Goal: Information Seeking & Learning: Check status

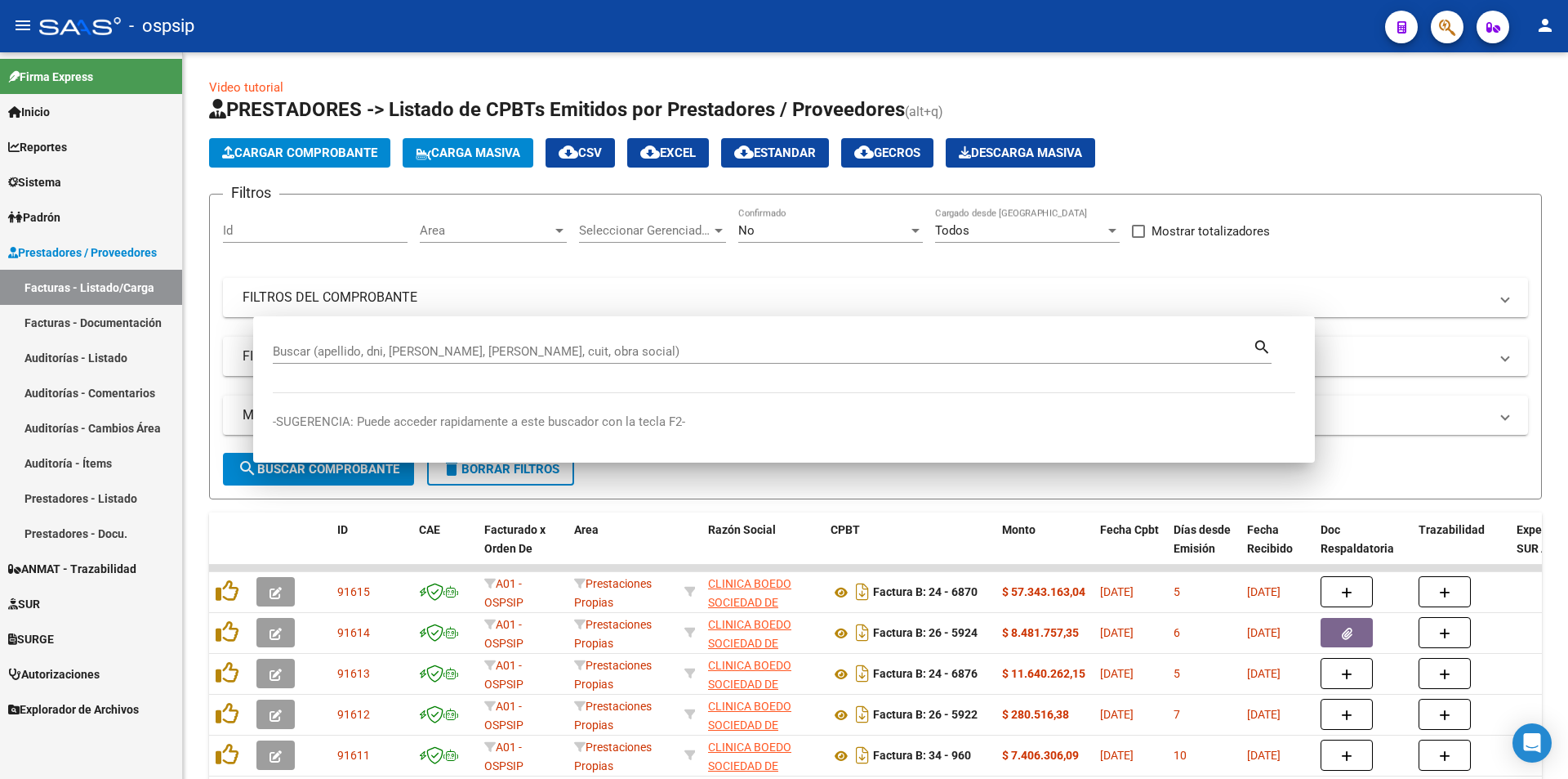
click at [1456, 11] on div at bounding box center [1440, 27] width 46 height 34
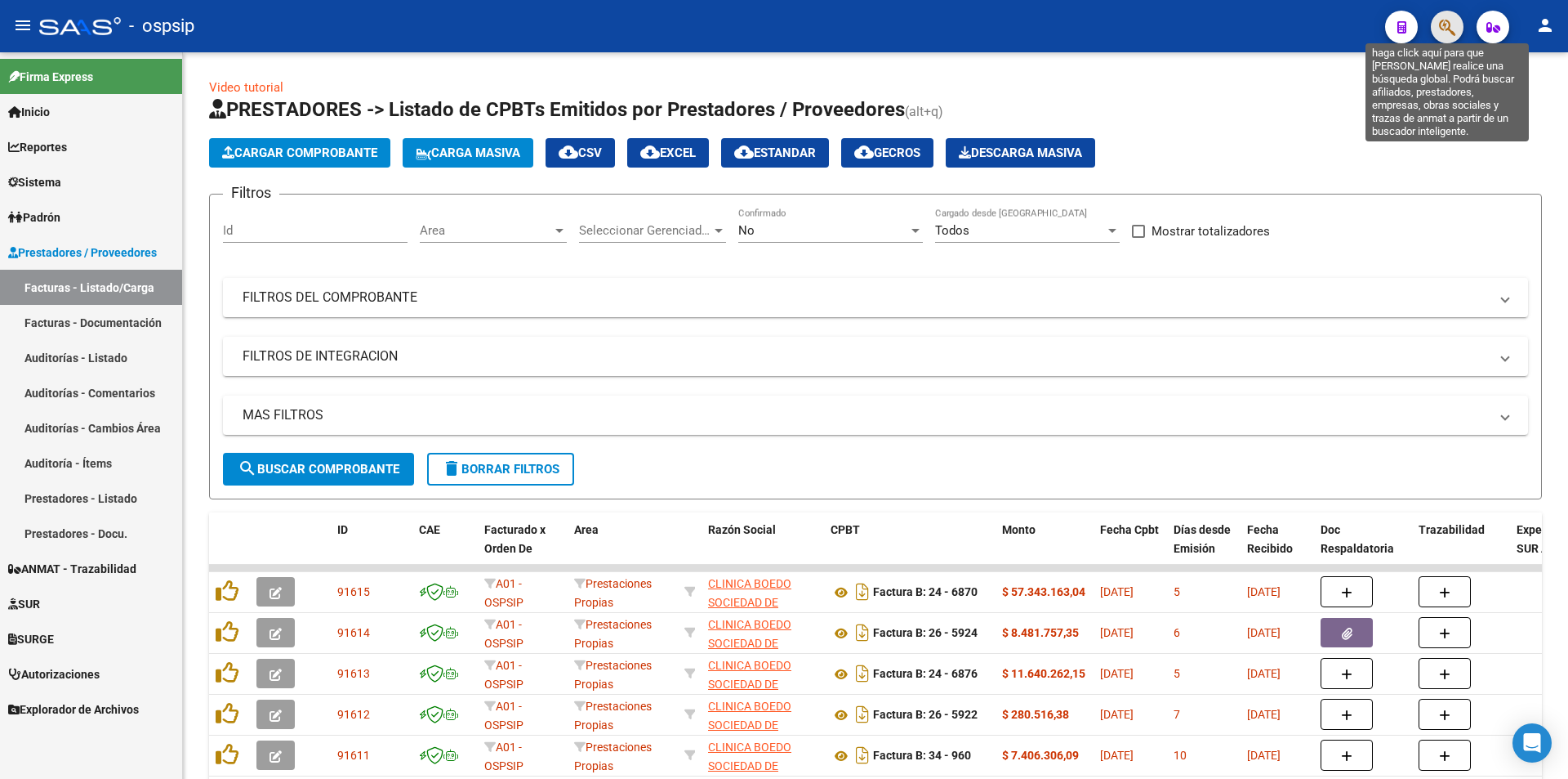
click at [1449, 20] on icon "button" at bounding box center [1446, 27] width 16 height 19
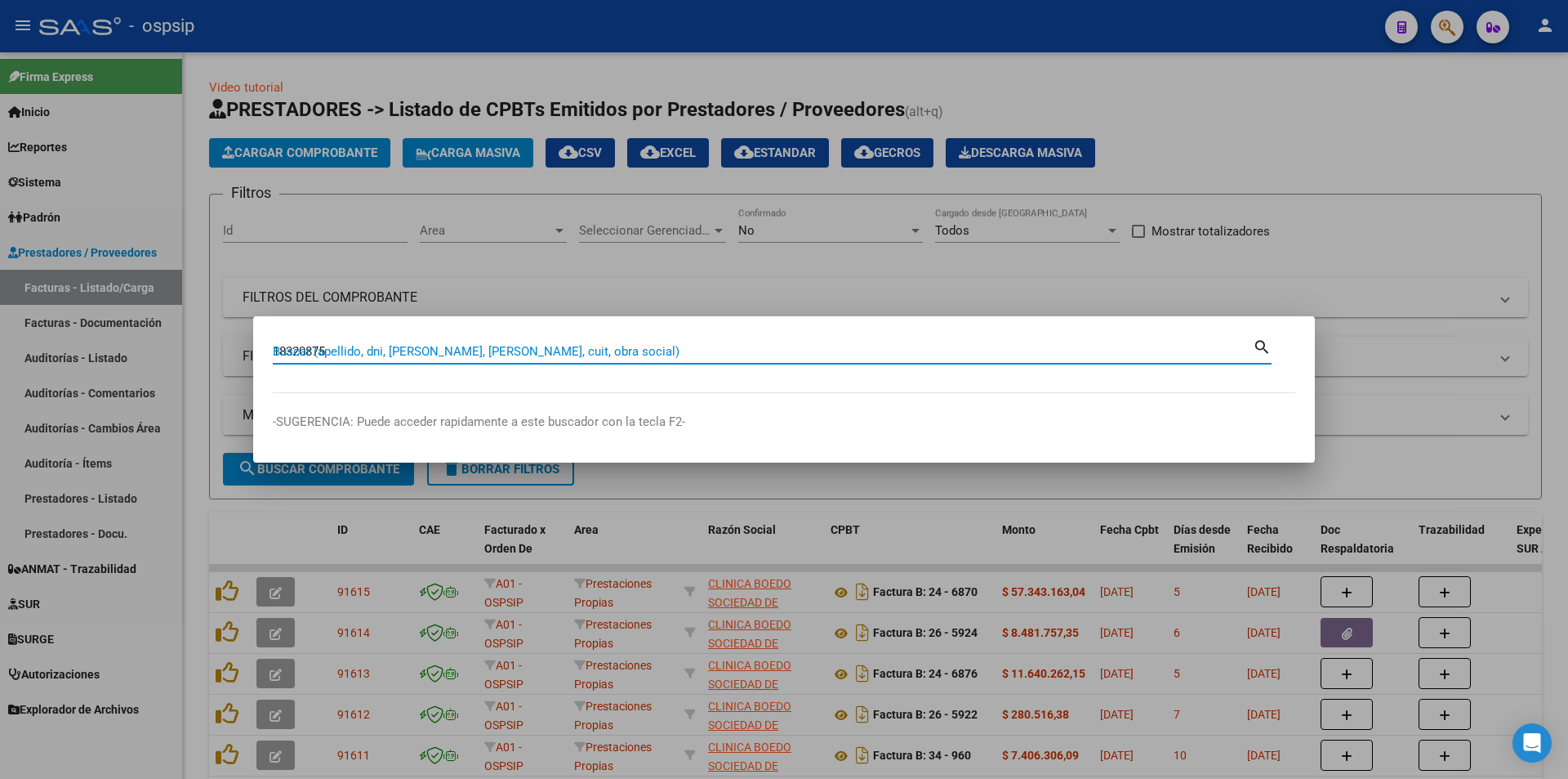
type input "18320875"
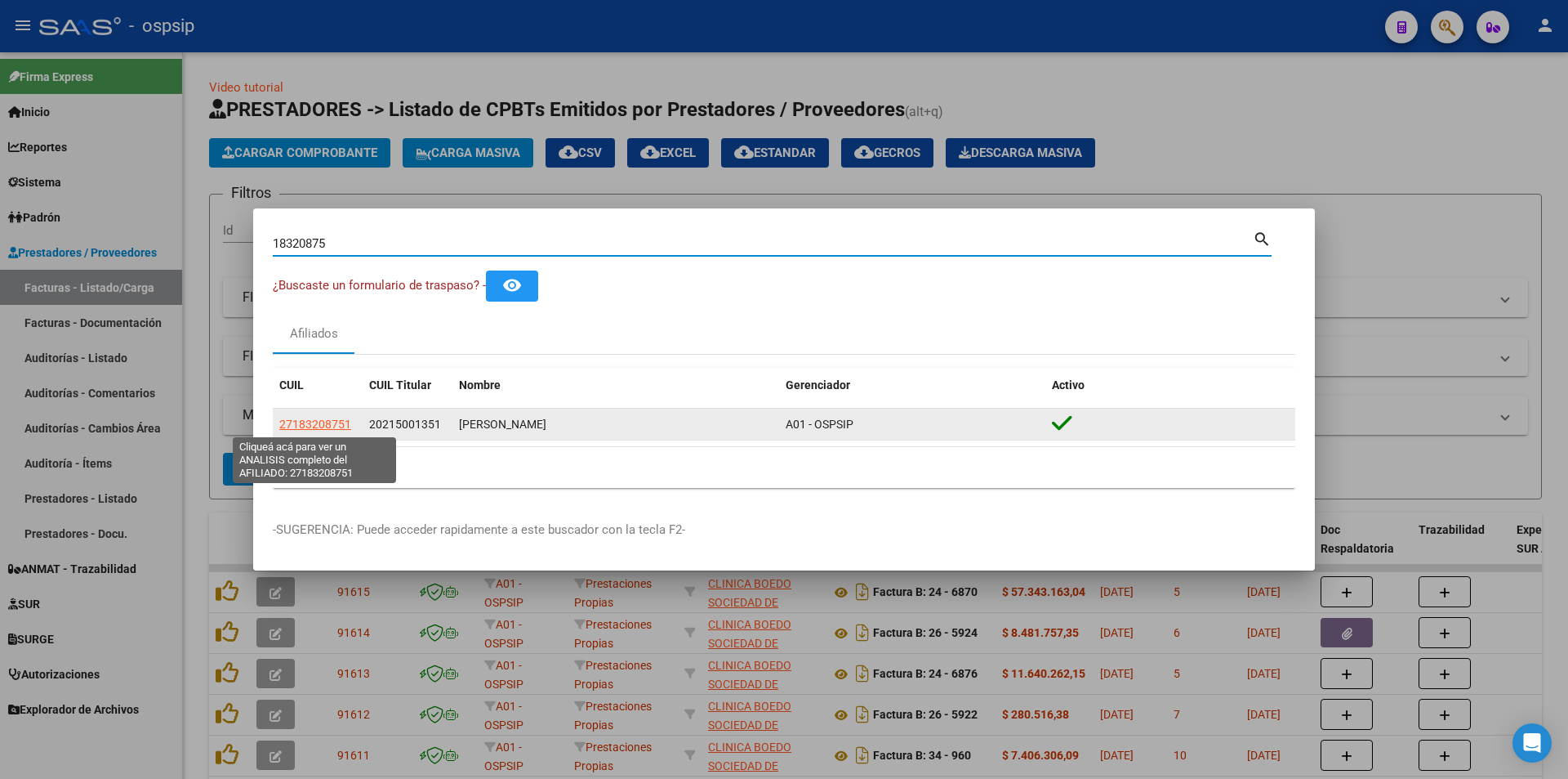
click at [329, 428] on span "27183208751" at bounding box center [315, 423] width 72 height 13
type textarea "27183208751"
click at [334, 427] on span "27183208751" at bounding box center [315, 423] width 72 height 13
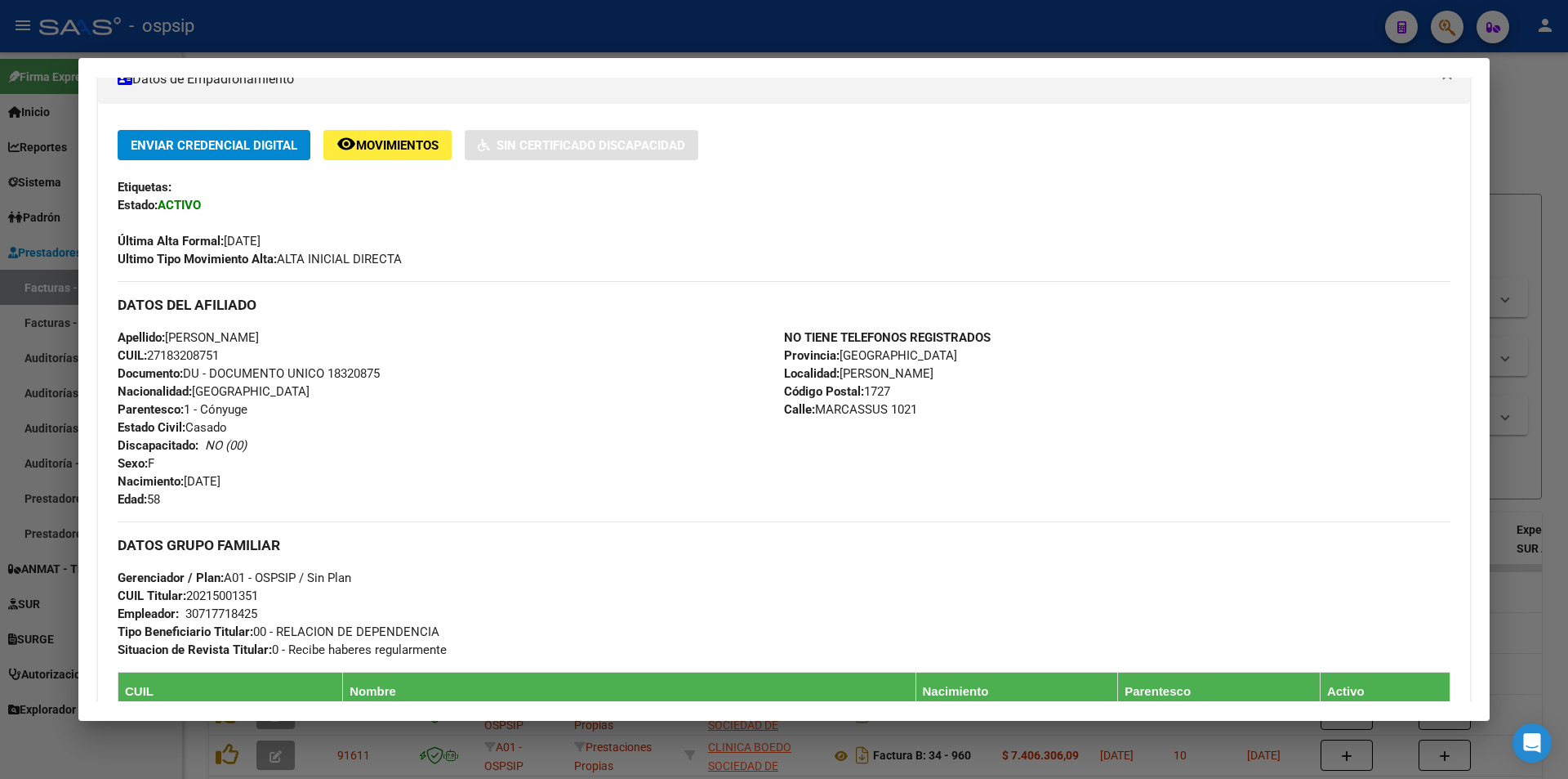
scroll to position [652, 0]
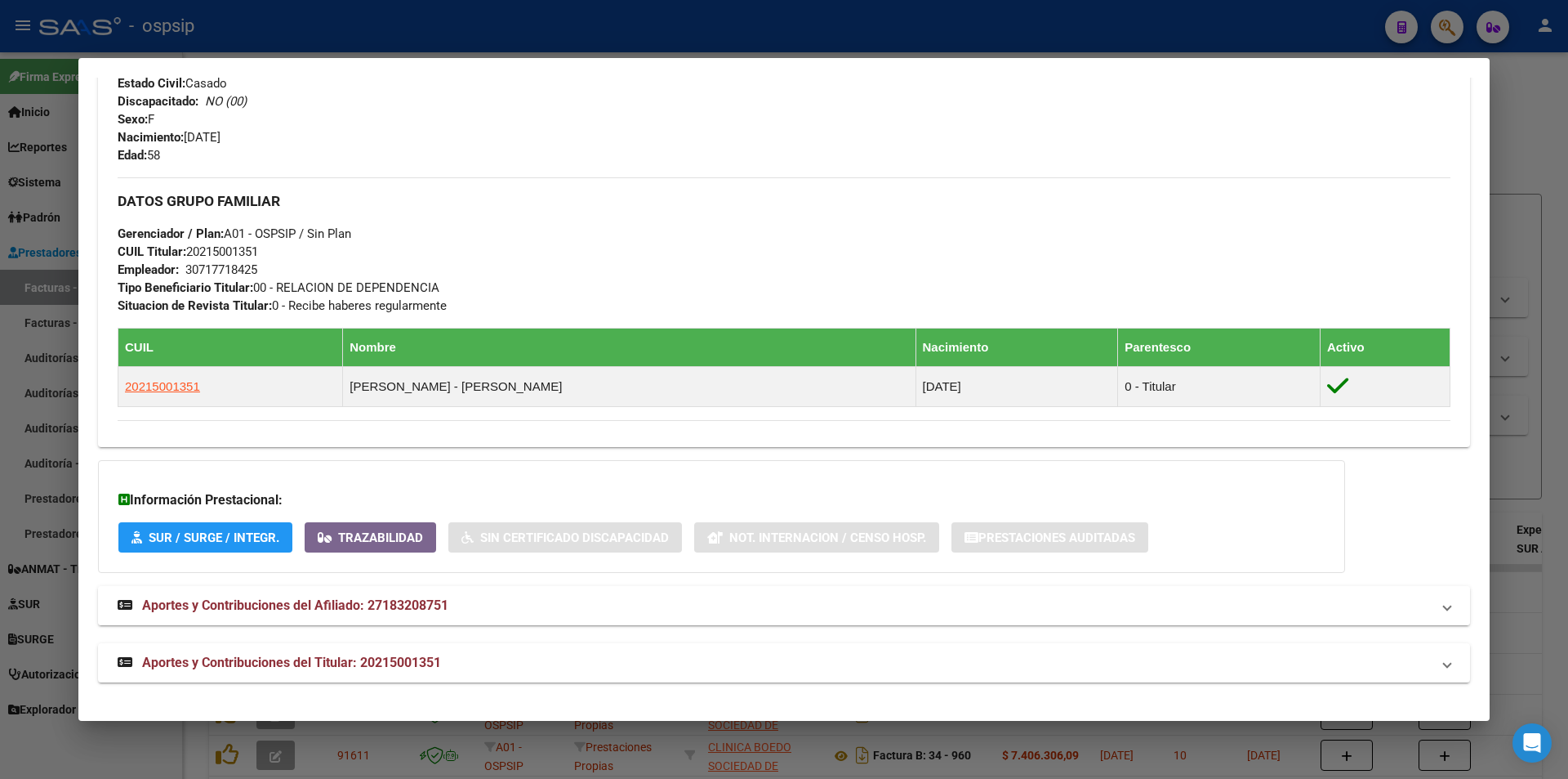
click at [431, 597] on span "Aportes y Contribuciones del Afiliado: 27183208751" at bounding box center [294, 605] width 306 height 16
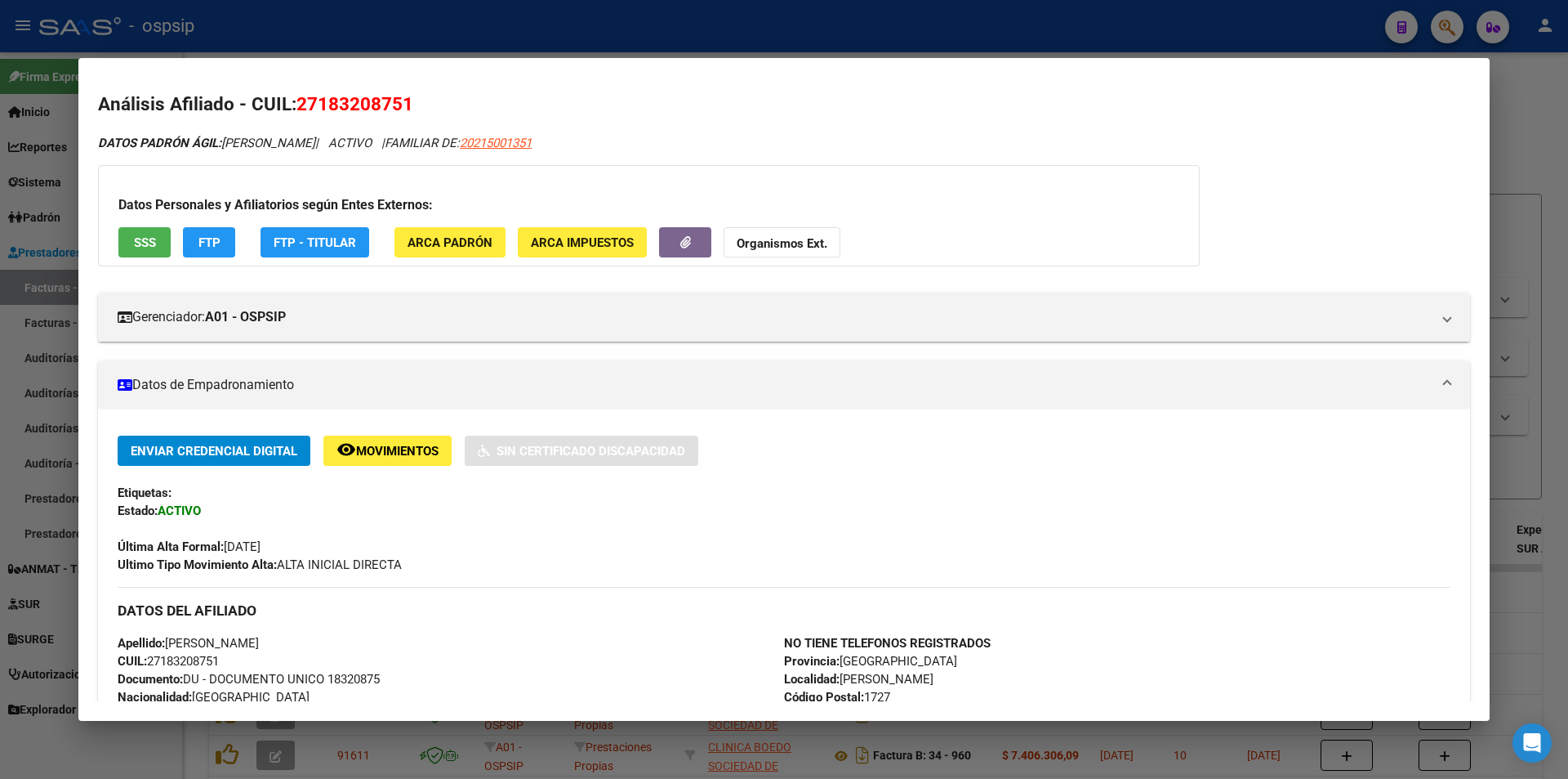
scroll to position [0, 0]
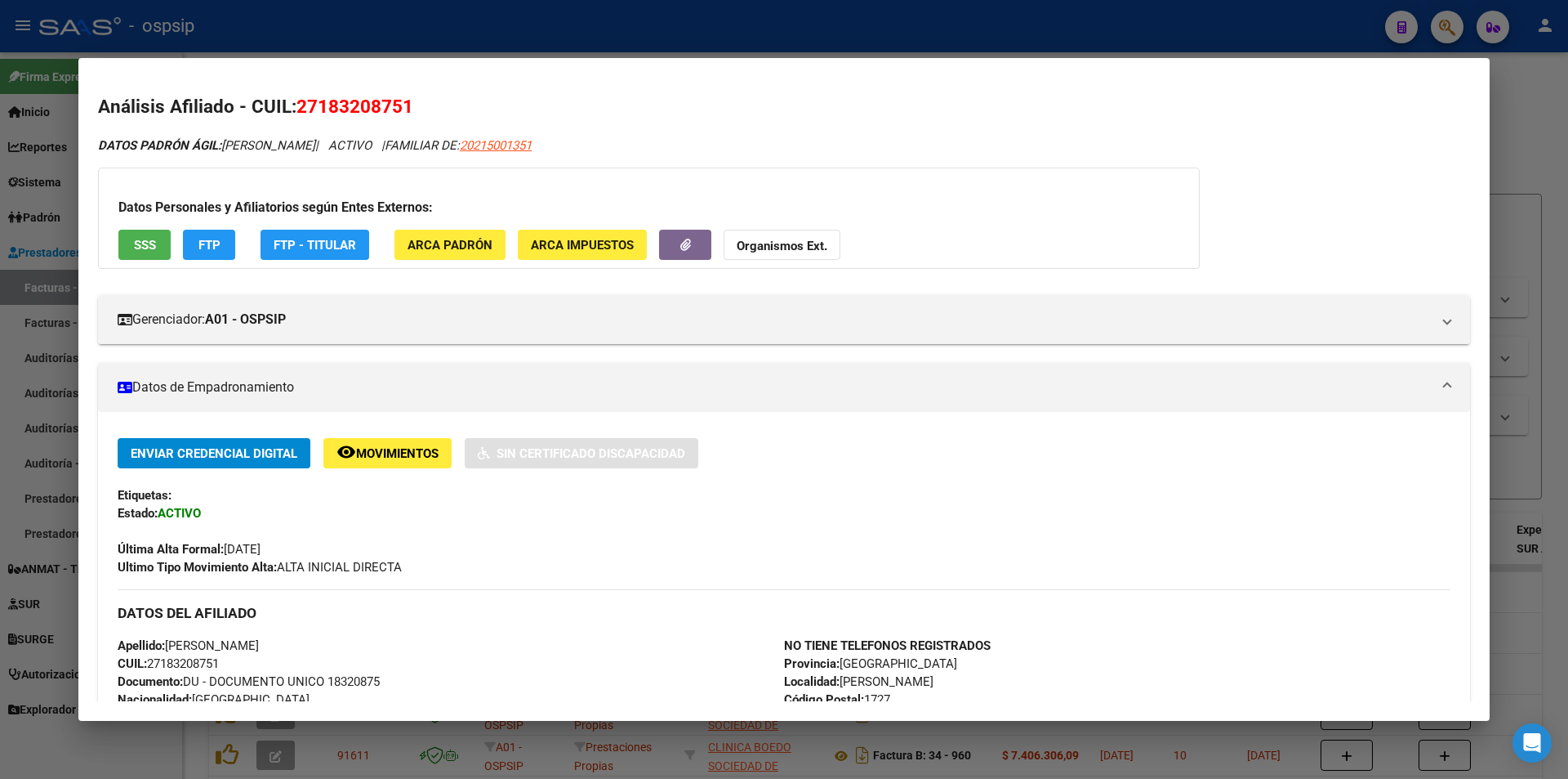
click at [1425, 39] on div at bounding box center [784, 390] width 1568 height 779
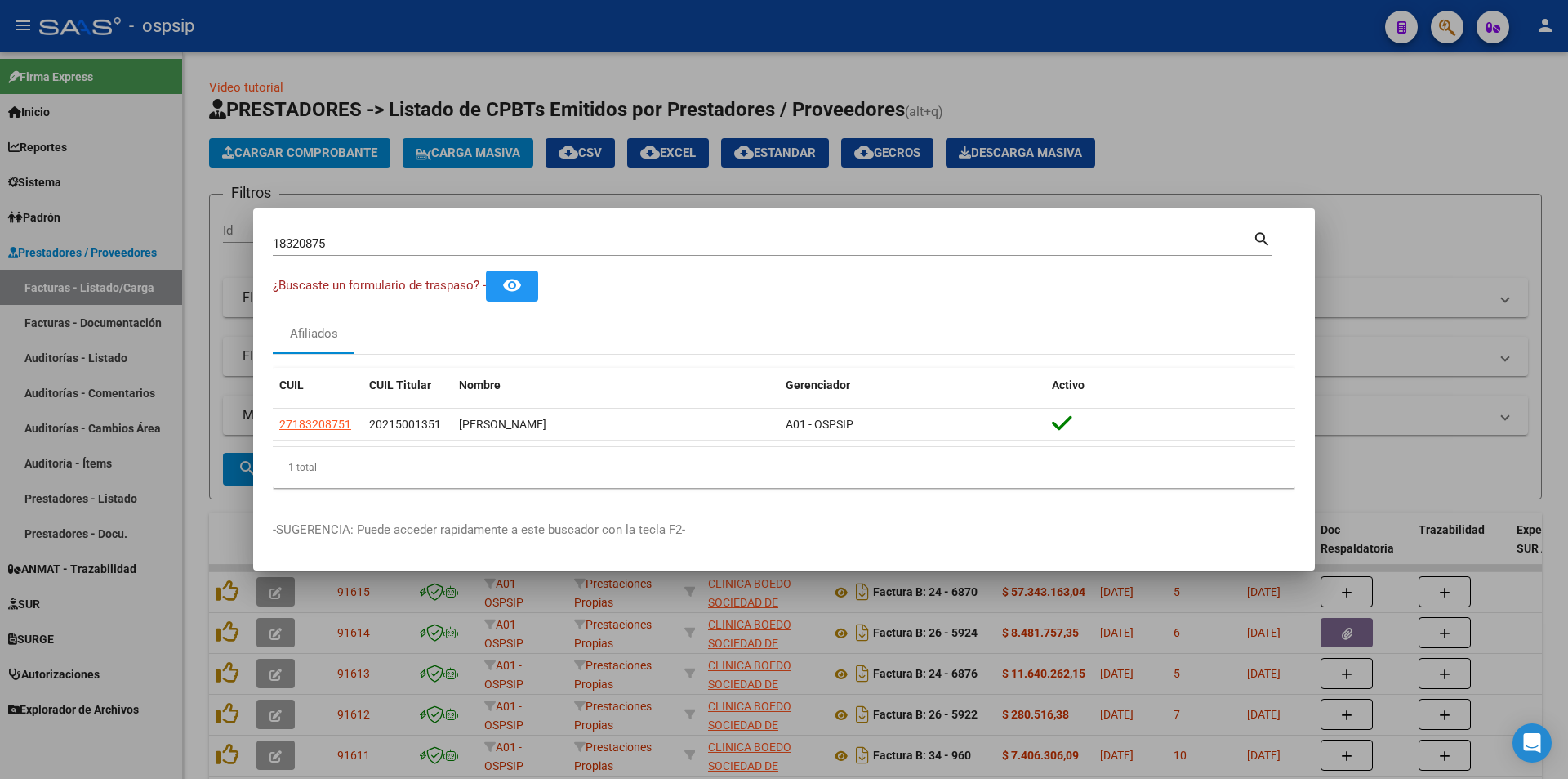
click at [1443, 29] on div at bounding box center [784, 390] width 1568 height 779
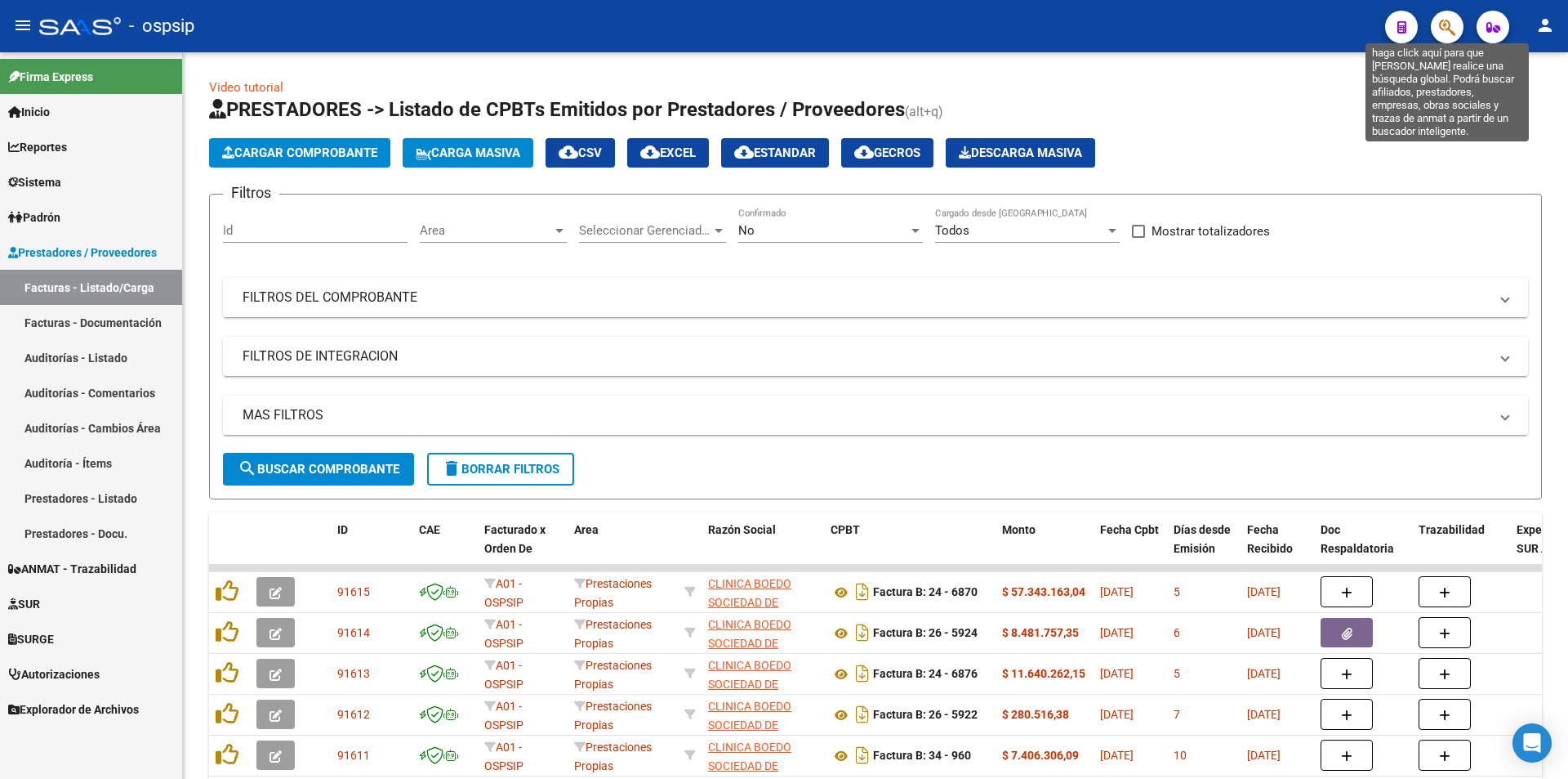
click at [1443, 29] on icon "button" at bounding box center [1446, 27] width 16 height 19
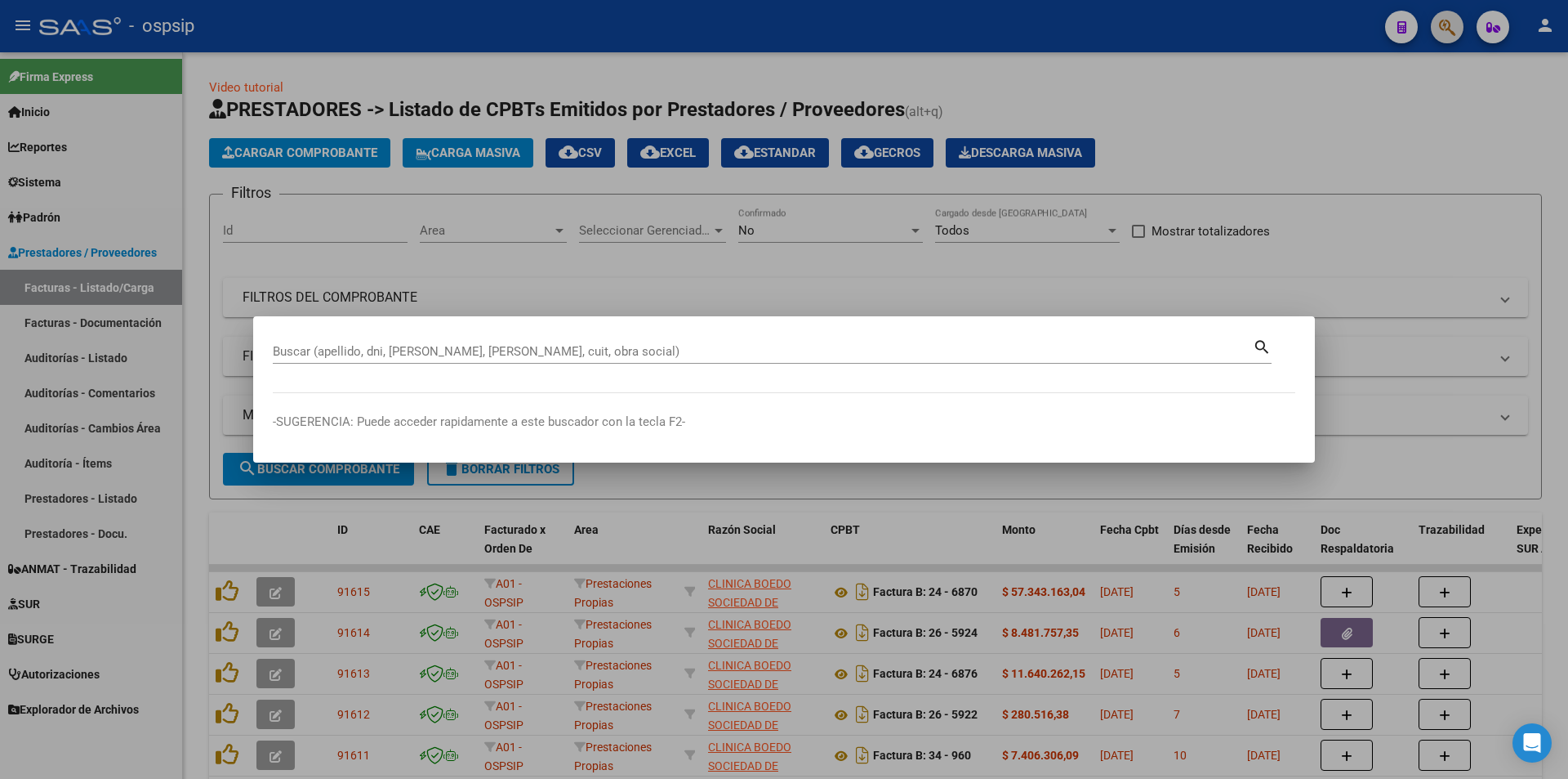
paste input "42719201"
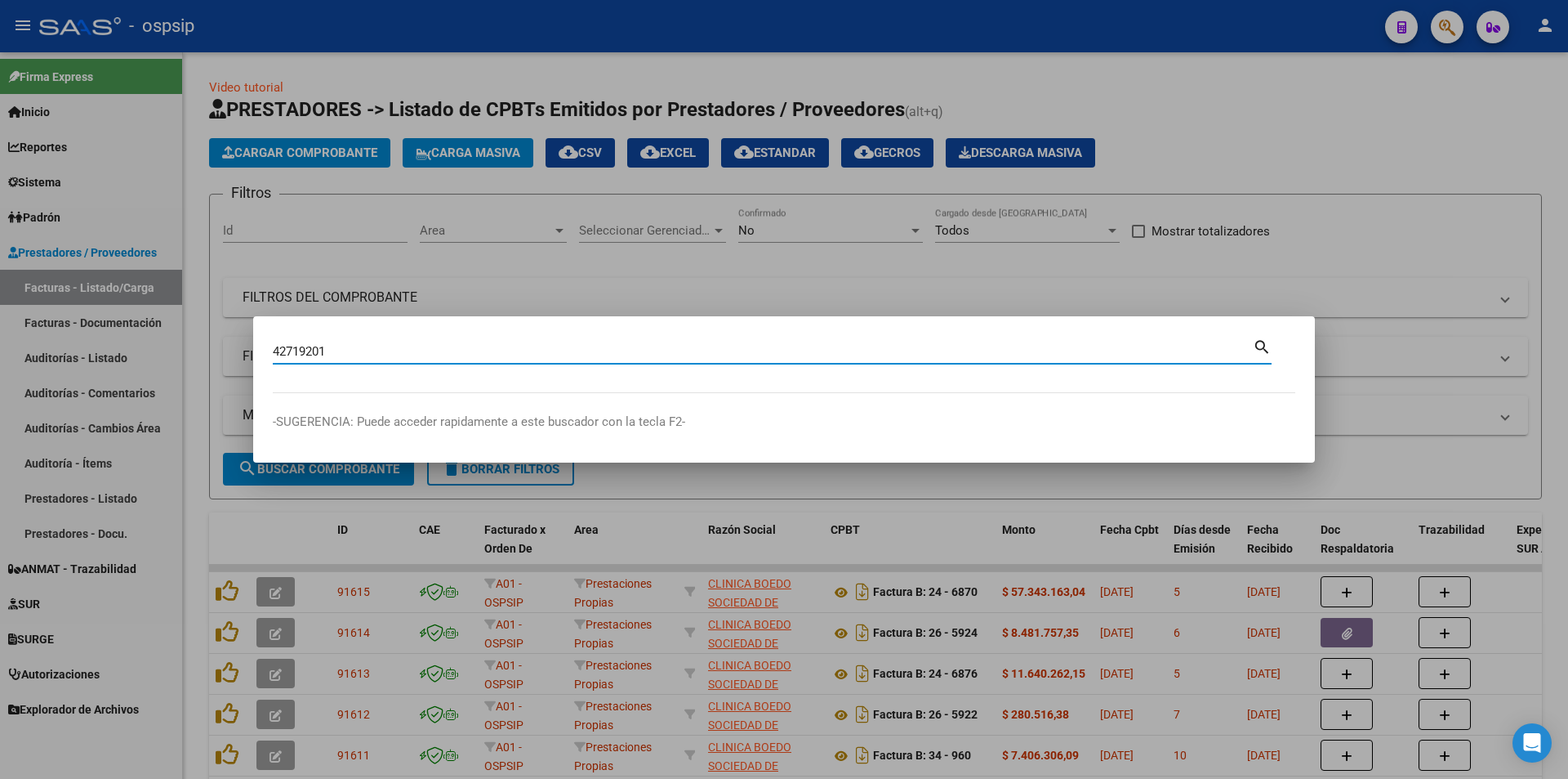
type input "42719201"
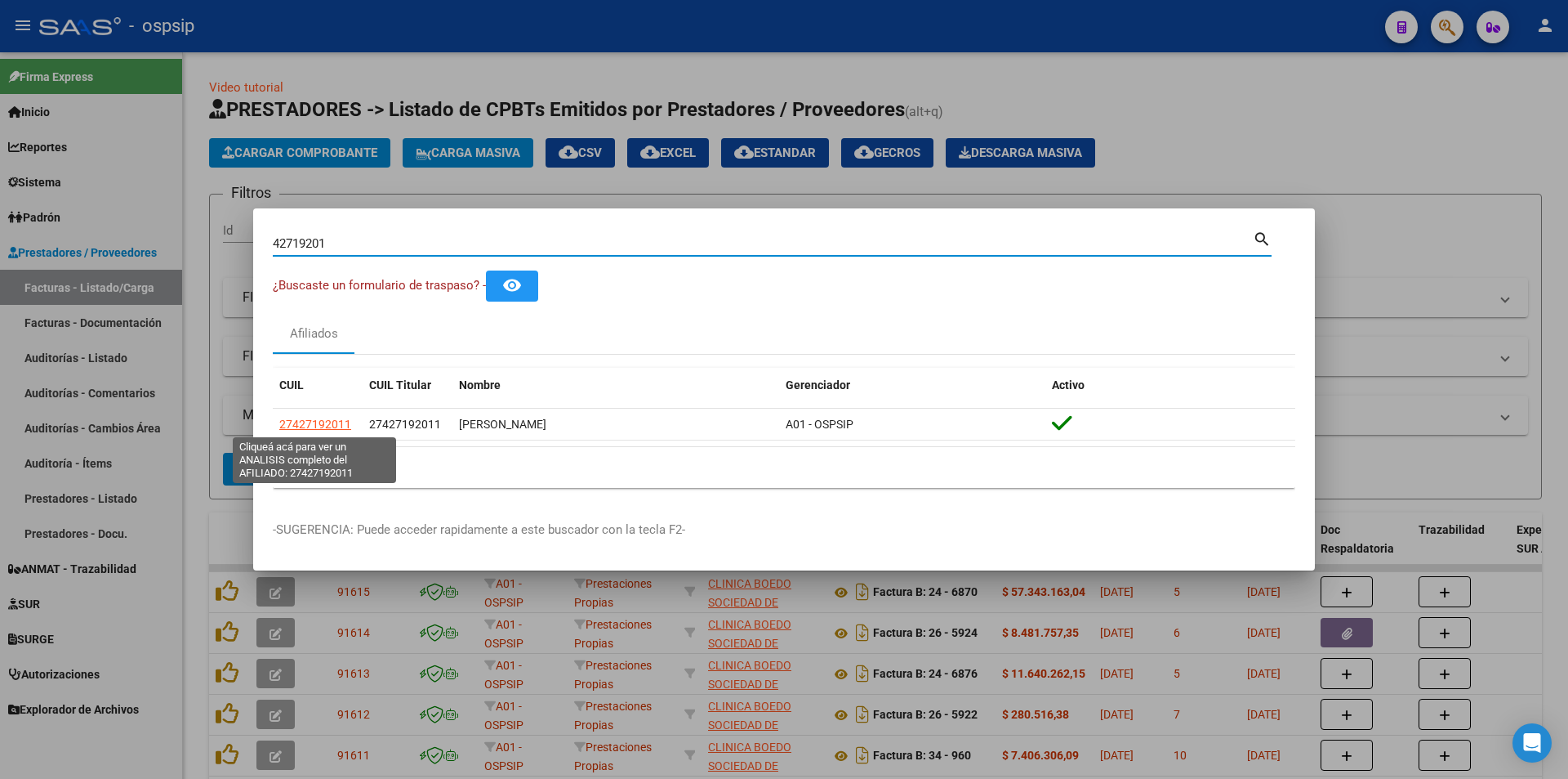
click at [325, 427] on span "27427192011" at bounding box center [315, 423] width 72 height 13
type textarea "27427192011"
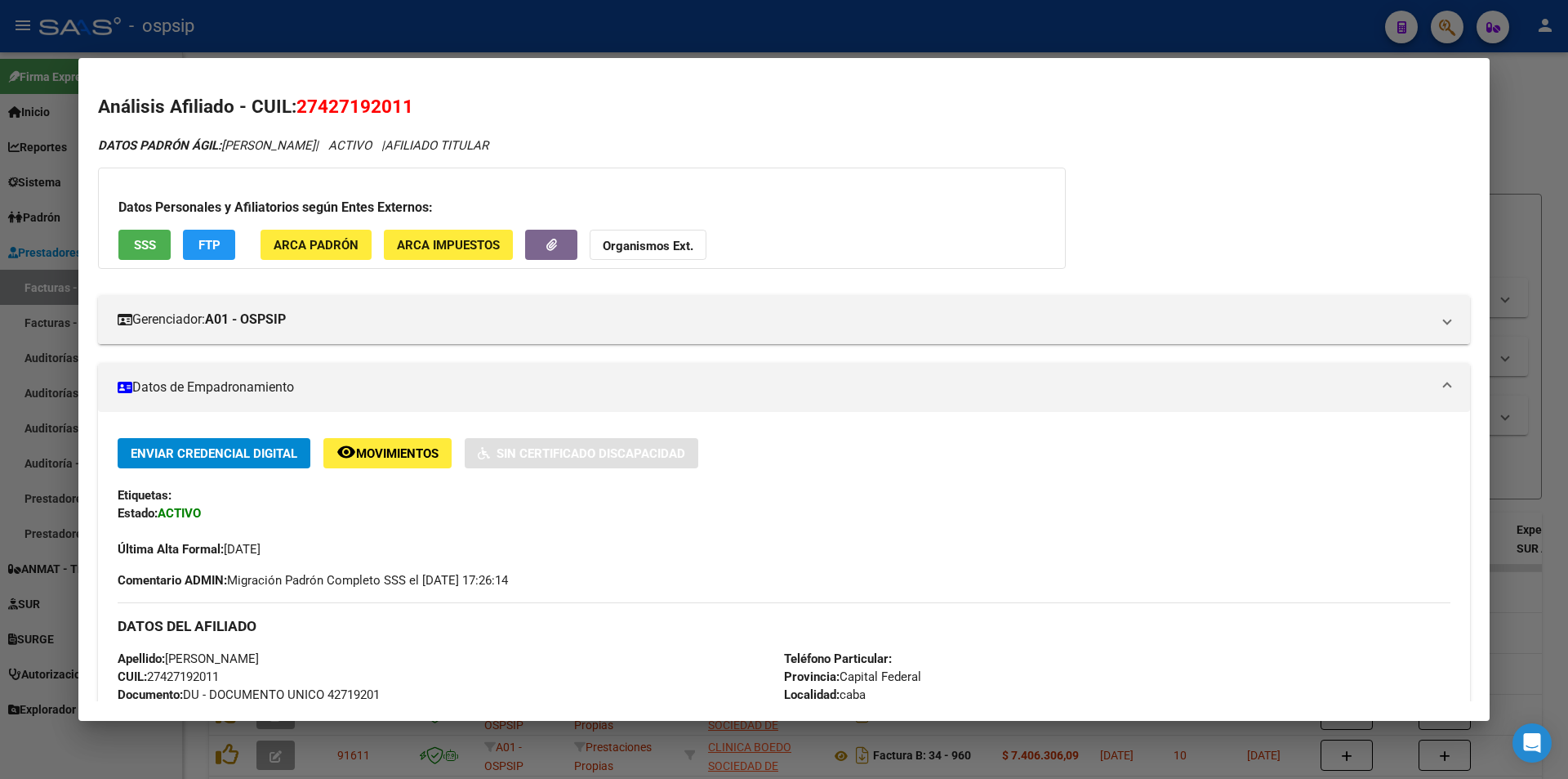
click at [161, 258] on button "SSS" at bounding box center [145, 245] width 52 height 30
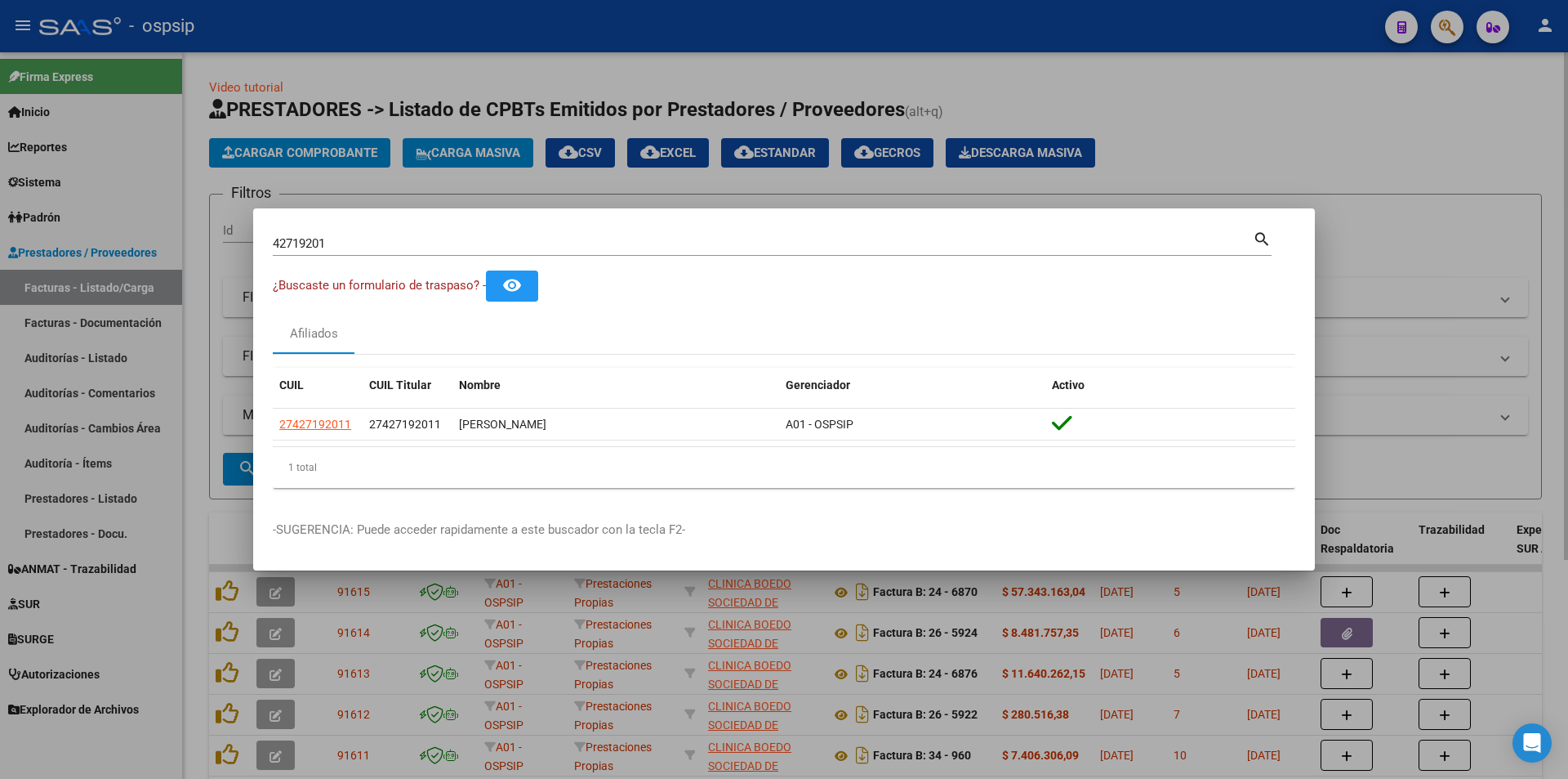
drag, startPoint x: 520, startPoint y: 71, endPoint x: 587, endPoint y: 70, distance: 67.0
click at [531, 75] on div at bounding box center [784, 390] width 1568 height 779
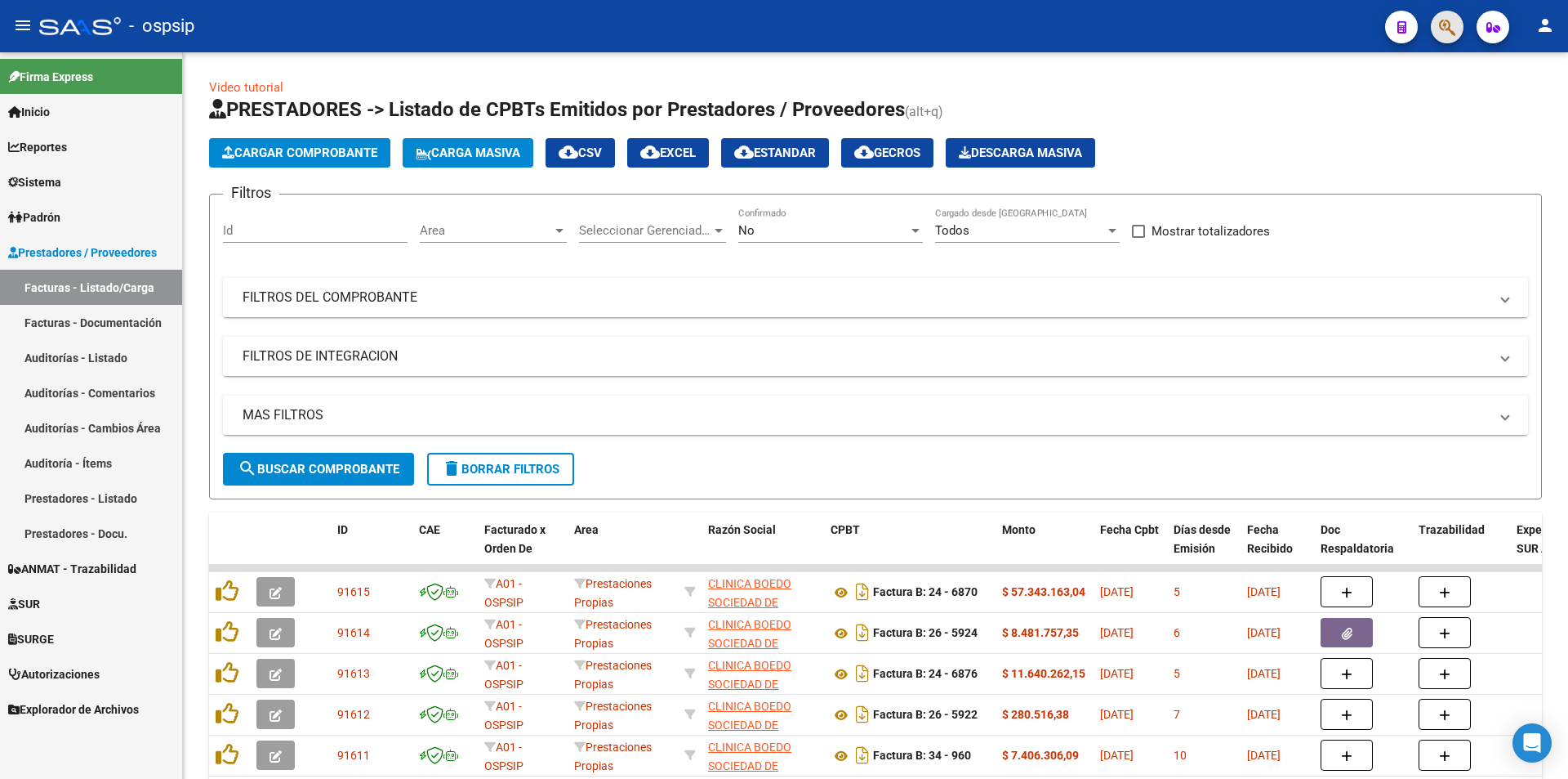
click at [1456, 27] on button "button" at bounding box center [1446, 27] width 33 height 33
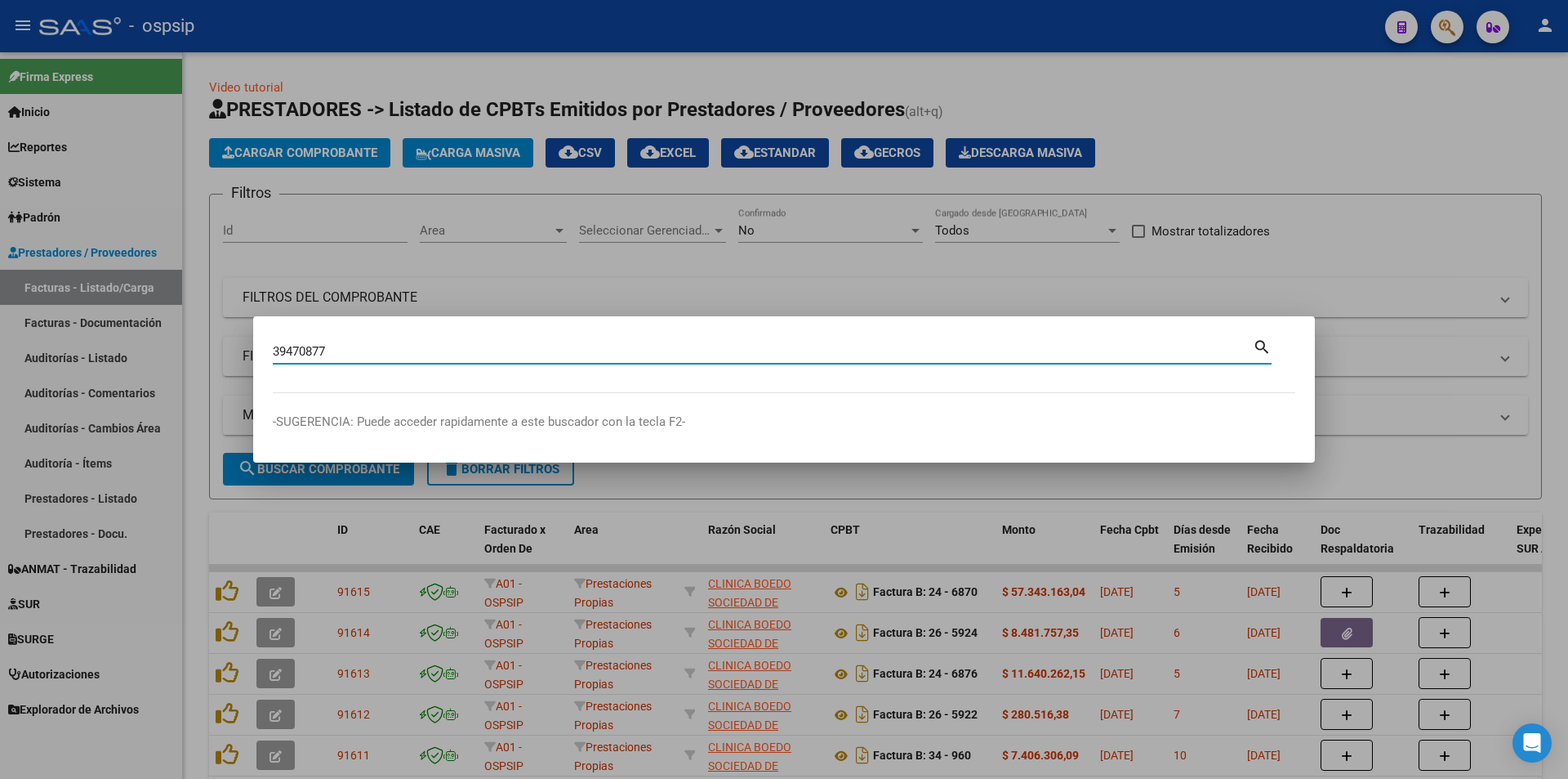
type input "39470877"
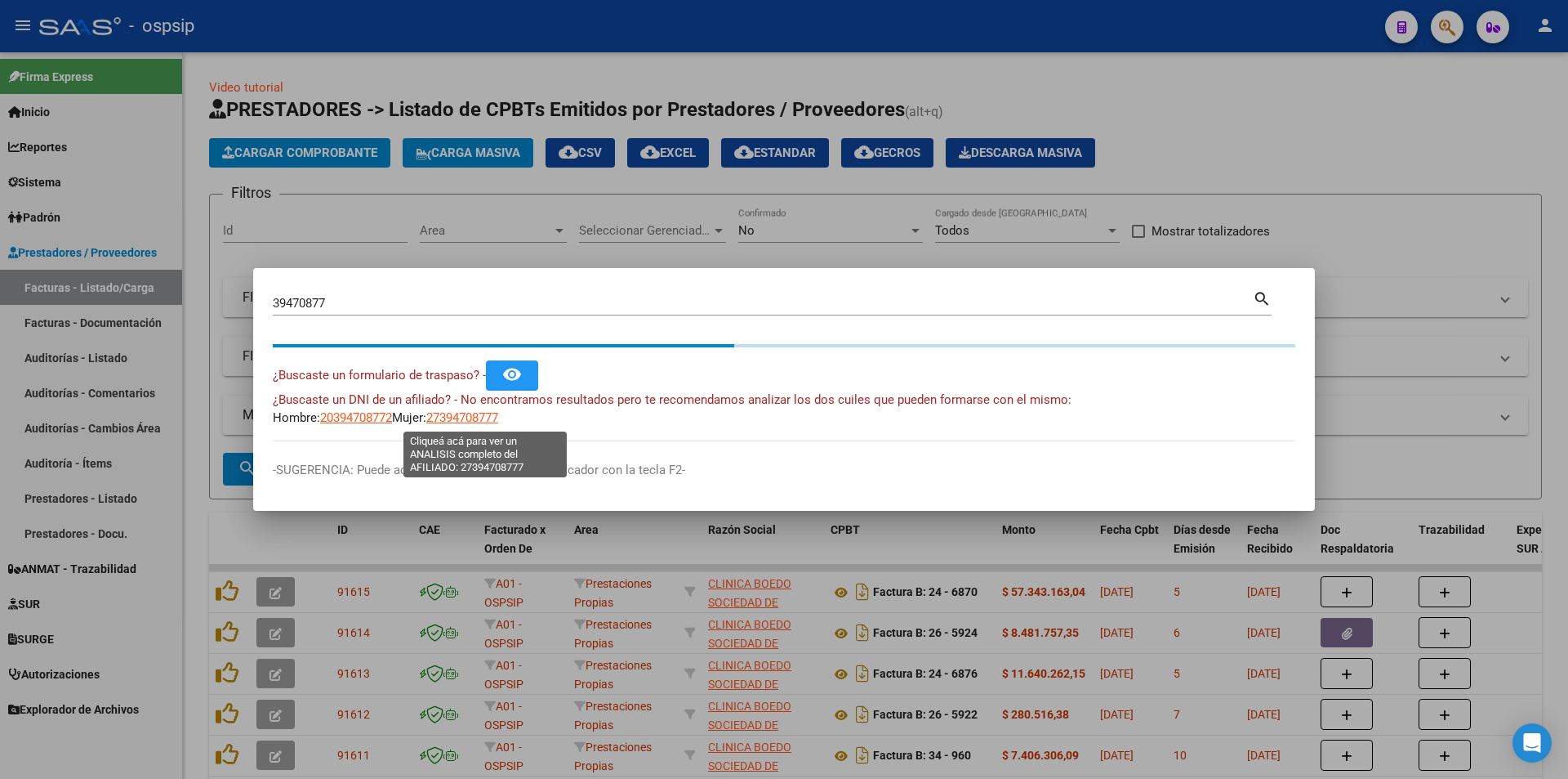
click at [498, 417] on span "27394708777" at bounding box center [462, 417] width 72 height 15
type textarea "27394708777"
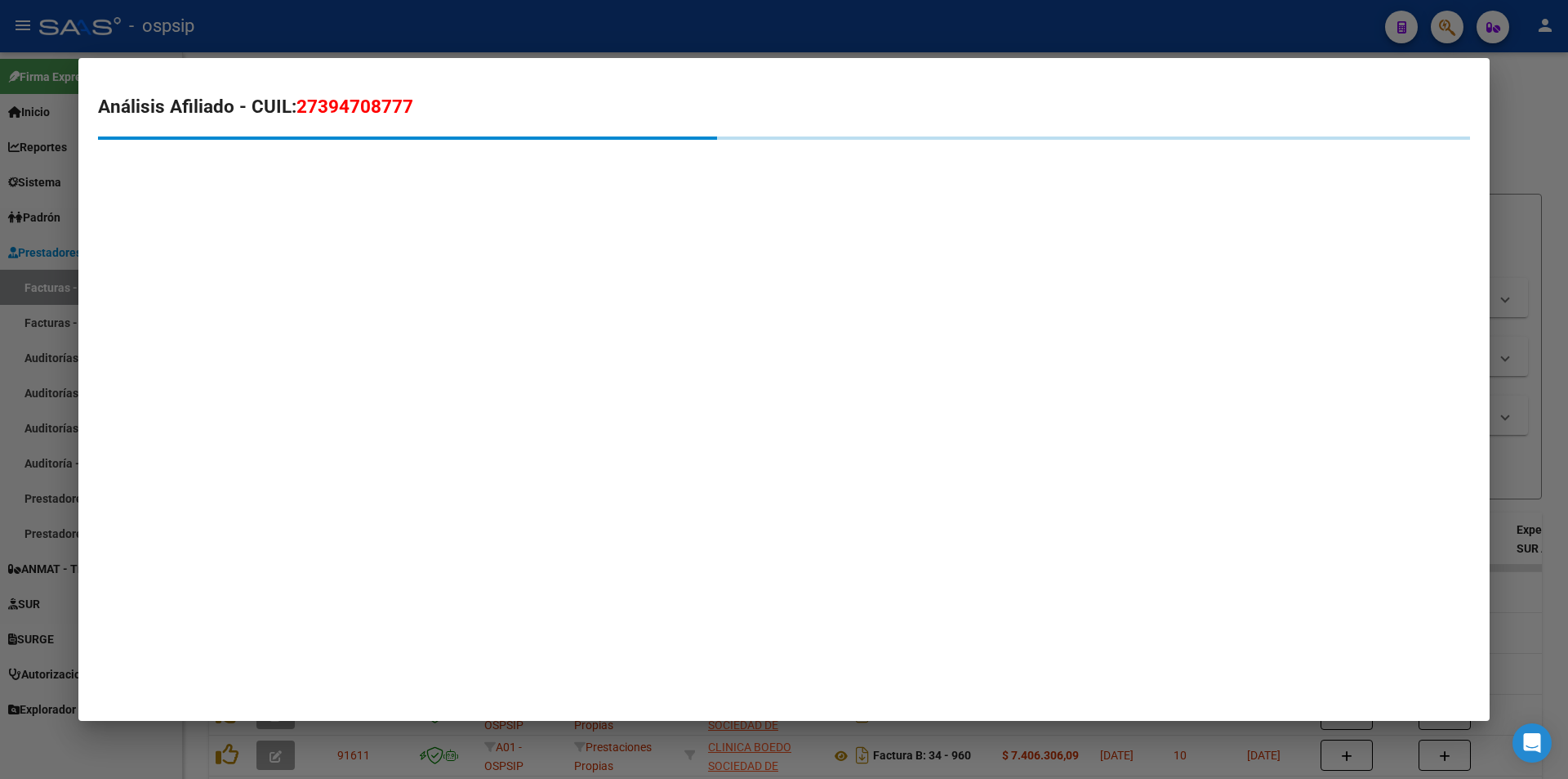
click at [73, 225] on div at bounding box center [784, 390] width 1568 height 779
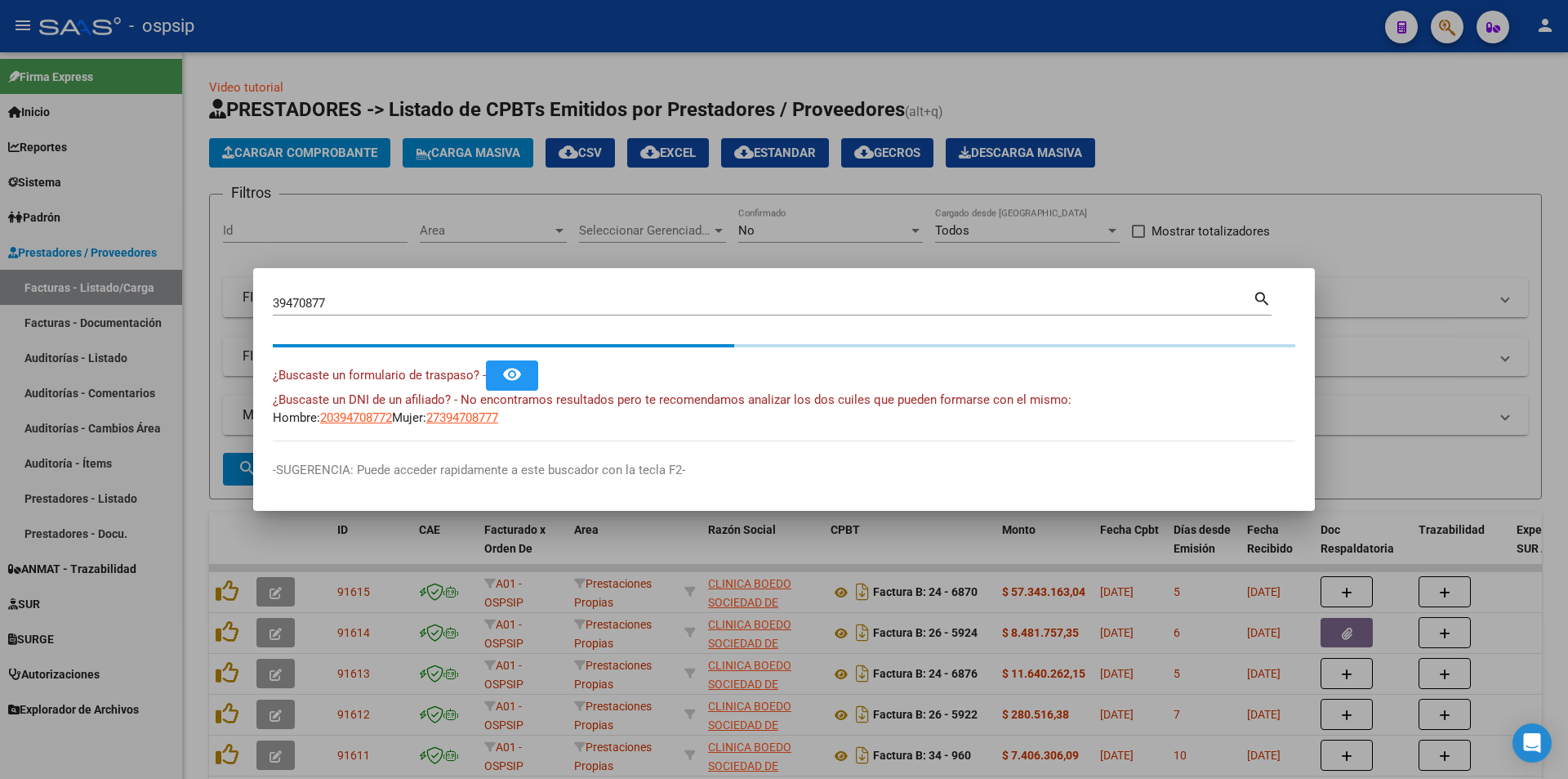
click at [73, 225] on div at bounding box center [784, 390] width 1568 height 779
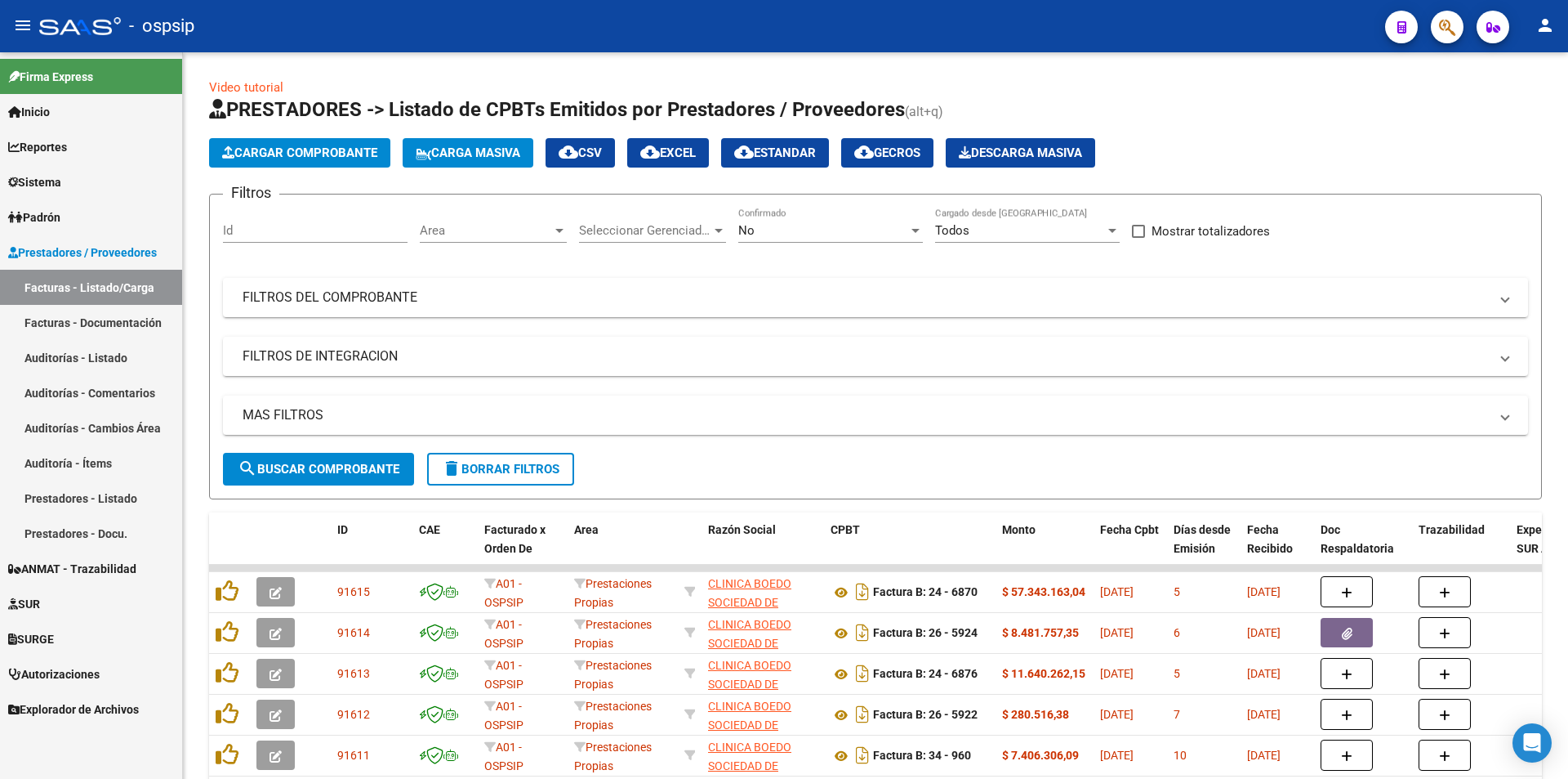
click at [1432, 37] on div at bounding box center [1440, 27] width 46 height 34
click at [1449, 20] on button "button" at bounding box center [1446, 27] width 33 height 33
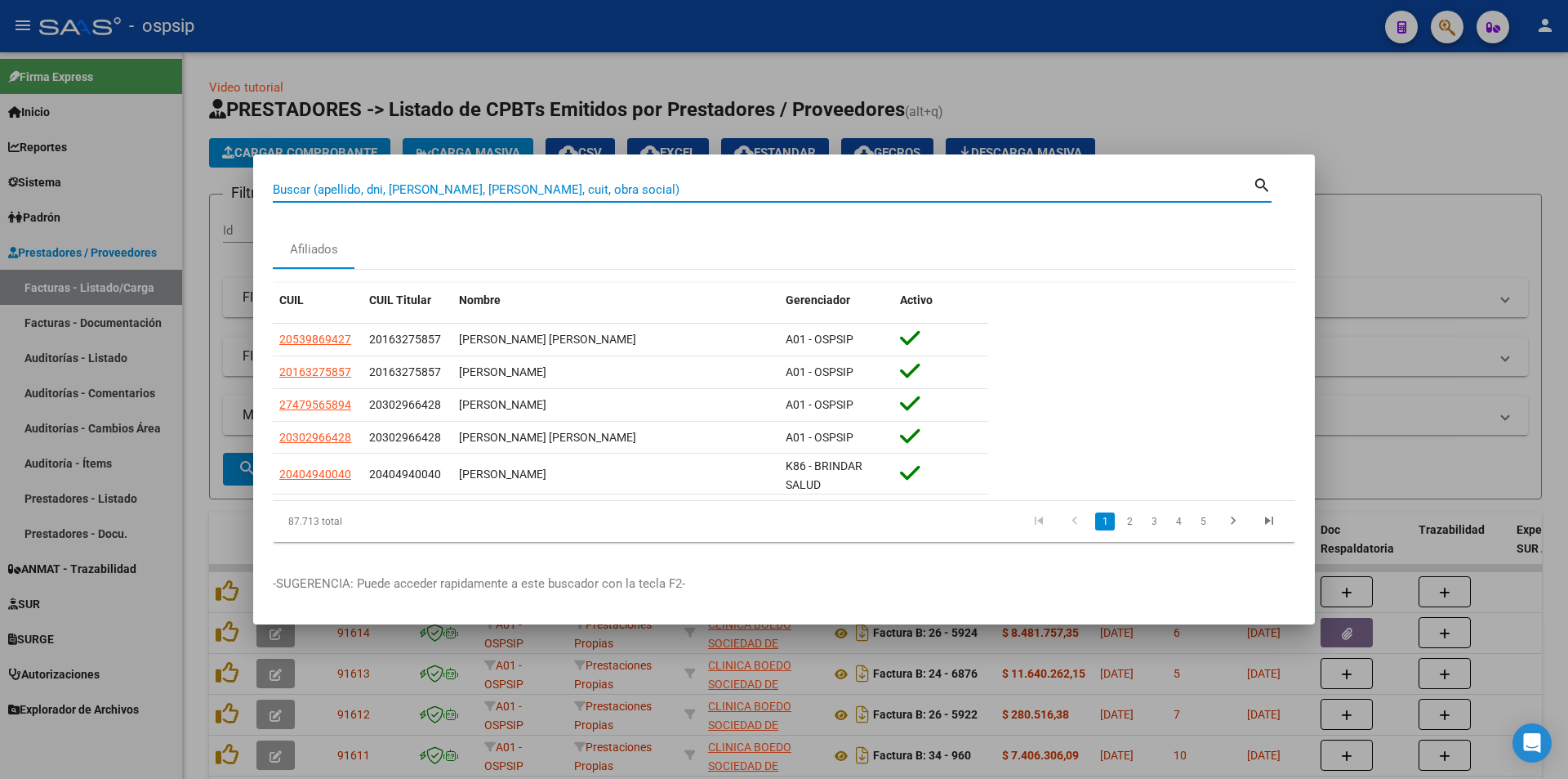
paste input "27394708777"
paste input
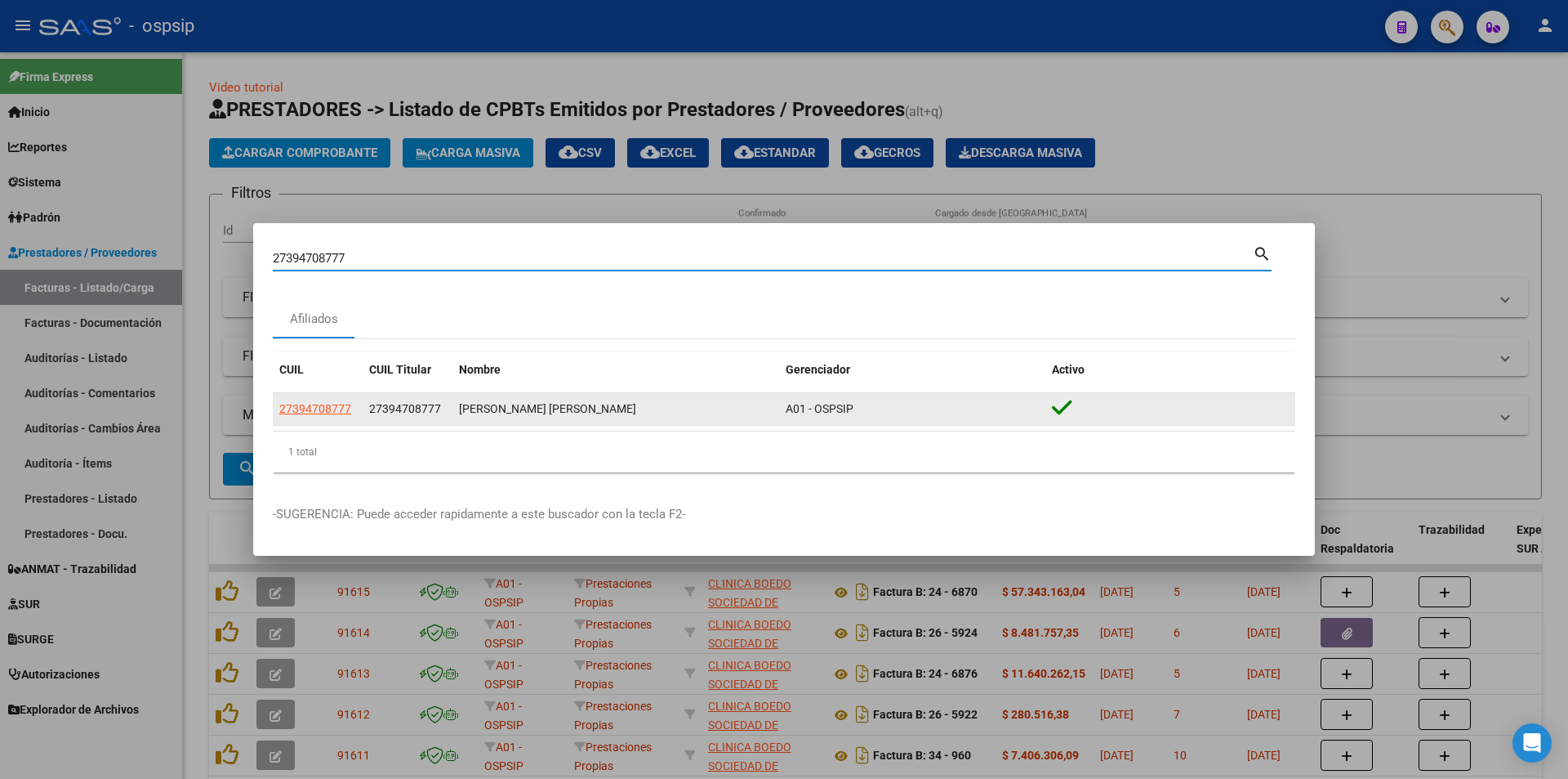
click at [310, 411] on span "27394708777" at bounding box center [315, 408] width 72 height 13
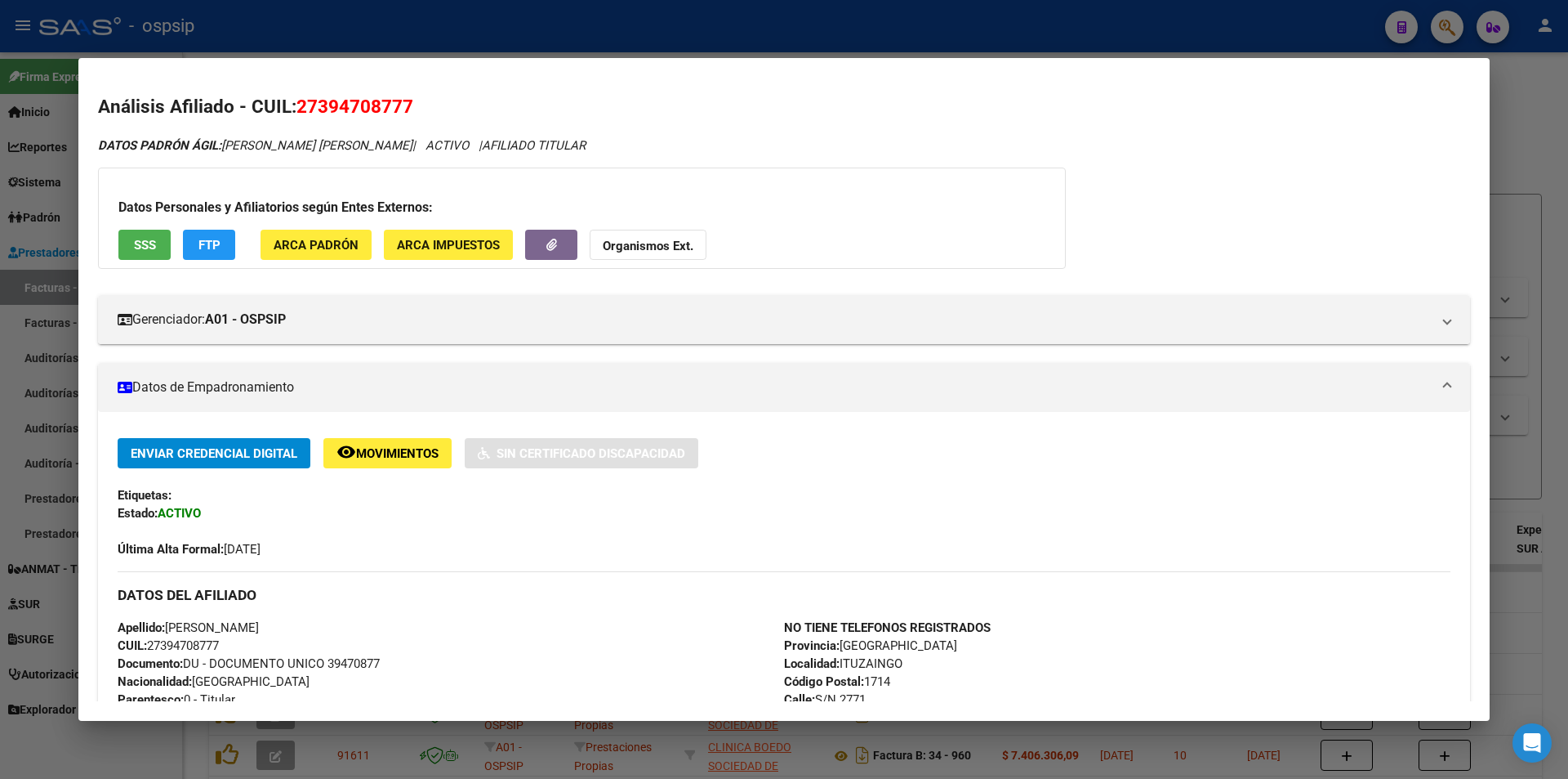
click at [146, 250] on span "SSS" at bounding box center [145, 245] width 22 height 15
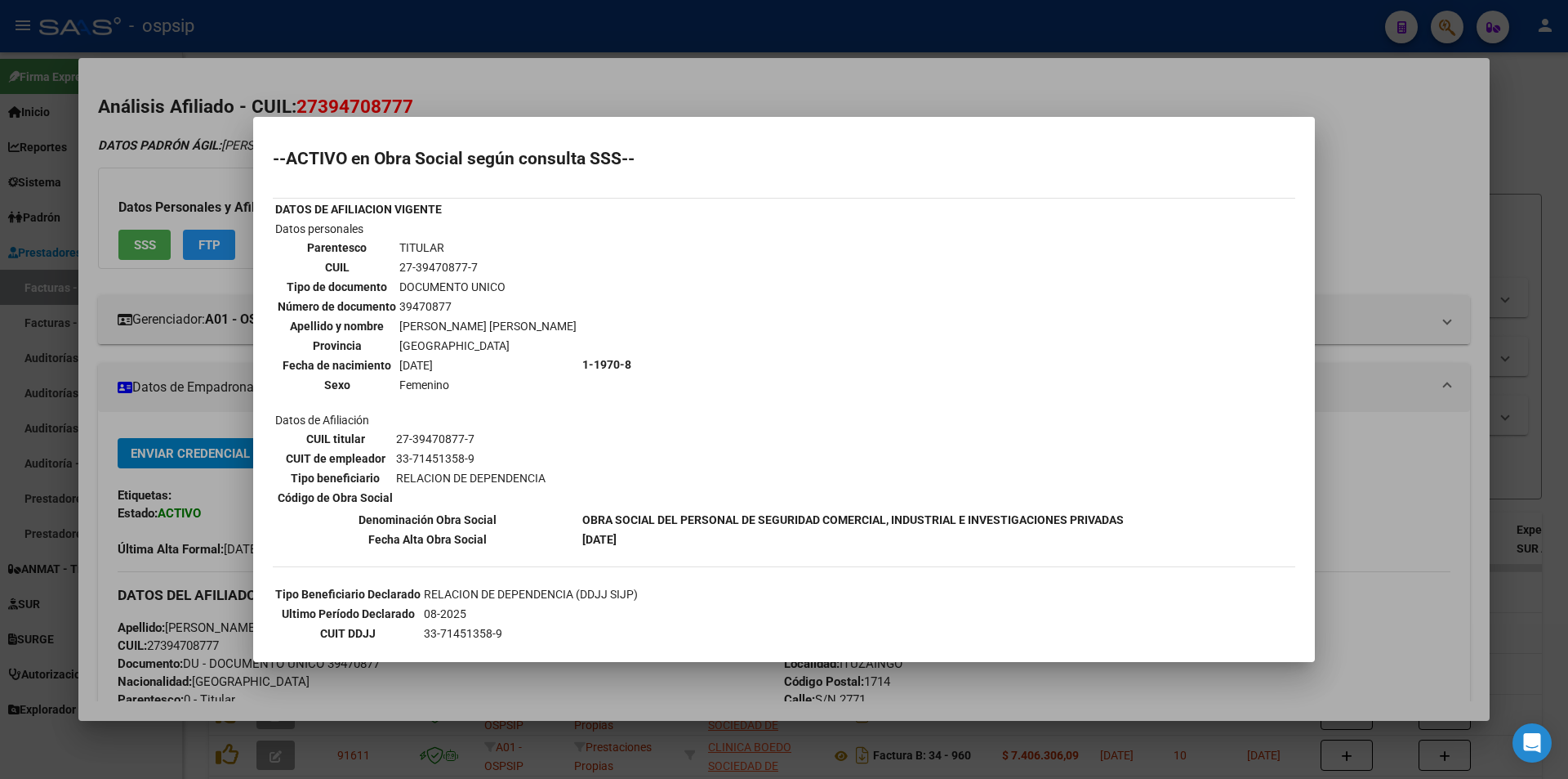
click at [153, 253] on div at bounding box center [784, 390] width 1568 height 779
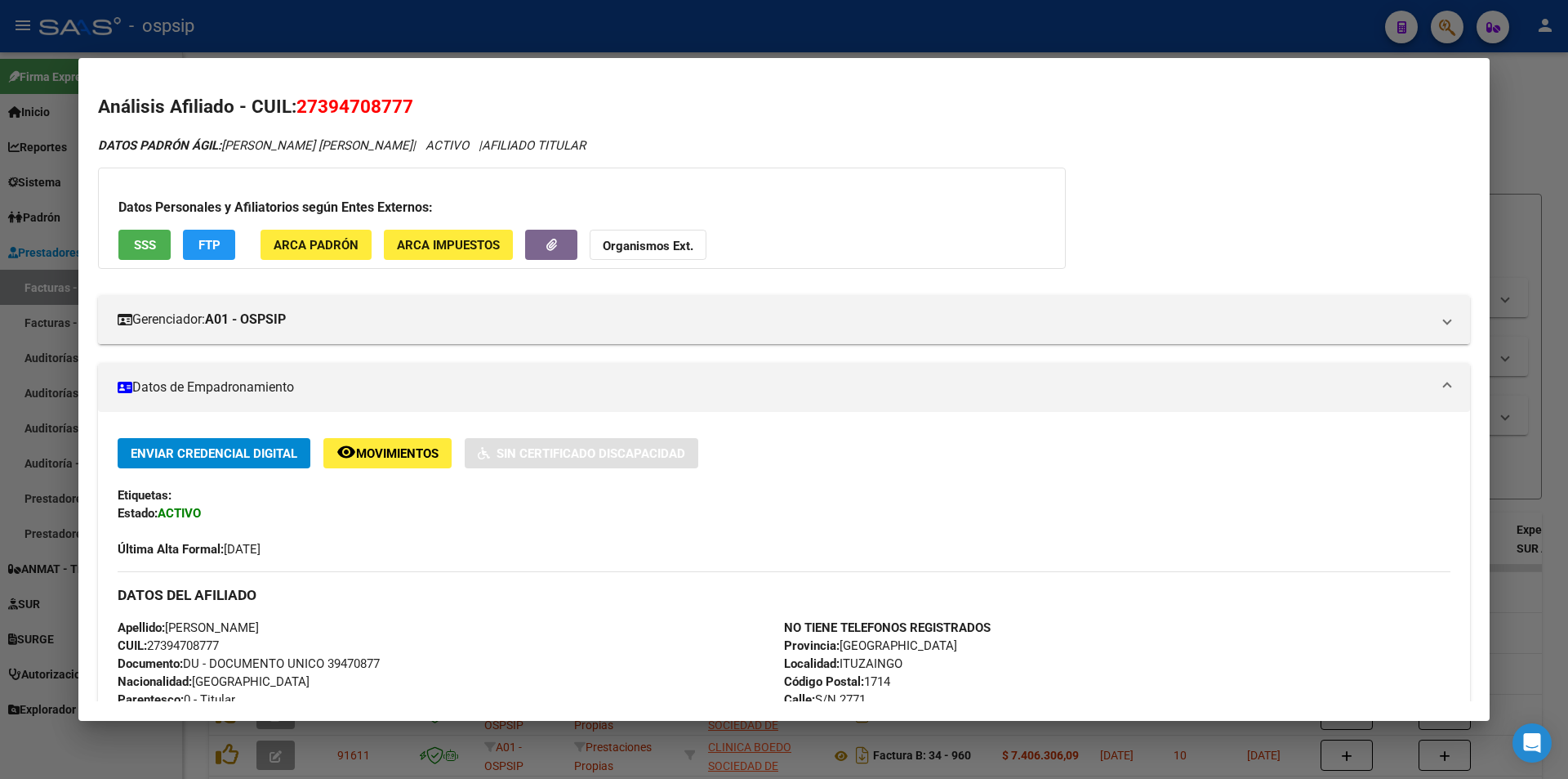
click at [461, 50] on div at bounding box center [784, 390] width 1568 height 779
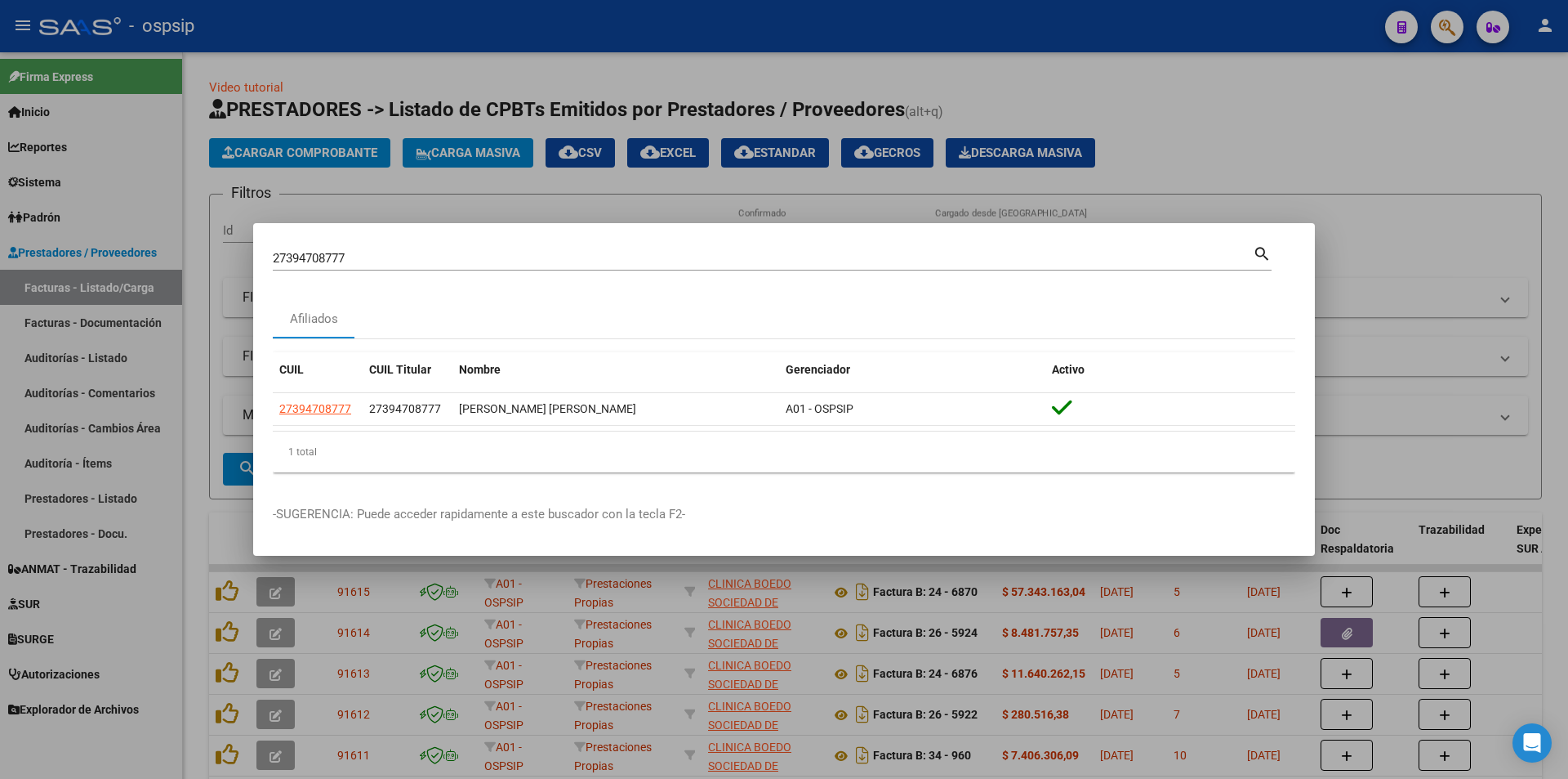
click at [378, 265] on input "27394708777" at bounding box center [763, 258] width 980 height 15
paste input "5.684.363"
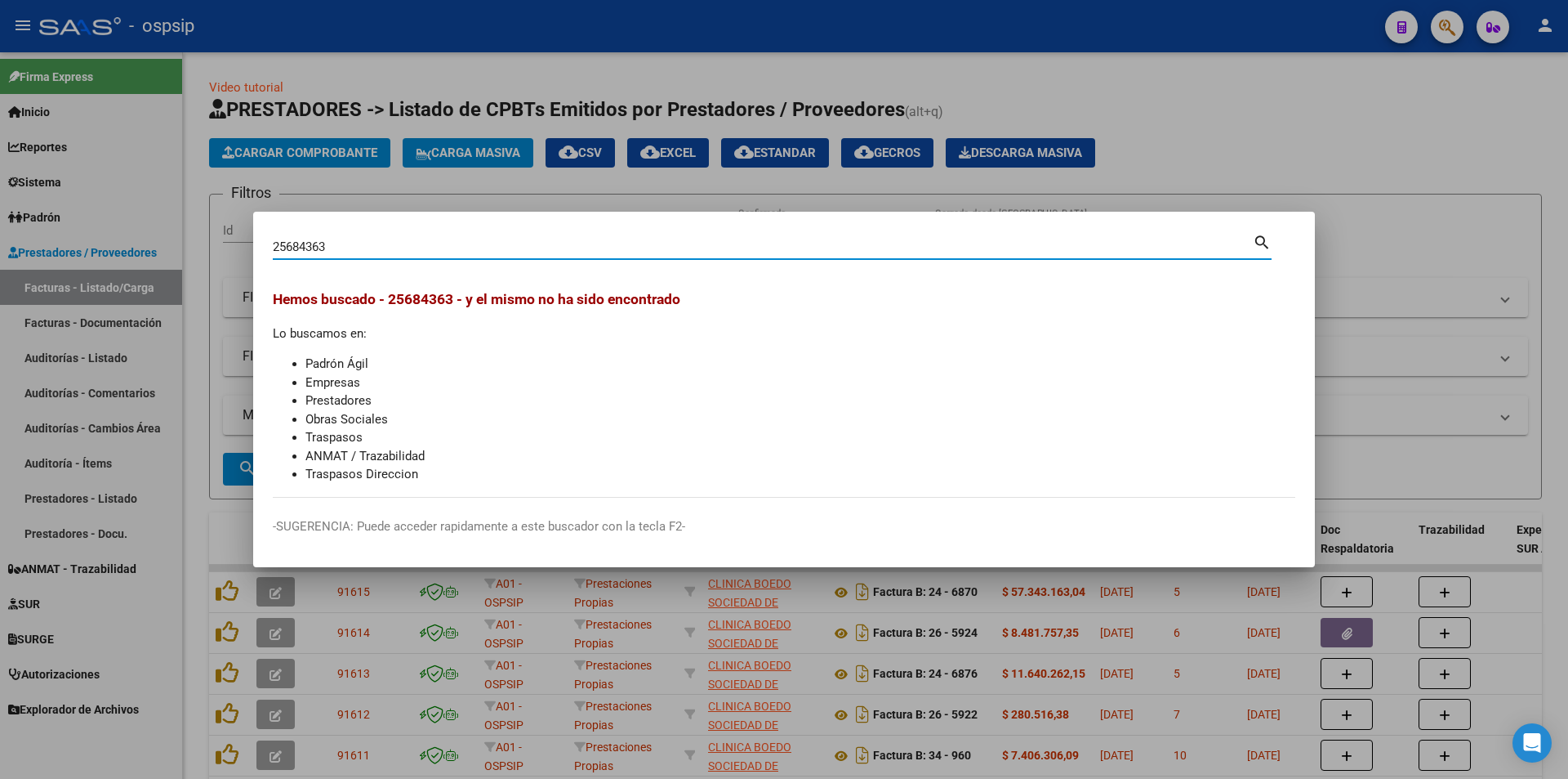
type input "25684363"
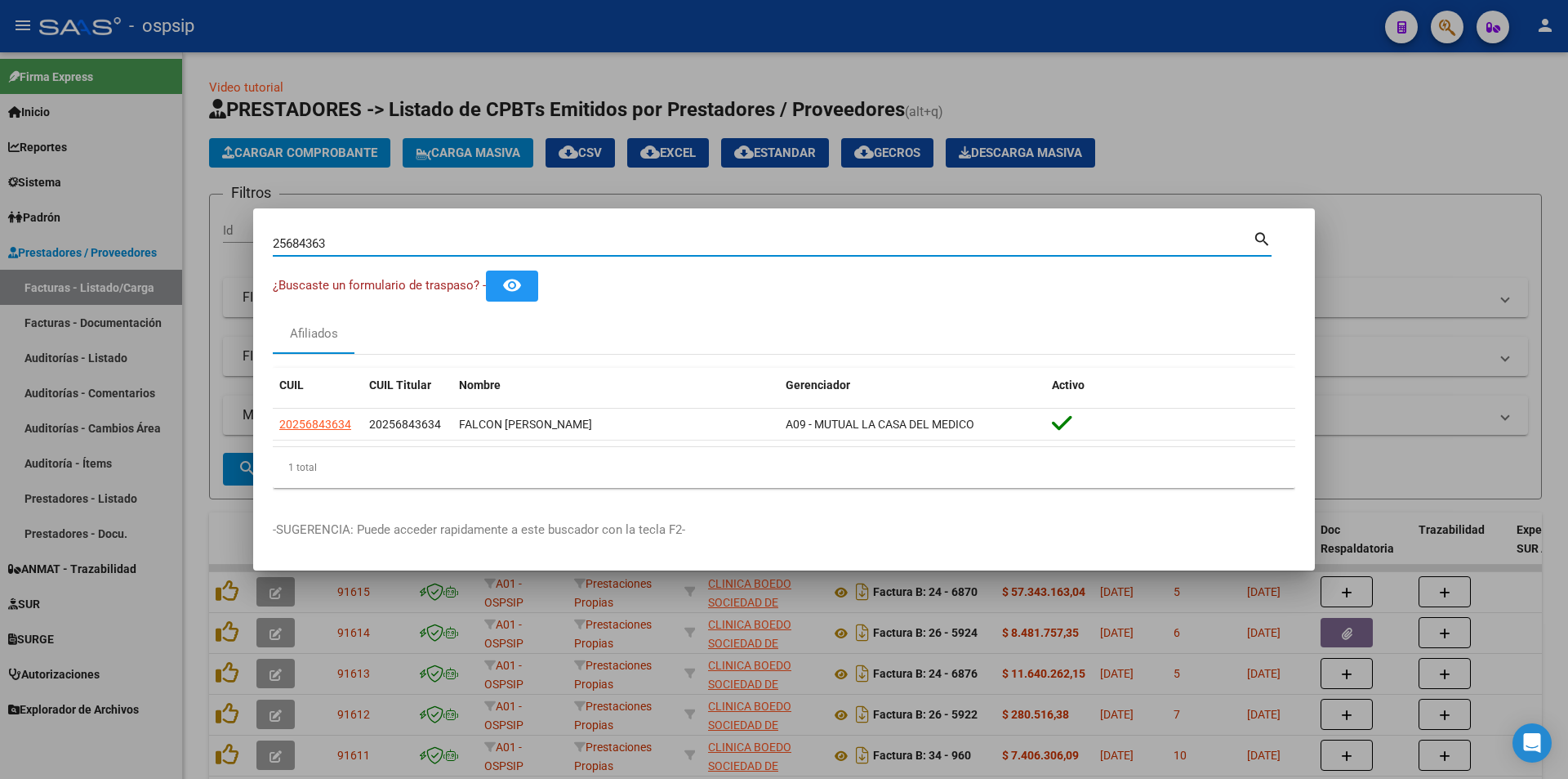
click at [1305, 75] on div at bounding box center [784, 390] width 1568 height 779
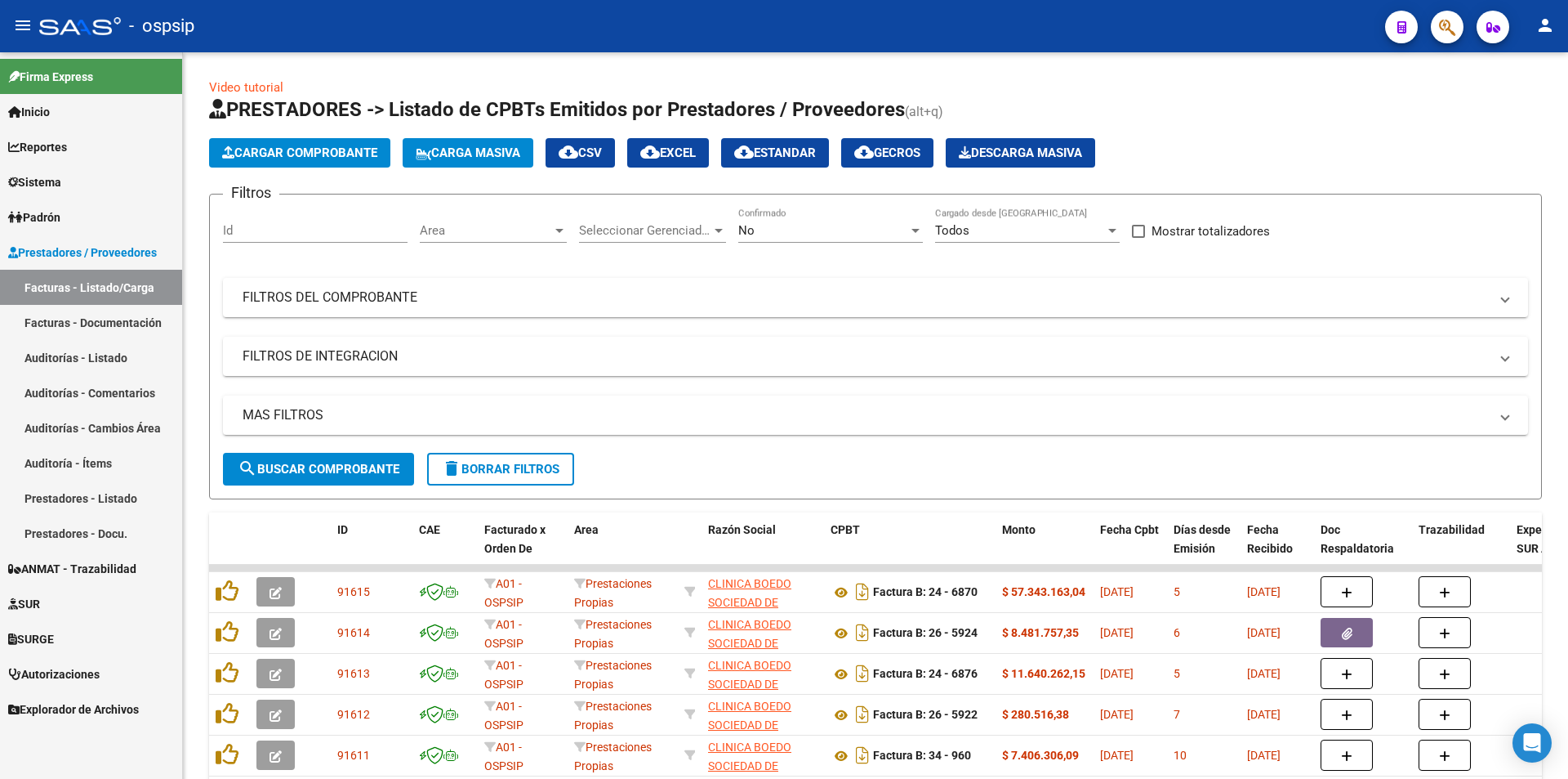
click at [1417, 41] on div at bounding box center [1440, 27] width 46 height 34
click at [1437, 33] on button "button" at bounding box center [1446, 27] width 33 height 33
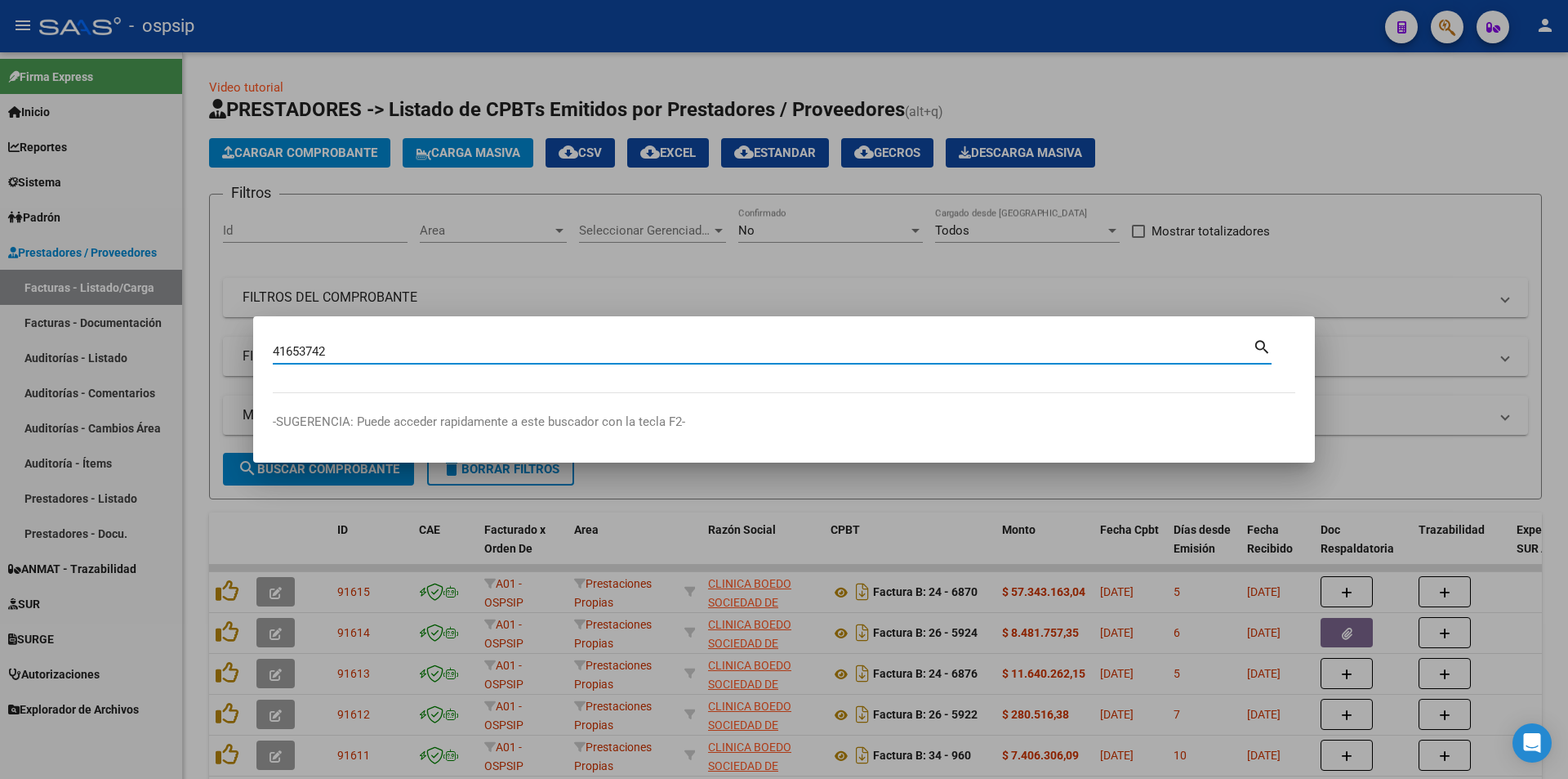
type input "41653742"
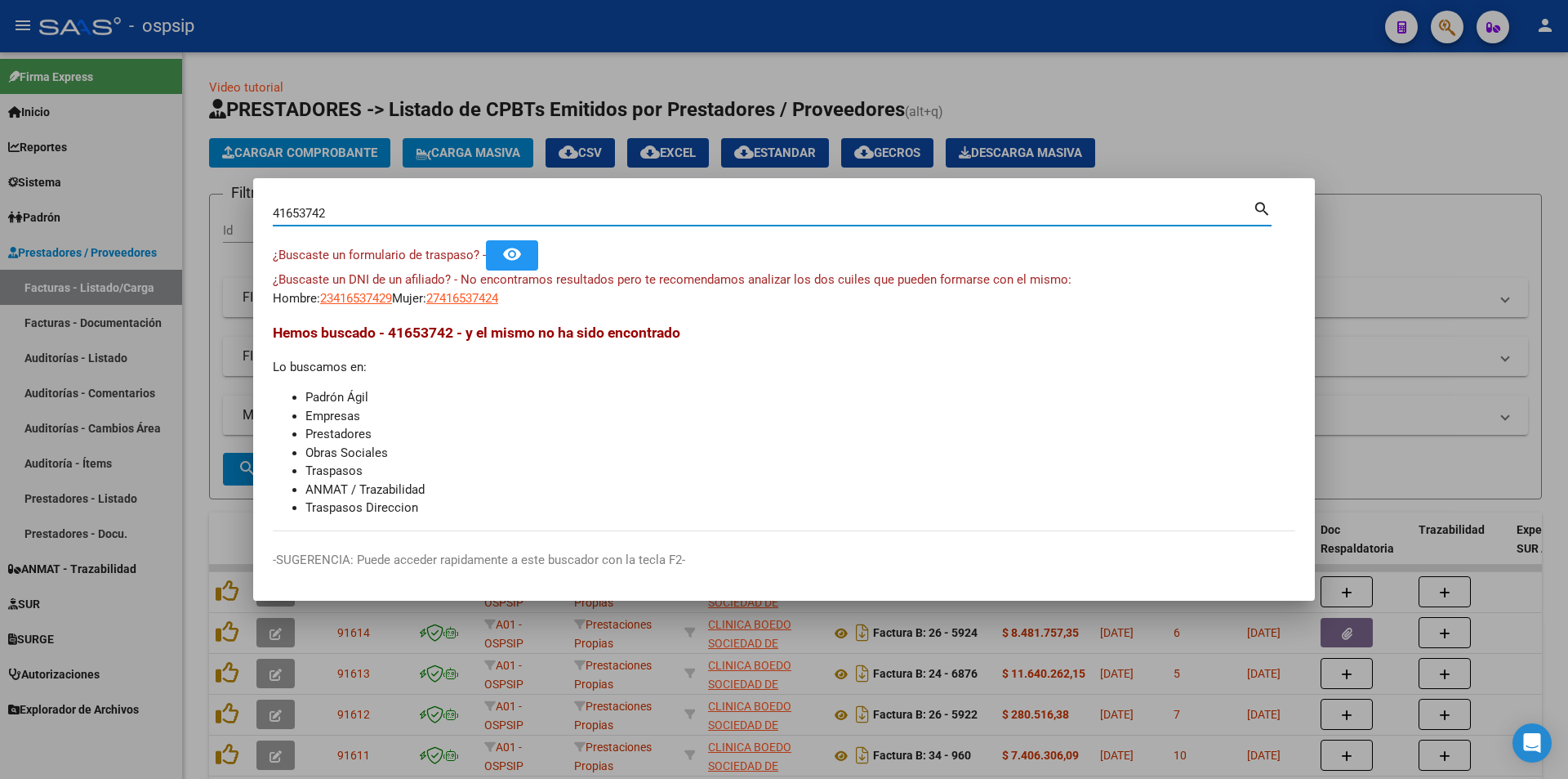
click at [388, 311] on mat-dialog-content "41653742 Buscar (apellido, dni, cuil, nro traspaso, cuit, obra social) search ¿…" at bounding box center [784, 365] width 1062 height 334
click at [387, 304] on span "23416537429" at bounding box center [356, 298] width 72 height 15
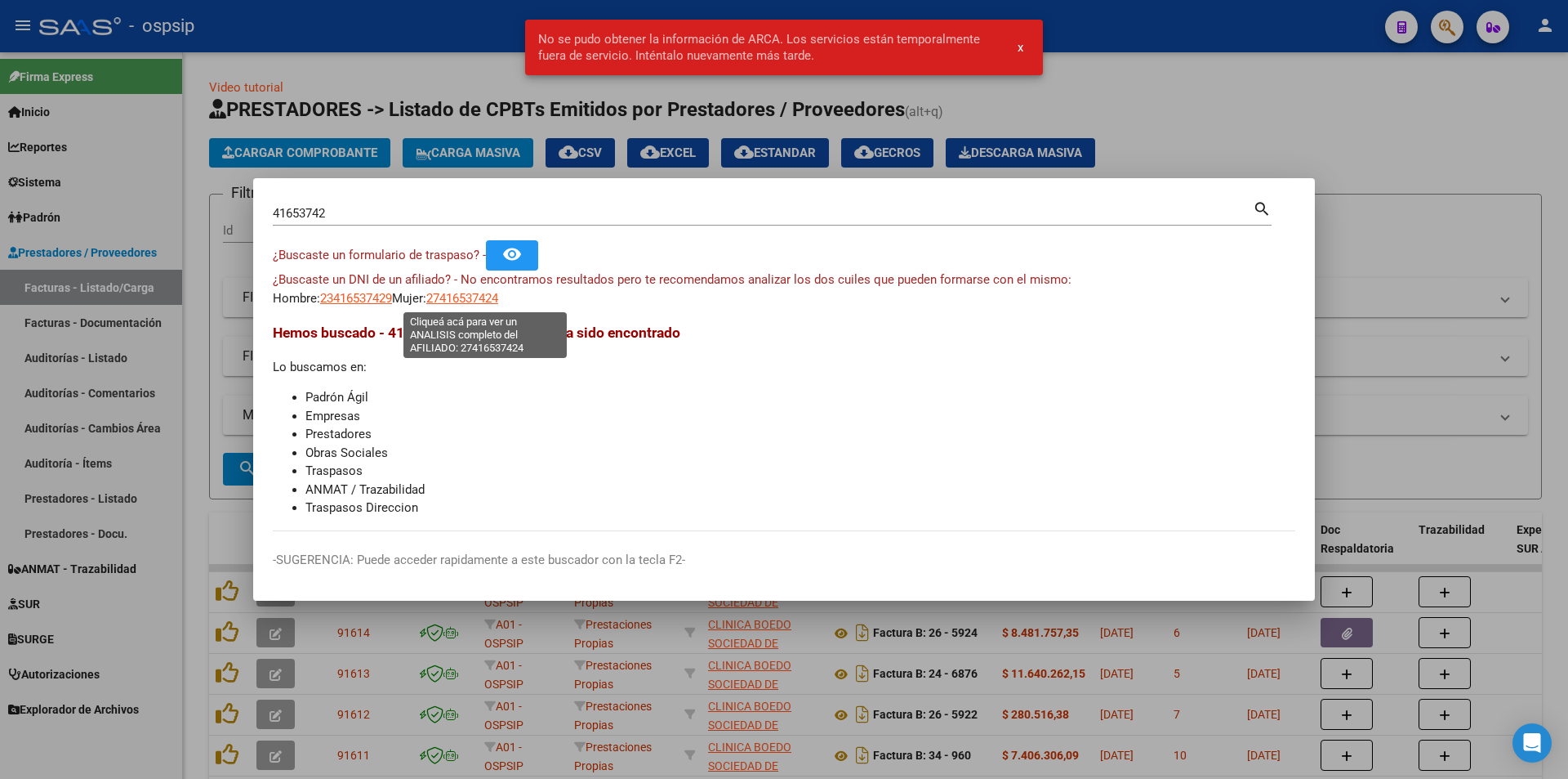
click at [485, 301] on span "27416537424" at bounding box center [462, 298] width 72 height 15
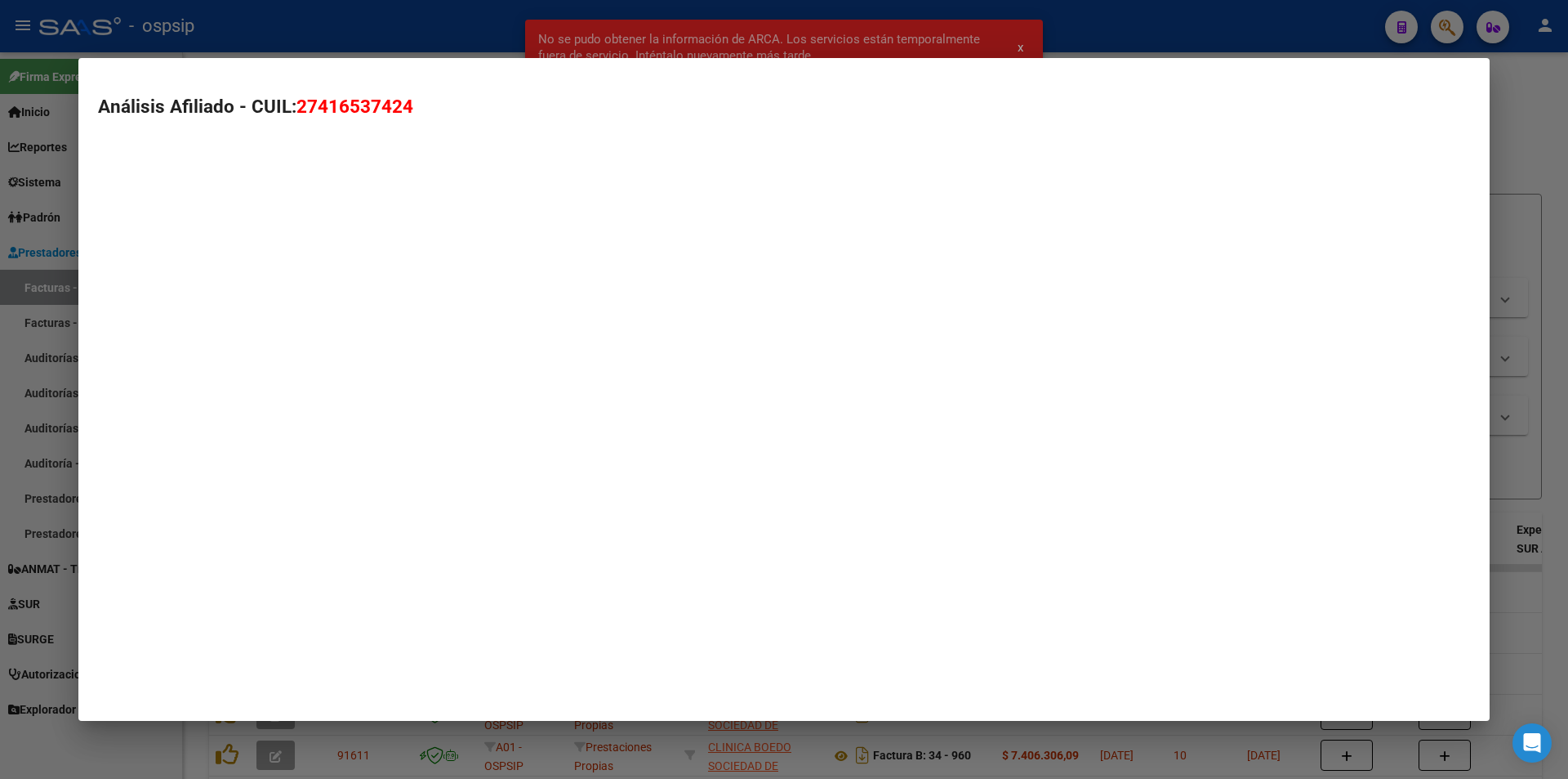
type textarea "27416537424"
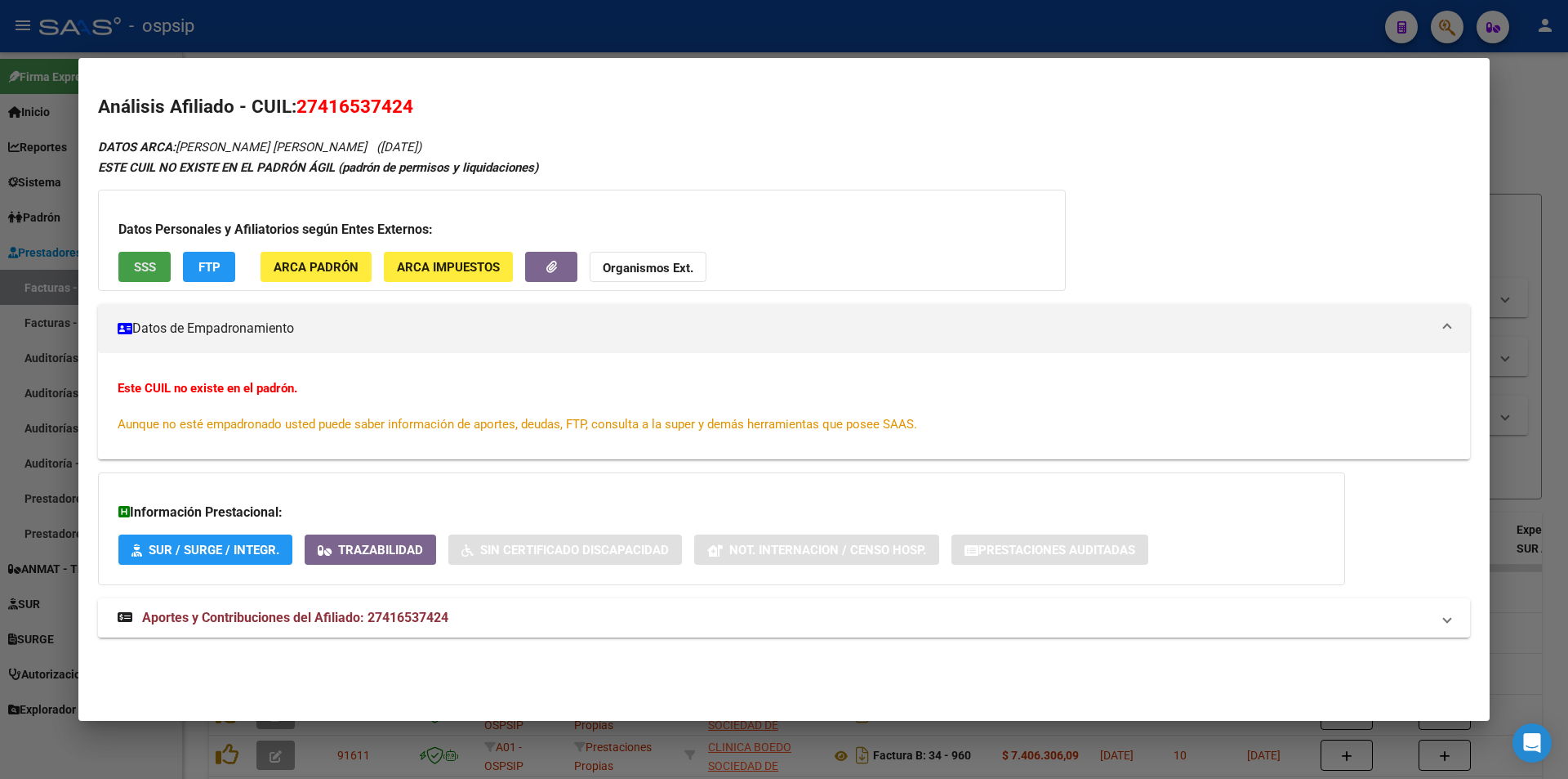
click at [143, 272] on span "SSS" at bounding box center [145, 267] width 22 height 15
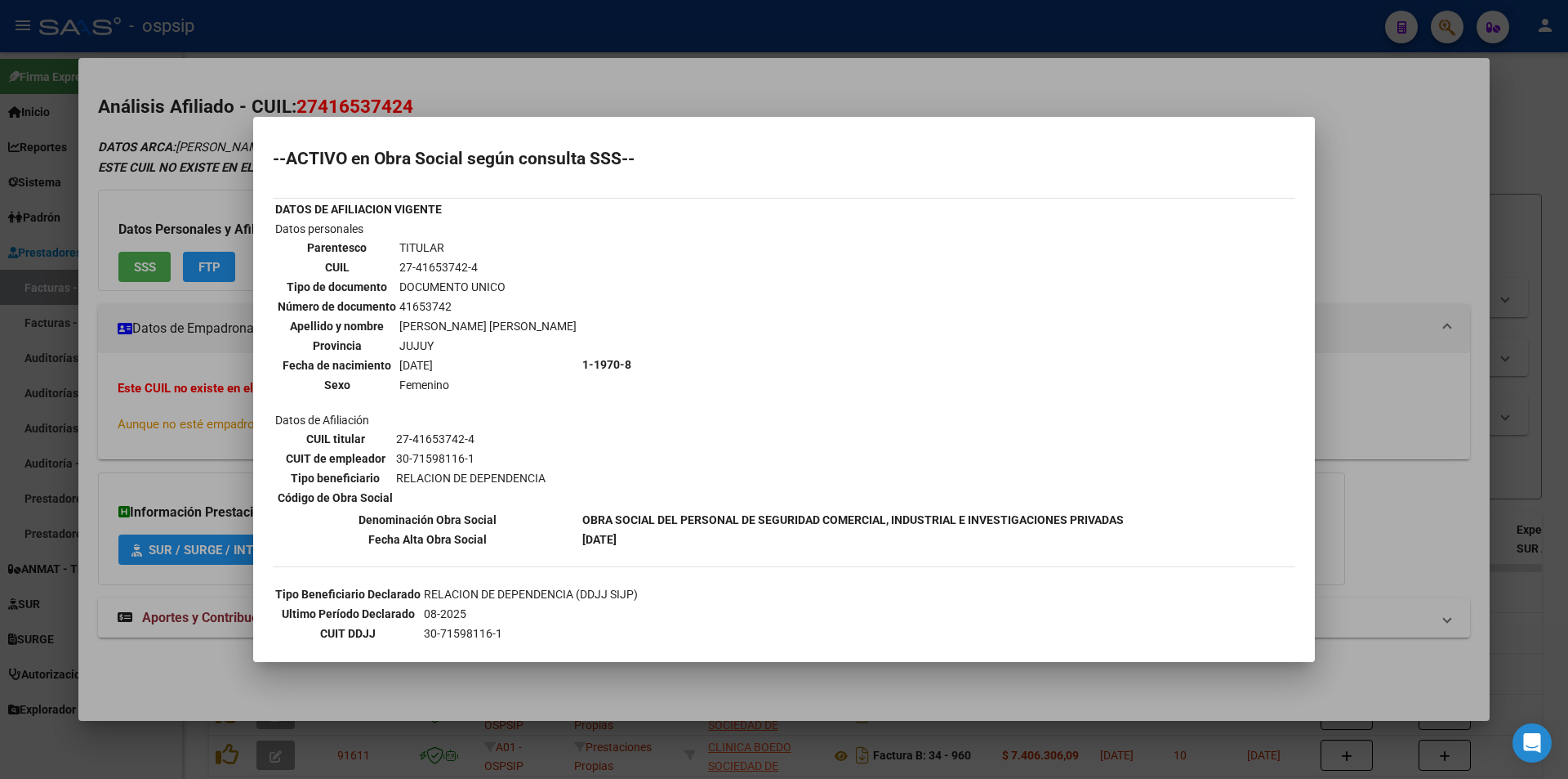
click at [124, 421] on div at bounding box center [784, 390] width 1568 height 779
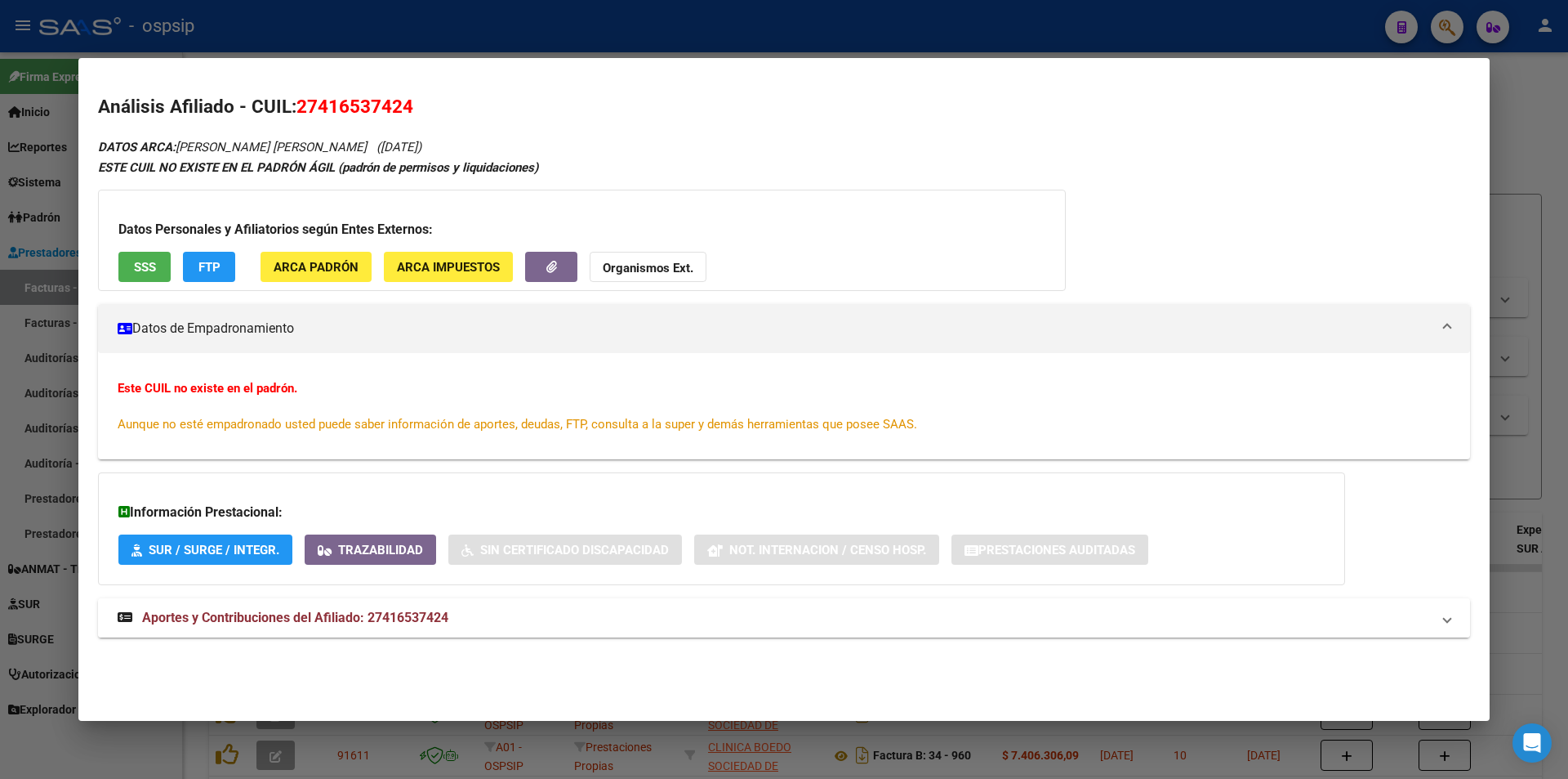
click at [204, 605] on mat-expansion-panel-header "Aportes y Contribuciones del Afiliado: 27416537424" at bounding box center [784, 617] width 1371 height 39
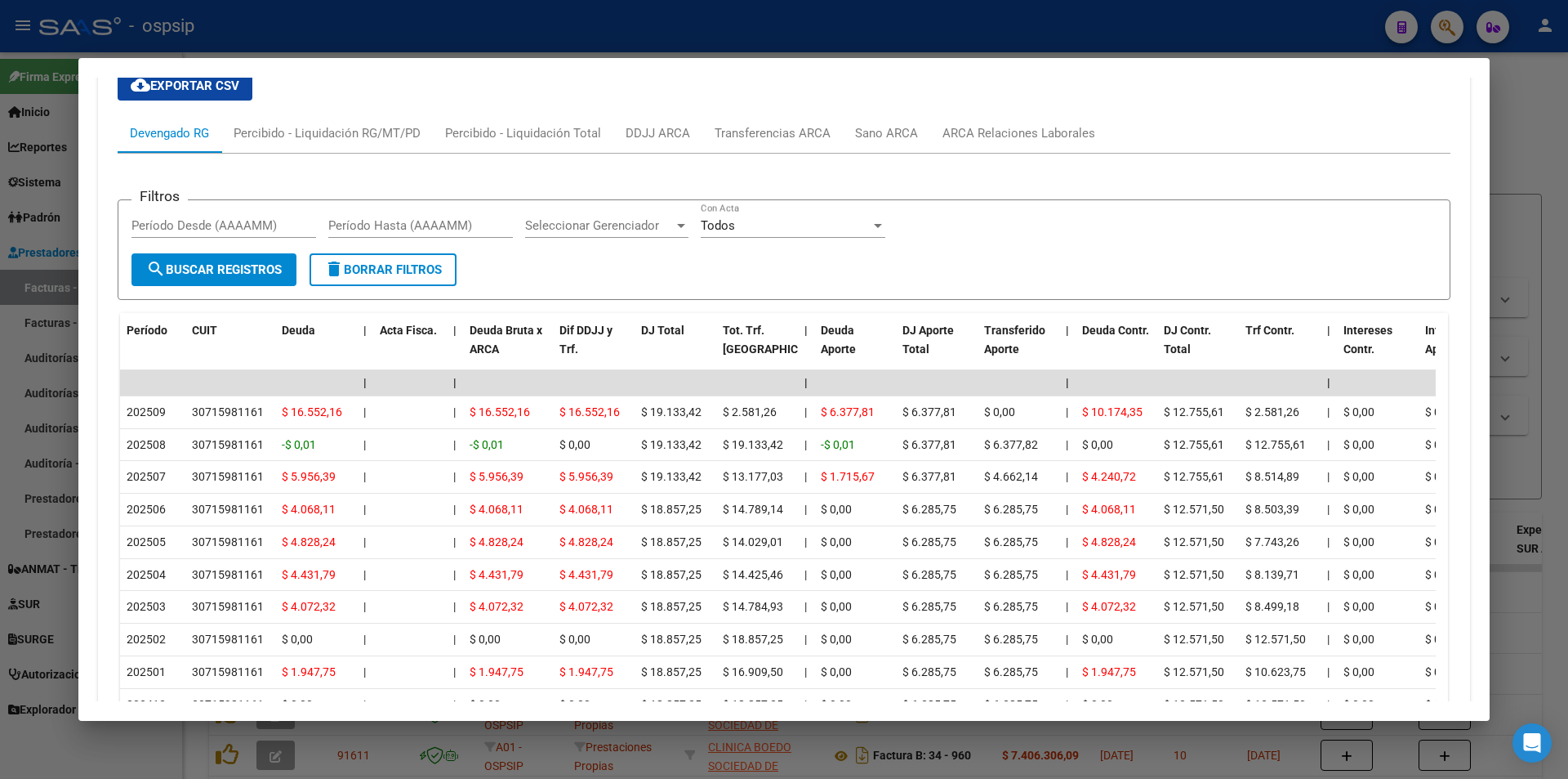
scroll to position [559, 0]
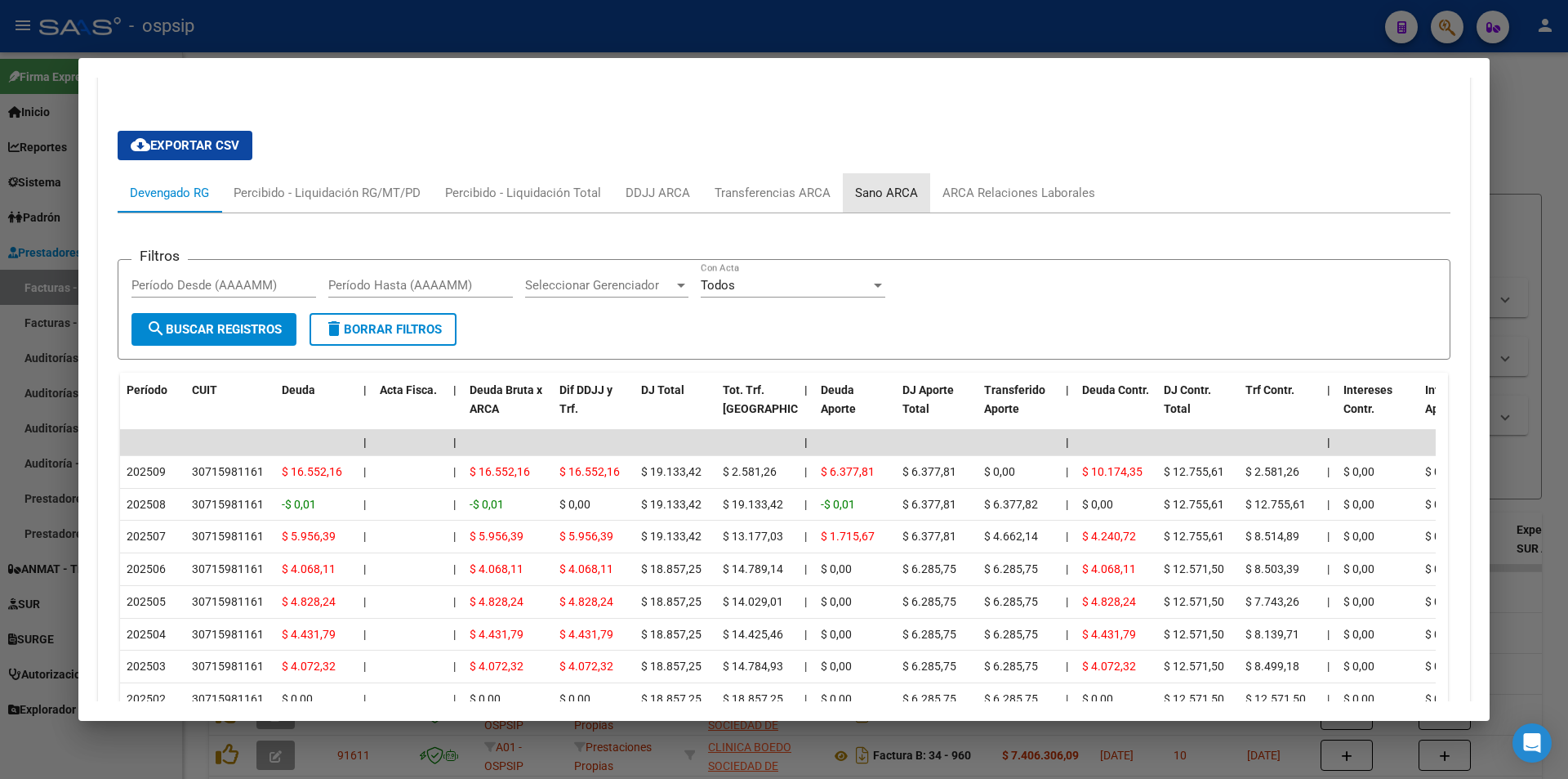
click at [904, 178] on div "Sano ARCA" at bounding box center [886, 192] width 88 height 39
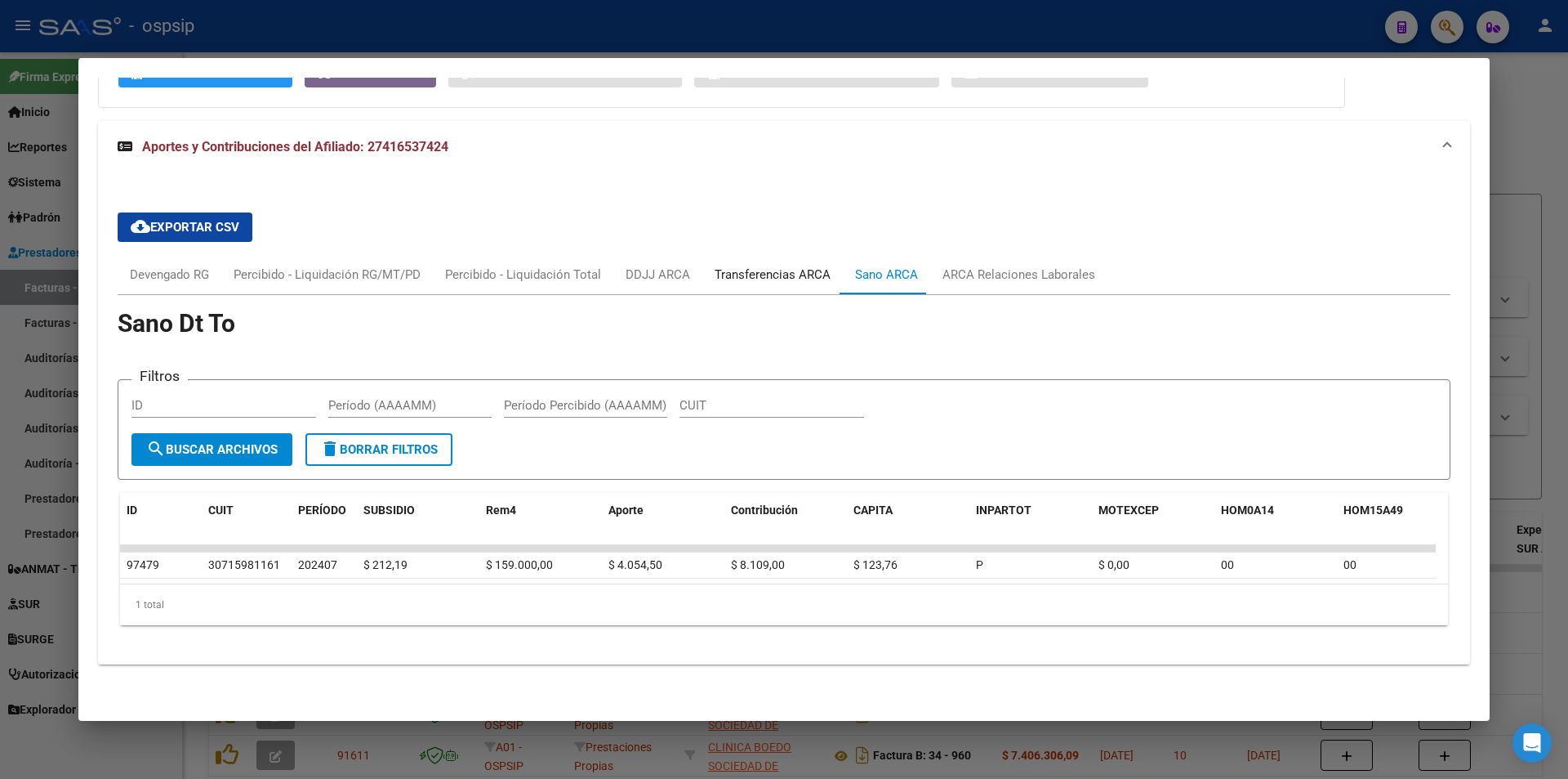
click at [784, 268] on div "Transferencias ARCA" at bounding box center [773, 275] width 116 height 18
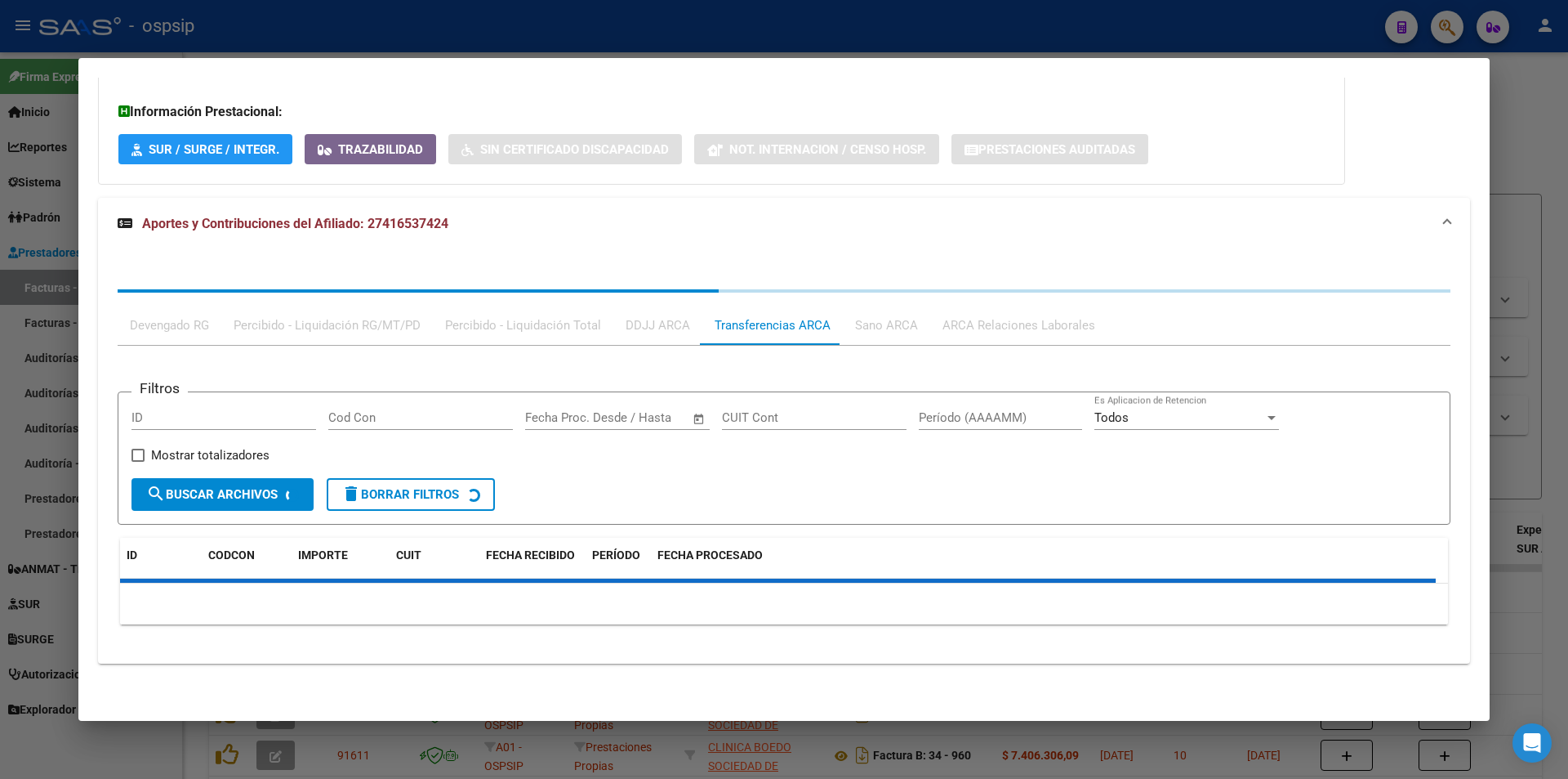
scroll to position [489, 0]
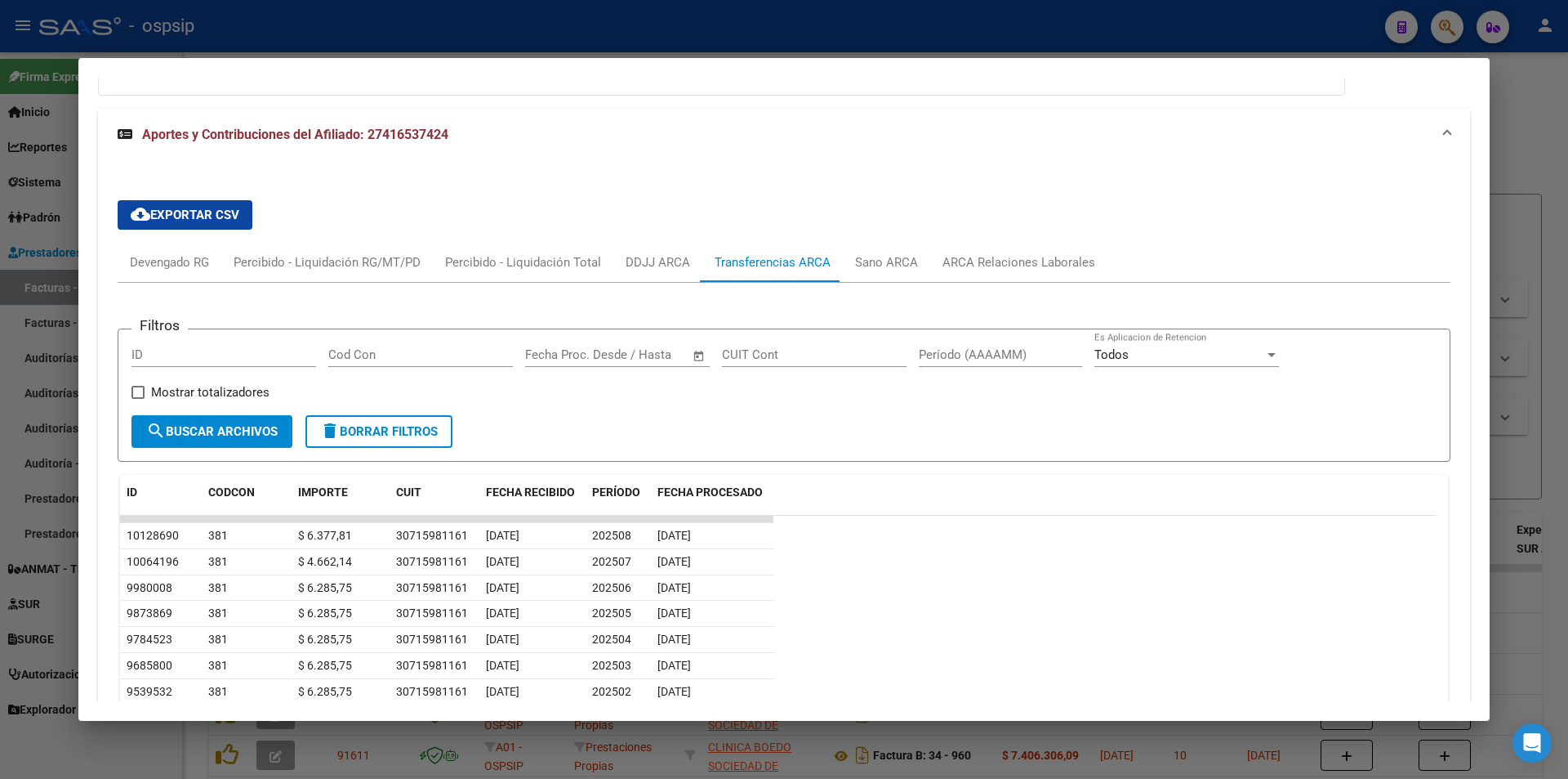
click at [1013, 21] on div at bounding box center [784, 390] width 1568 height 779
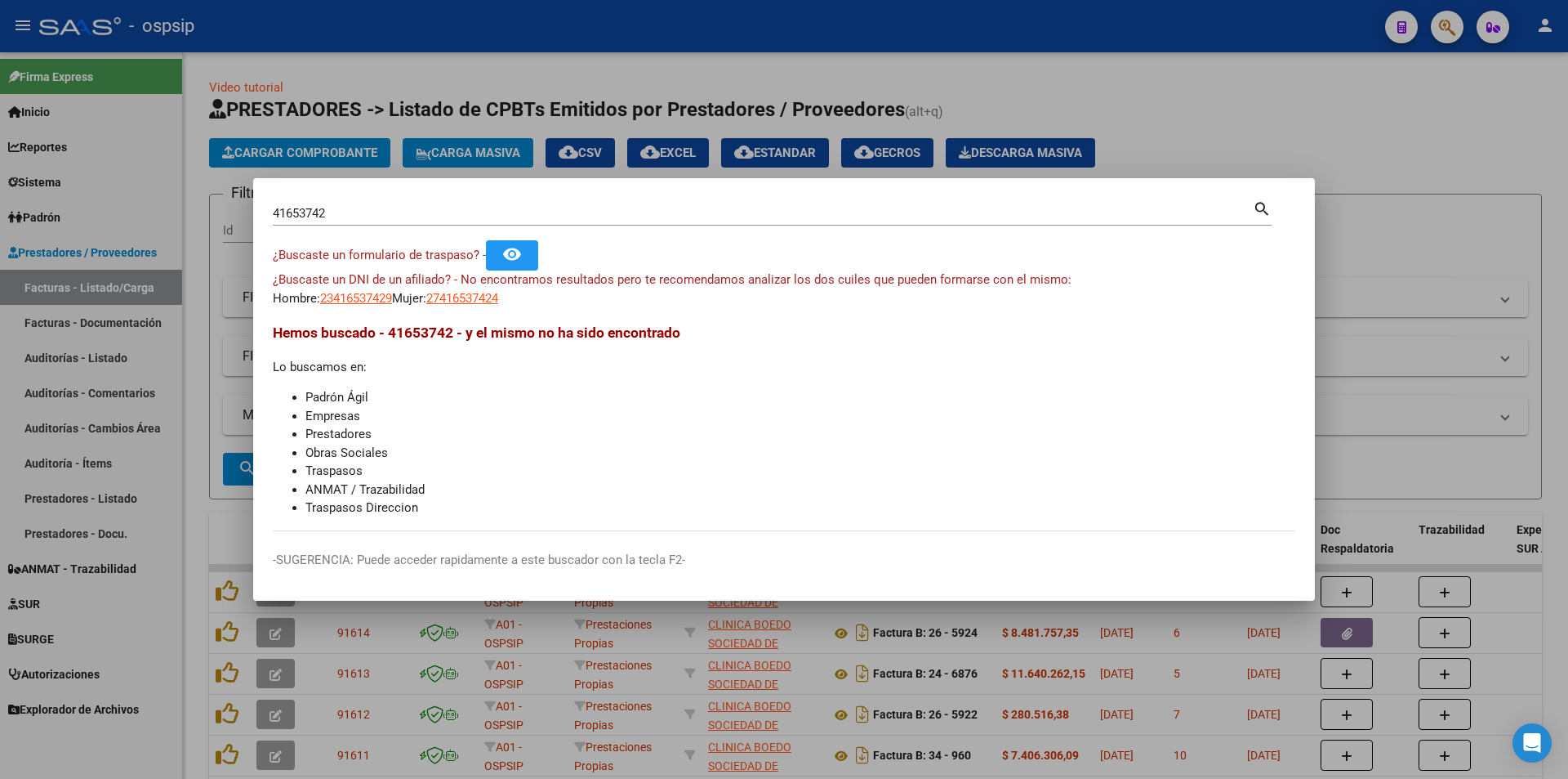
click at [1438, 16] on div at bounding box center [784, 390] width 1568 height 779
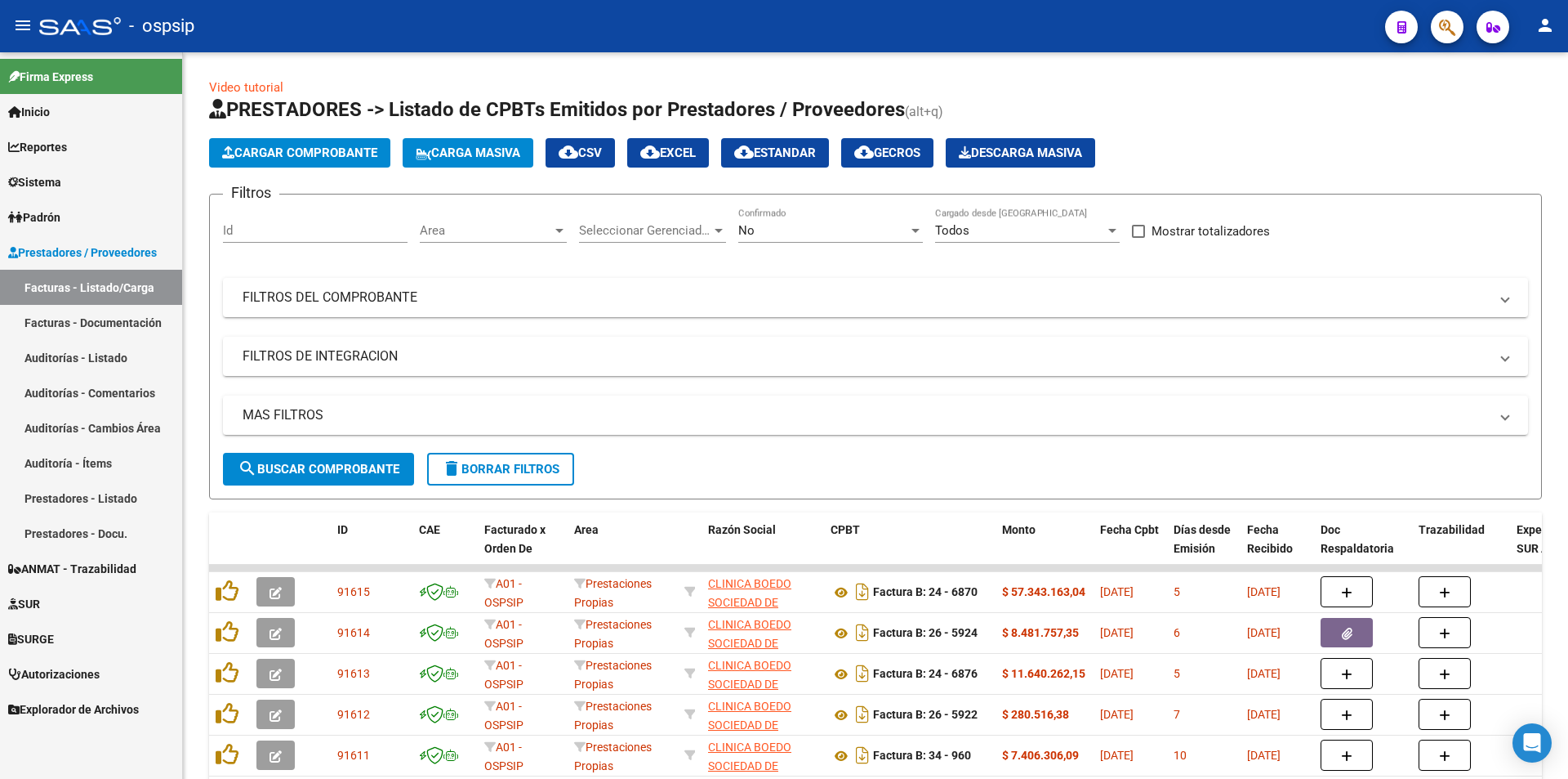
click at [1442, 16] on span "button" at bounding box center [1446, 28] width 16 height 34
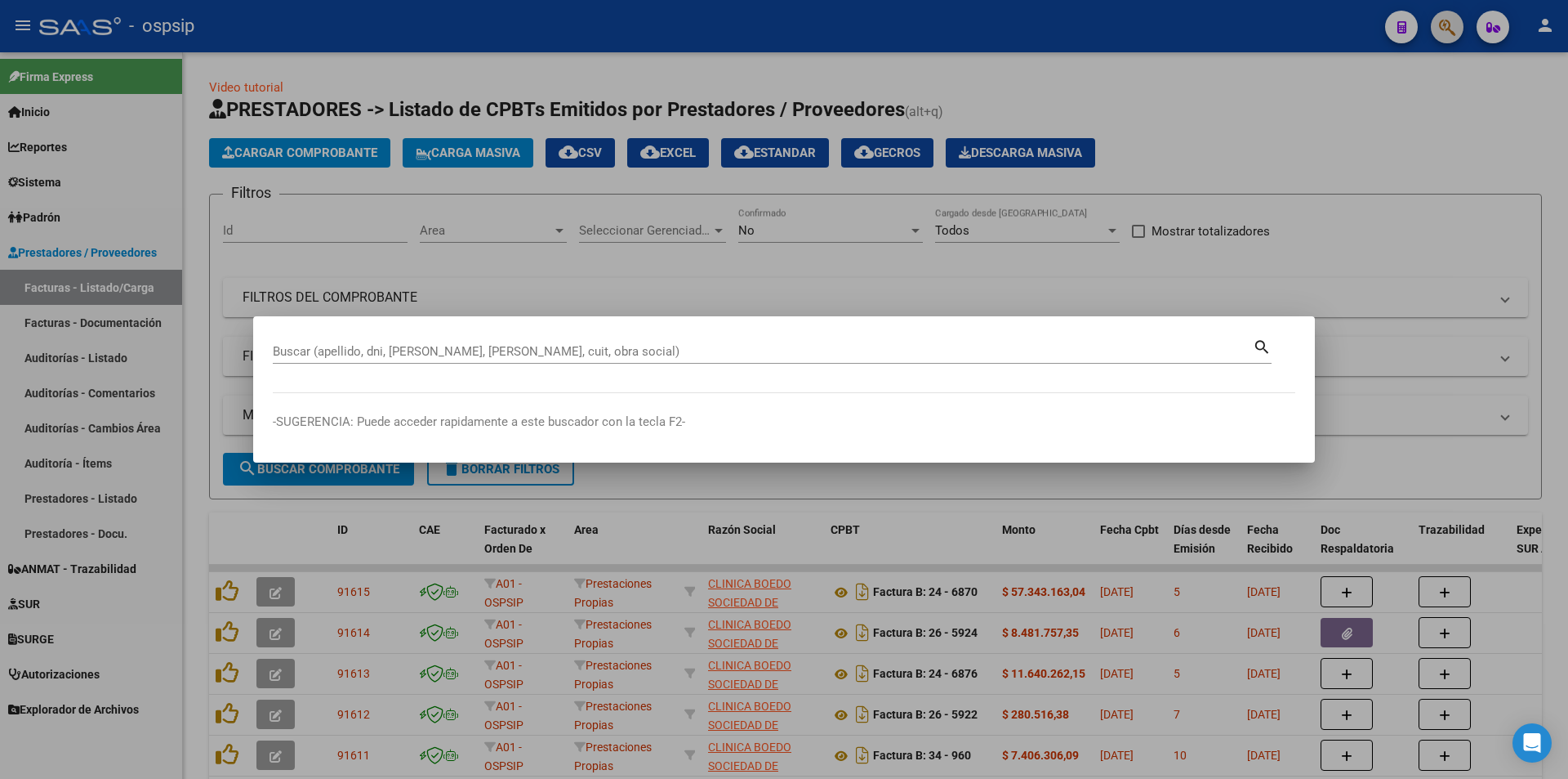
paste input "18180988"
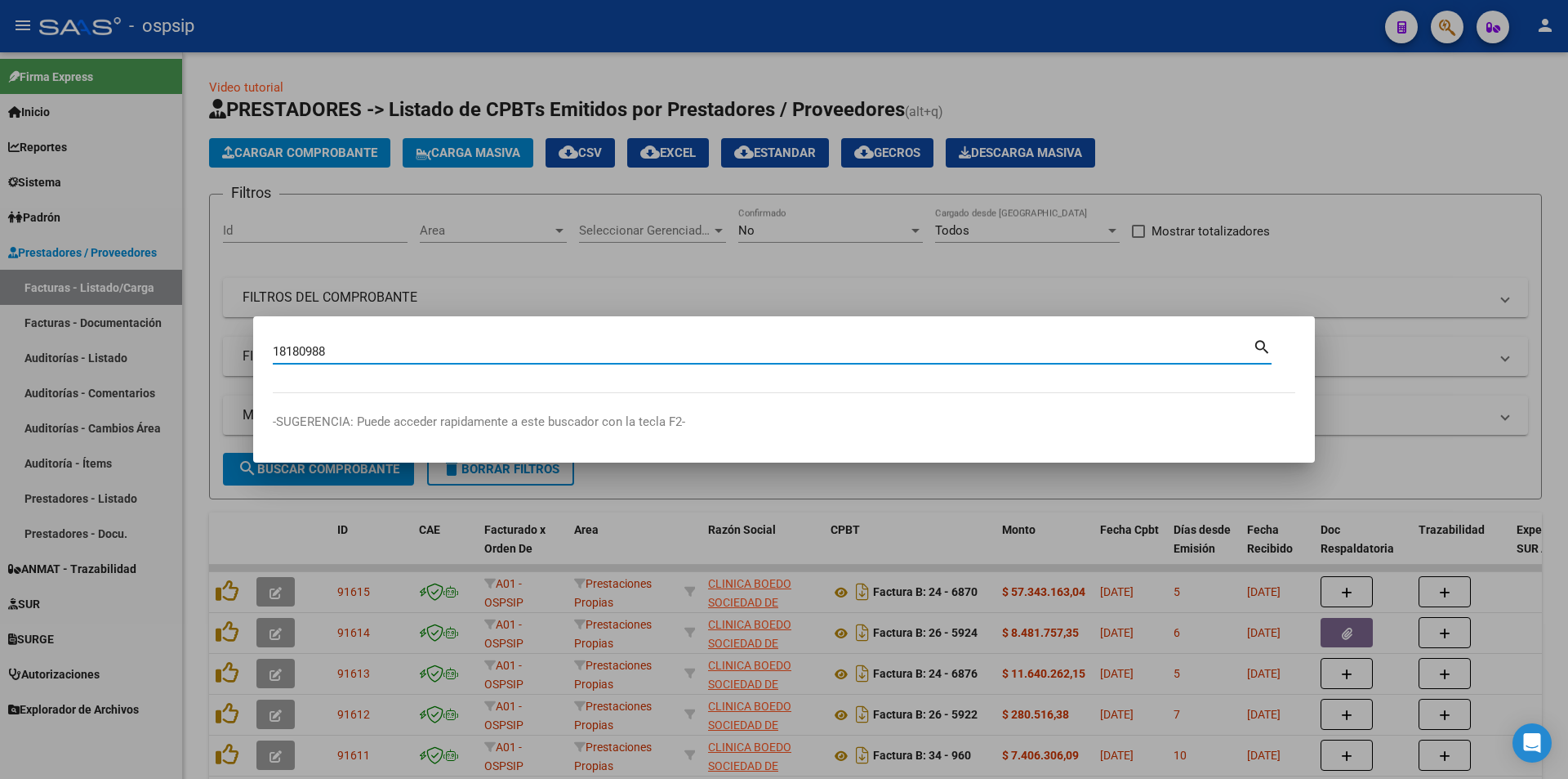
type input "18180988"
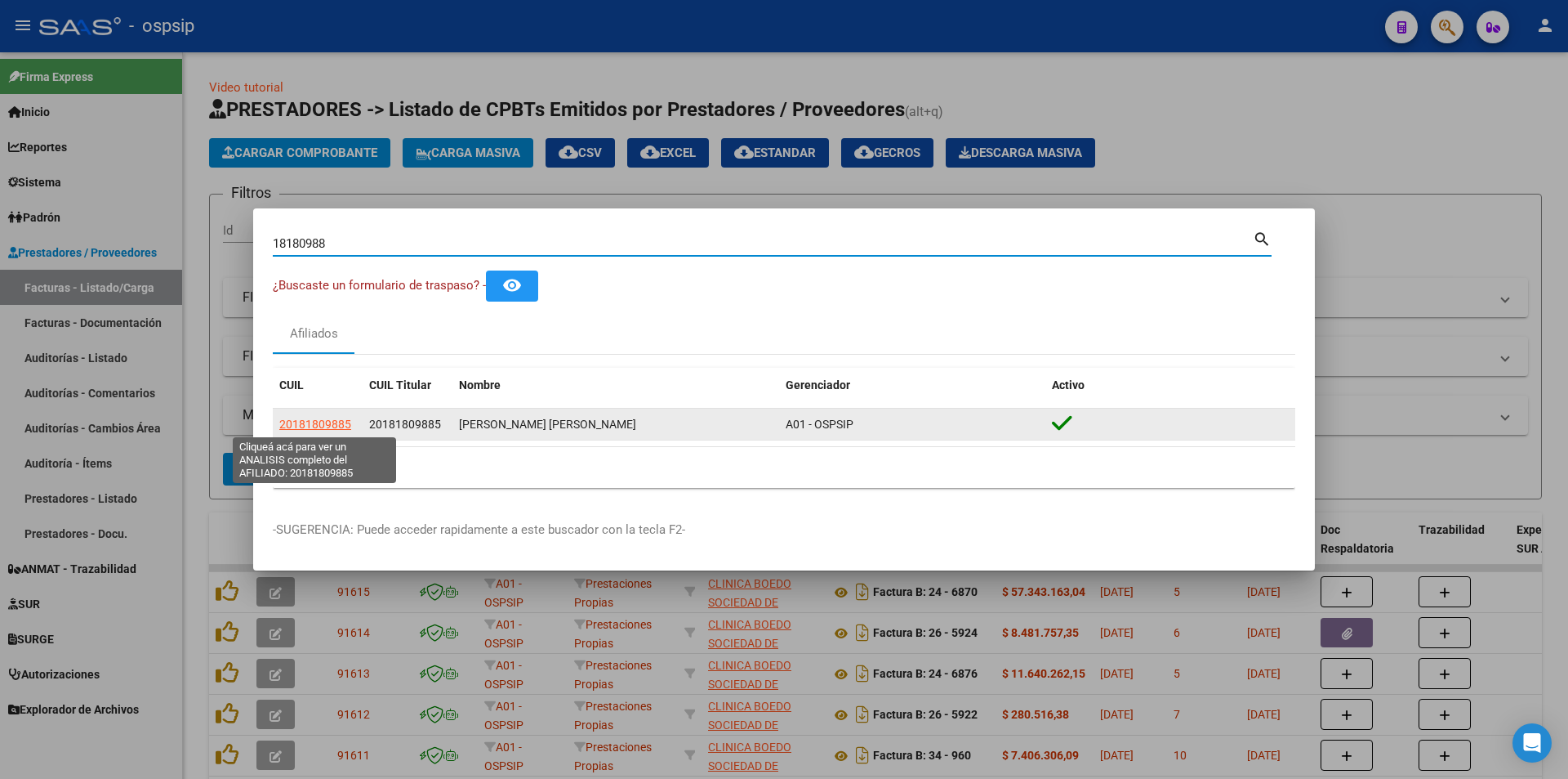
click at [317, 422] on span "20181809885" at bounding box center [315, 423] width 72 height 13
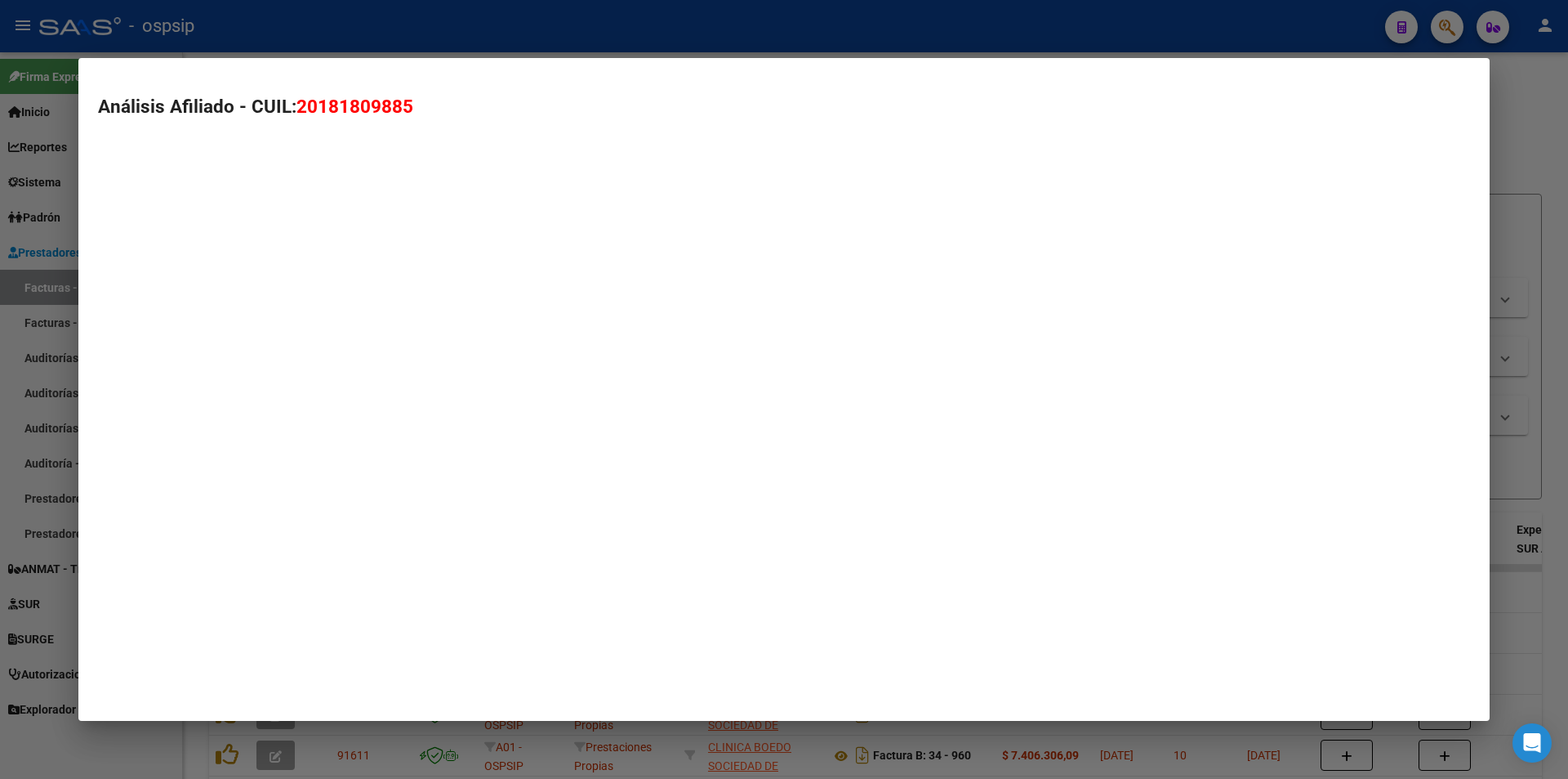
type textarea "20181809885"
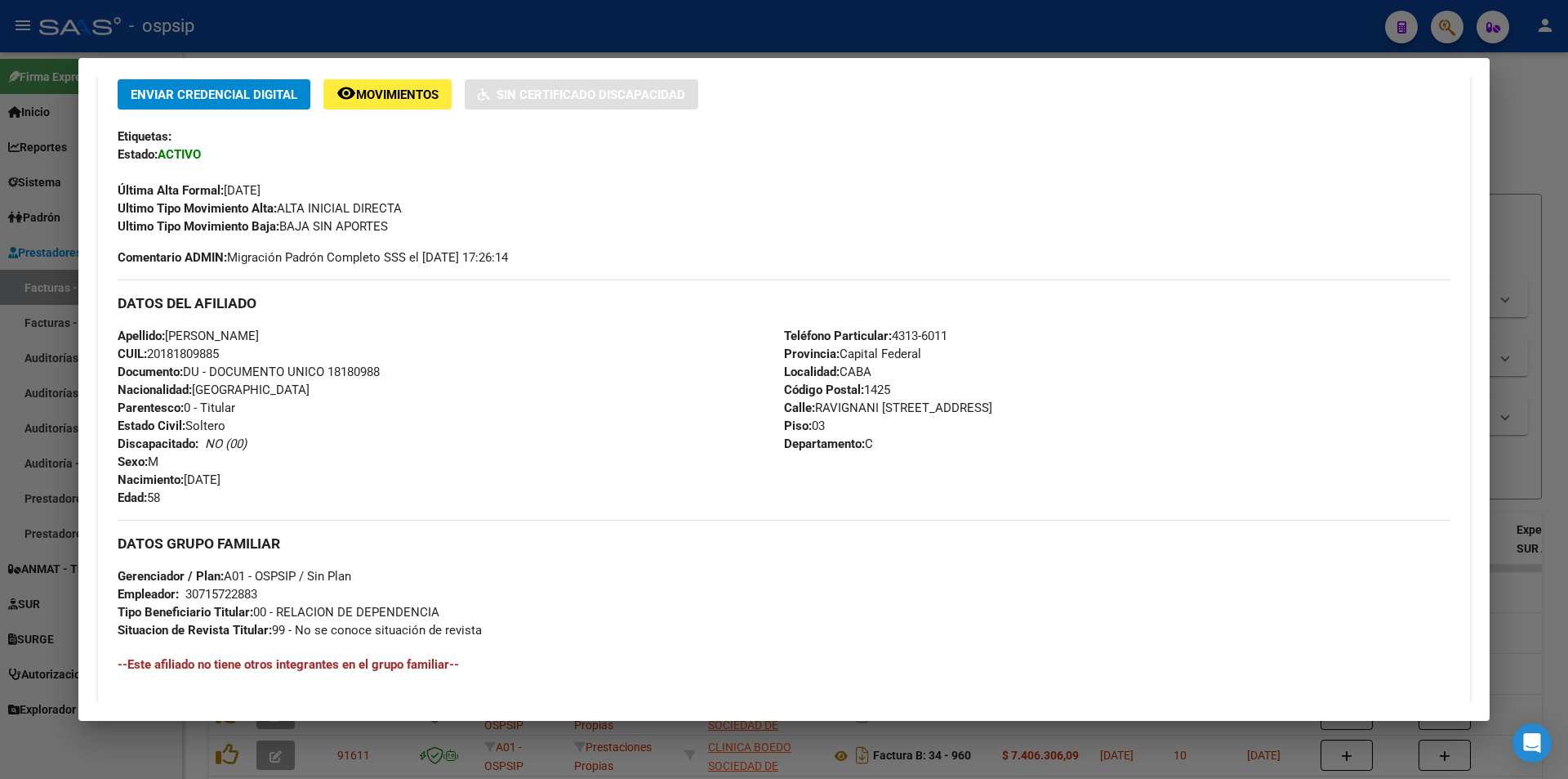
scroll to position [82, 0]
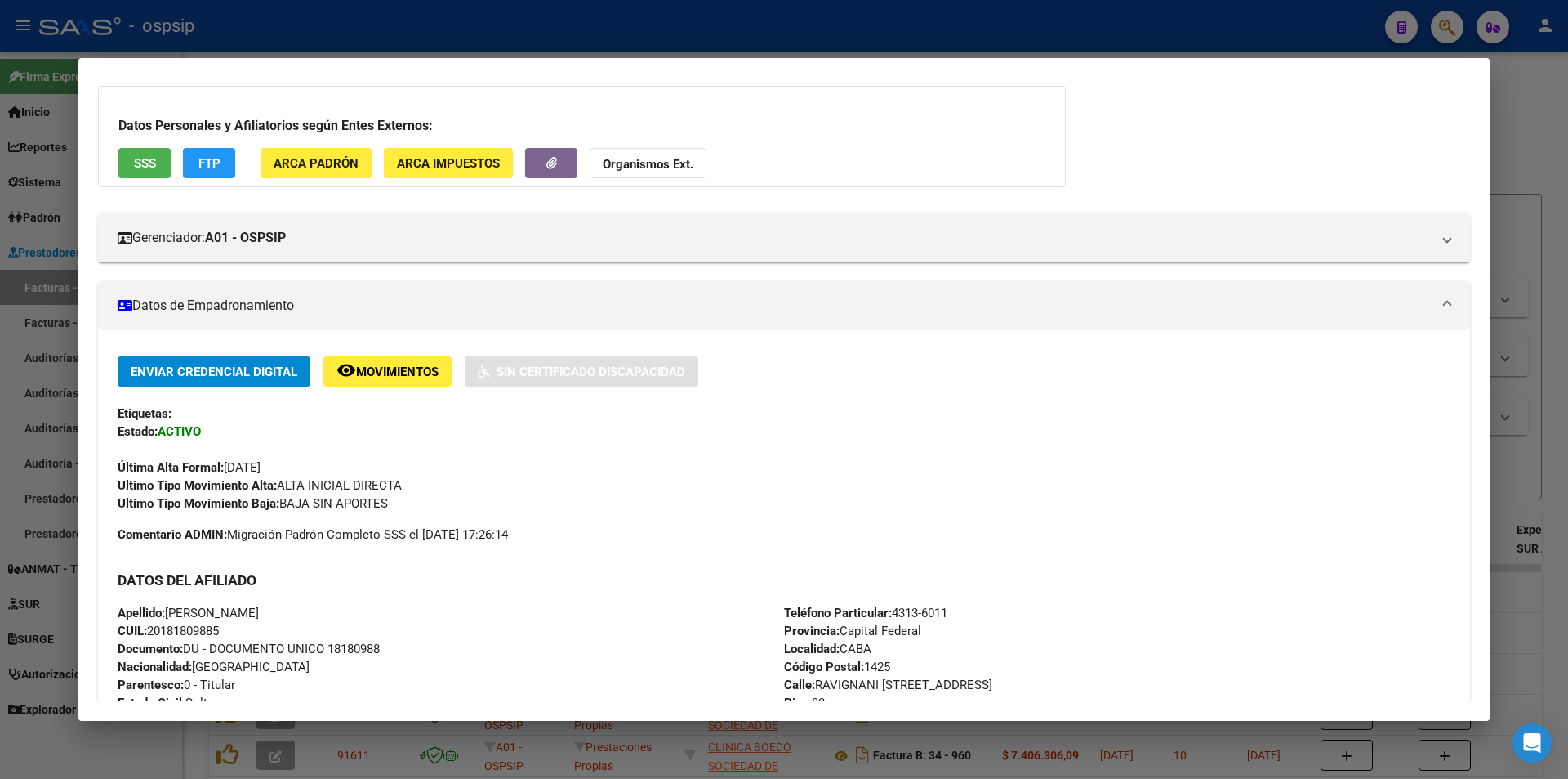
click at [0, 281] on div at bounding box center [784, 390] width 1568 height 779
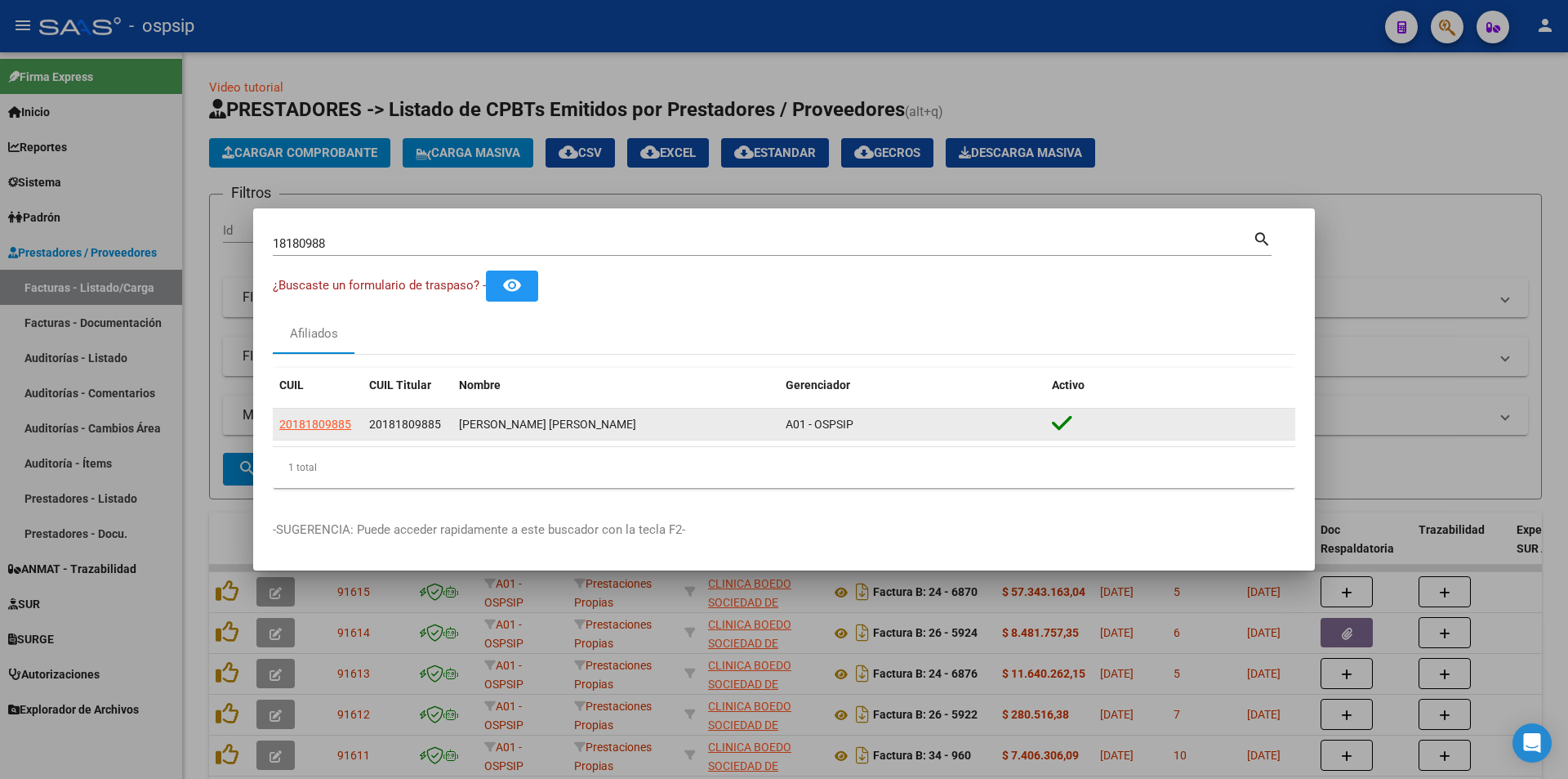
drag, startPoint x: 839, startPoint y: 425, endPoint x: 900, endPoint y: 424, distance: 61.0
click at [900, 424] on div "A01 - OSPSIP" at bounding box center [912, 424] width 254 height 19
drag, startPoint x: 878, startPoint y: 424, endPoint x: 830, endPoint y: 420, distance: 48.2
click at [877, 424] on div "A01 - OSPSIP" at bounding box center [912, 424] width 254 height 19
click at [293, 417] on span "20181809885" at bounding box center [315, 423] width 72 height 13
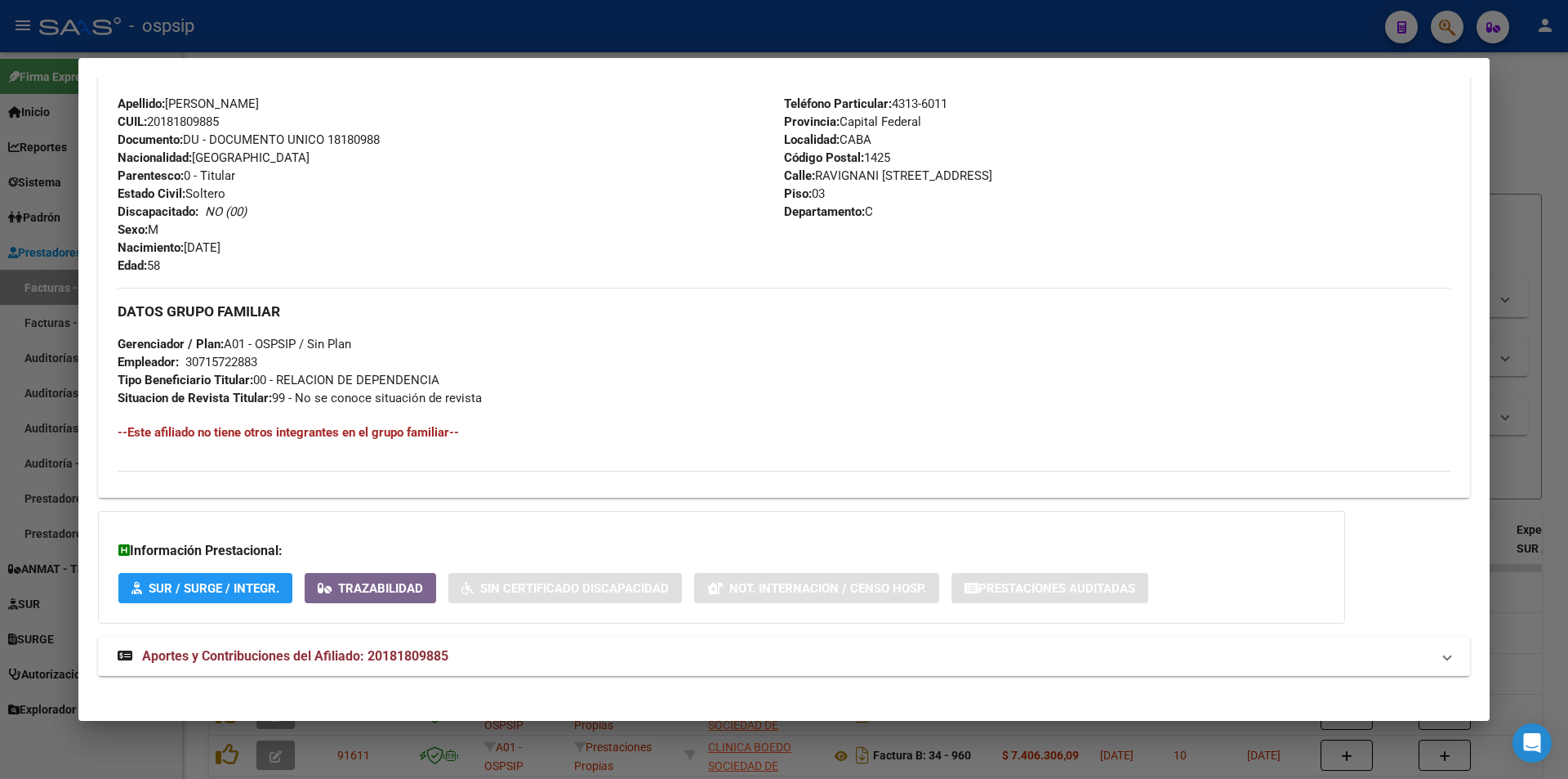
scroll to position [602, 0]
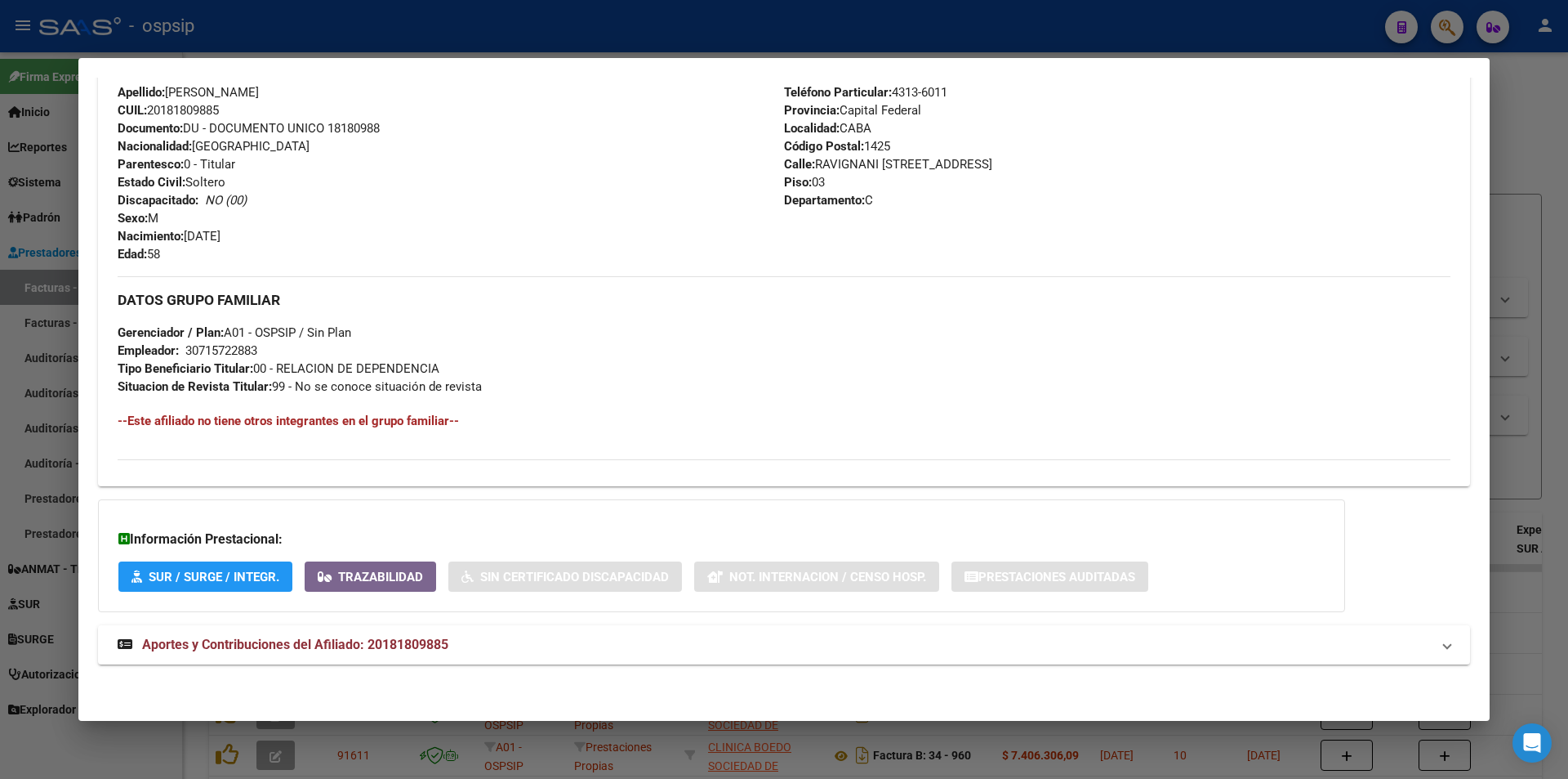
click at [1337, 19] on div at bounding box center [784, 390] width 1568 height 779
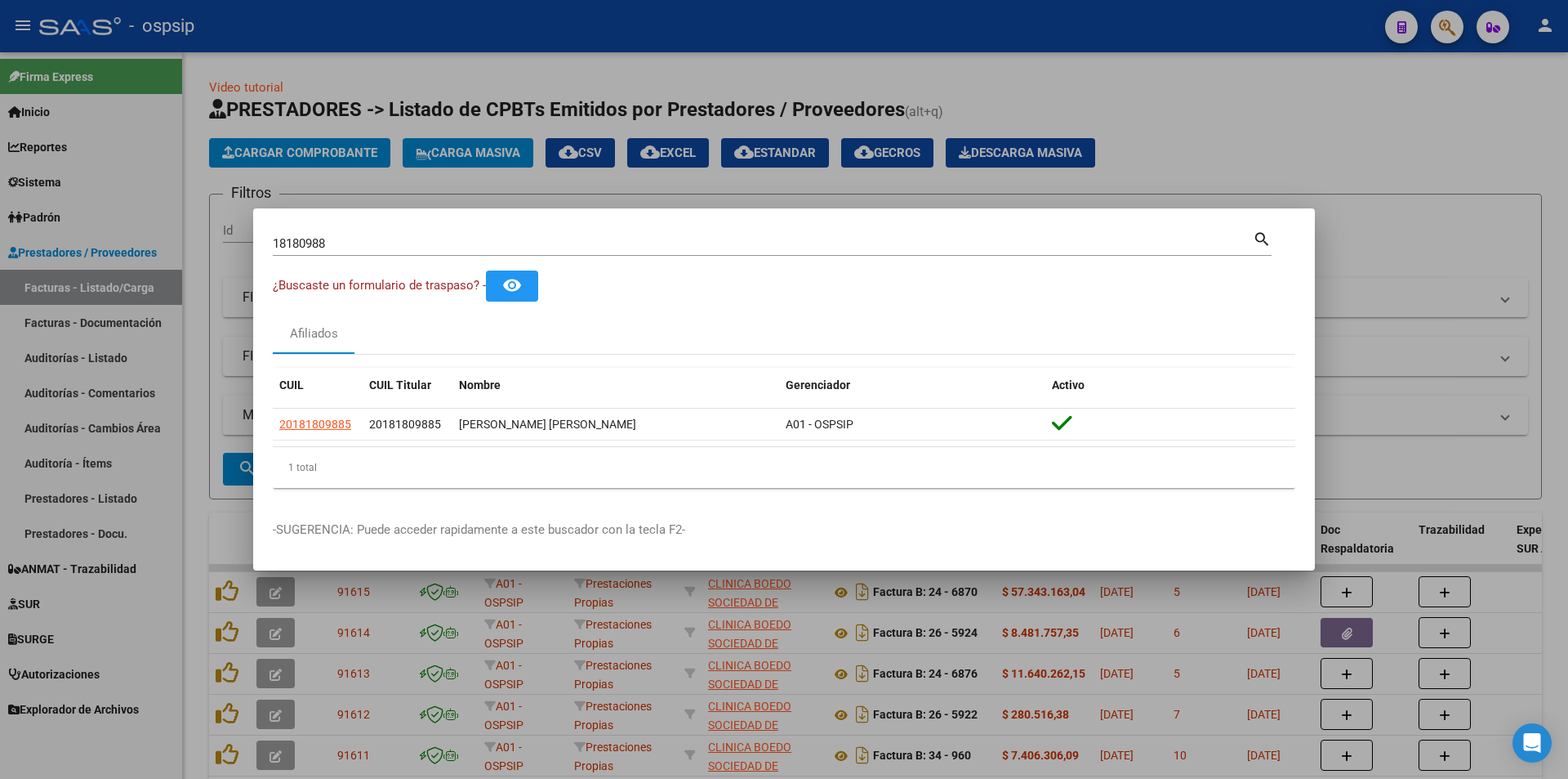
click at [1420, 17] on div at bounding box center [784, 390] width 1568 height 779
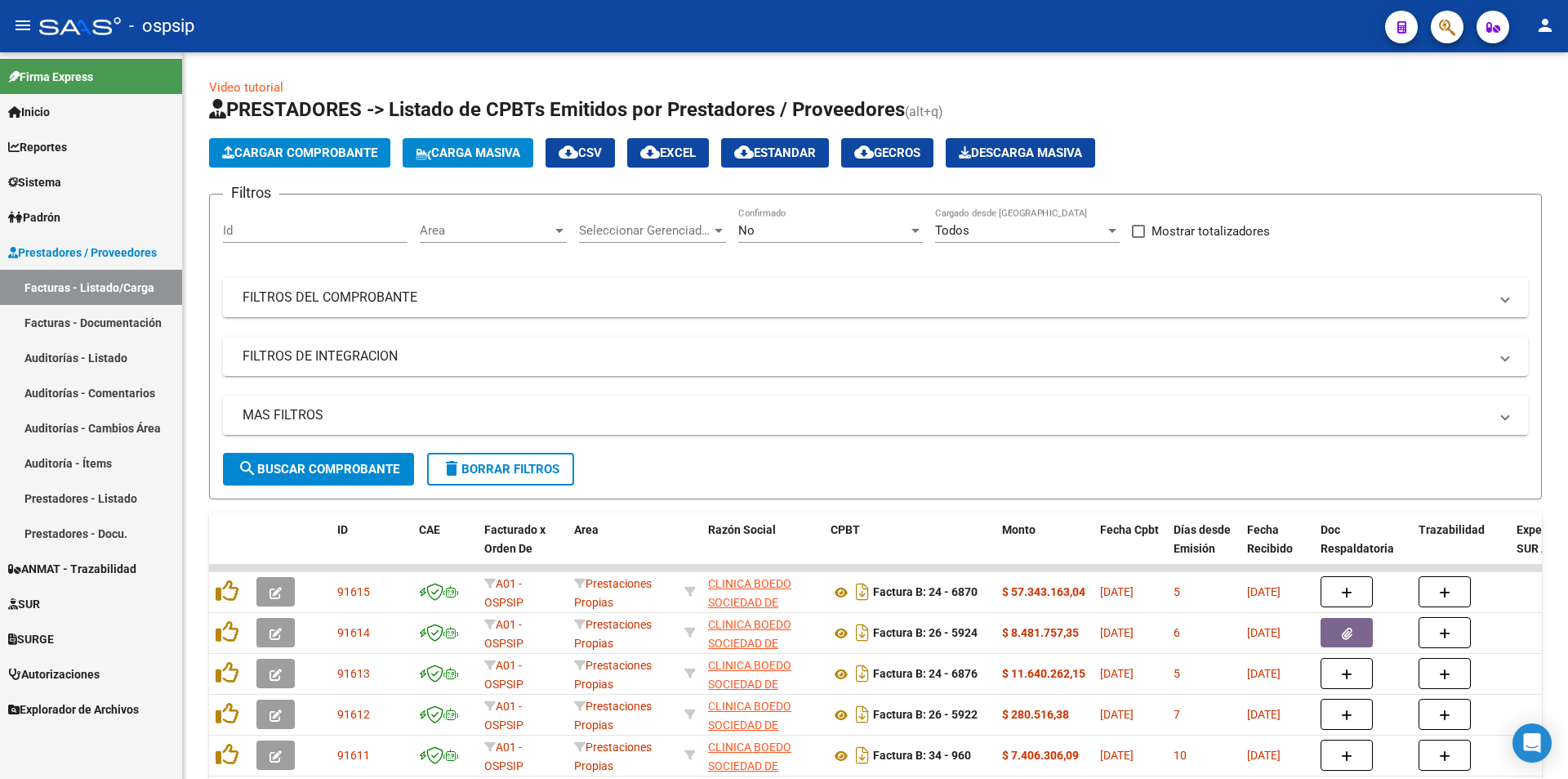
click at [1488, 30] on icon "button" at bounding box center [1493, 27] width 14 height 12
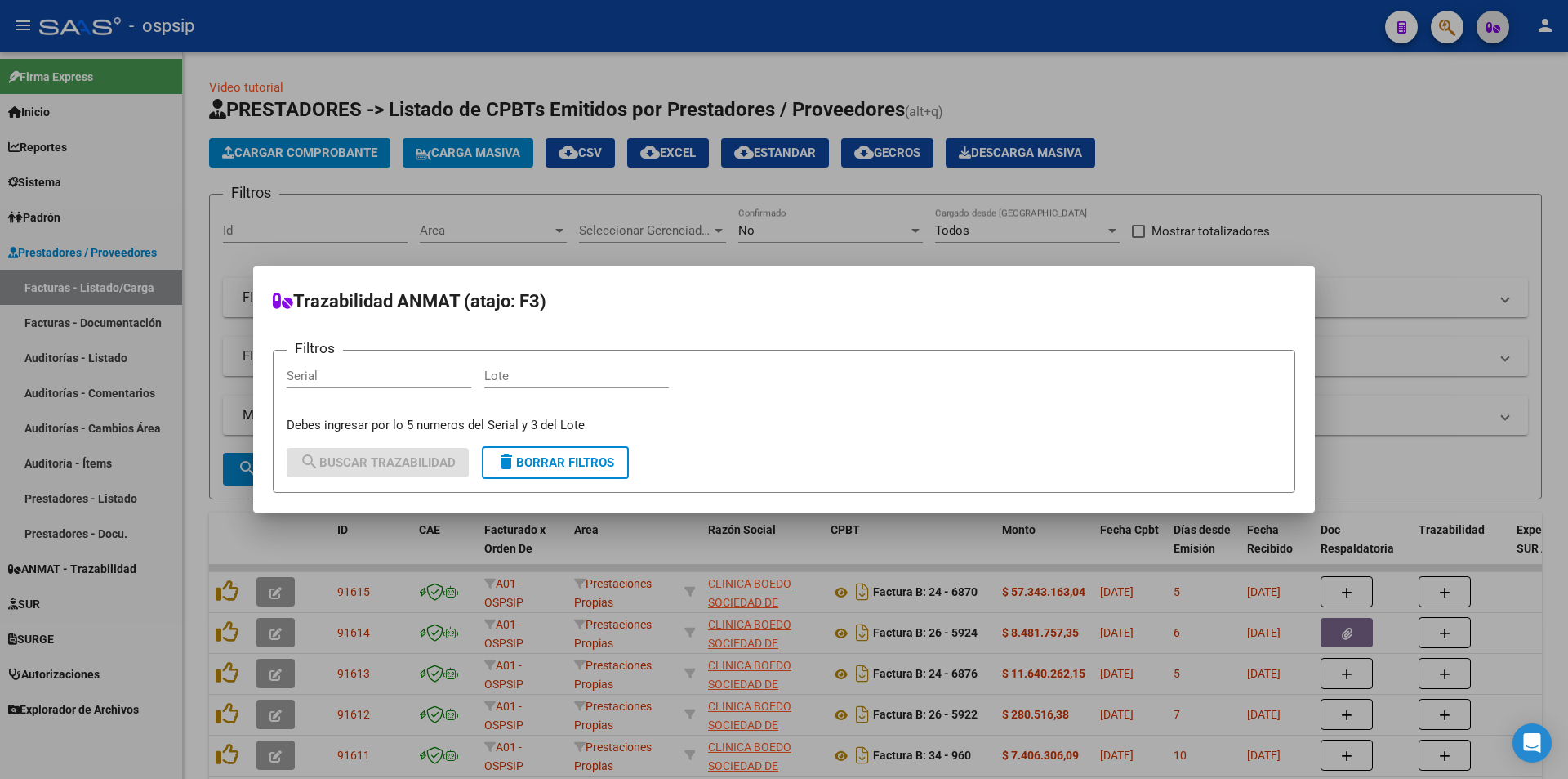
click at [1463, 32] on div at bounding box center [784, 390] width 1568 height 779
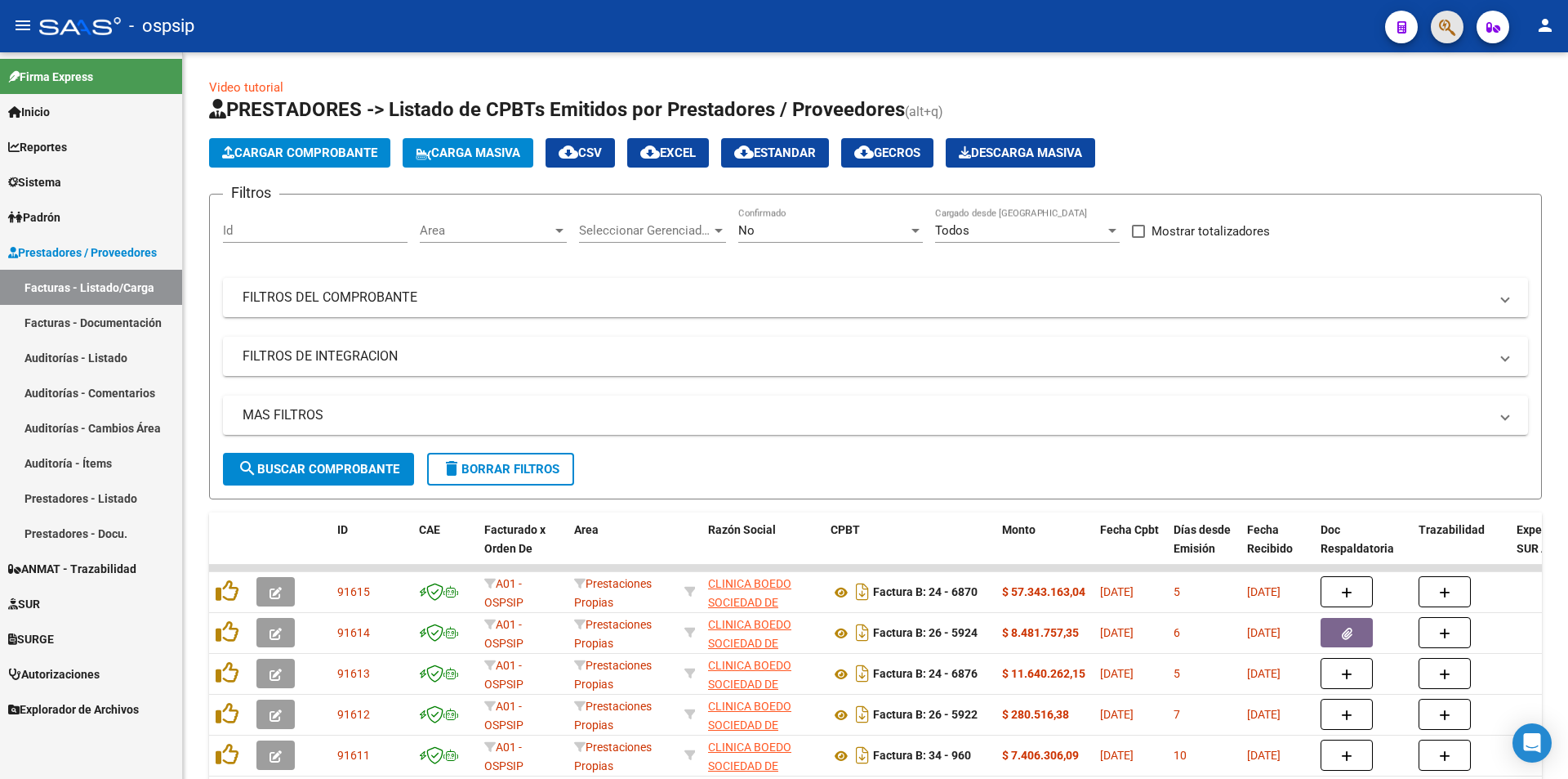
click at [1456, 34] on button "button" at bounding box center [1446, 27] width 33 height 33
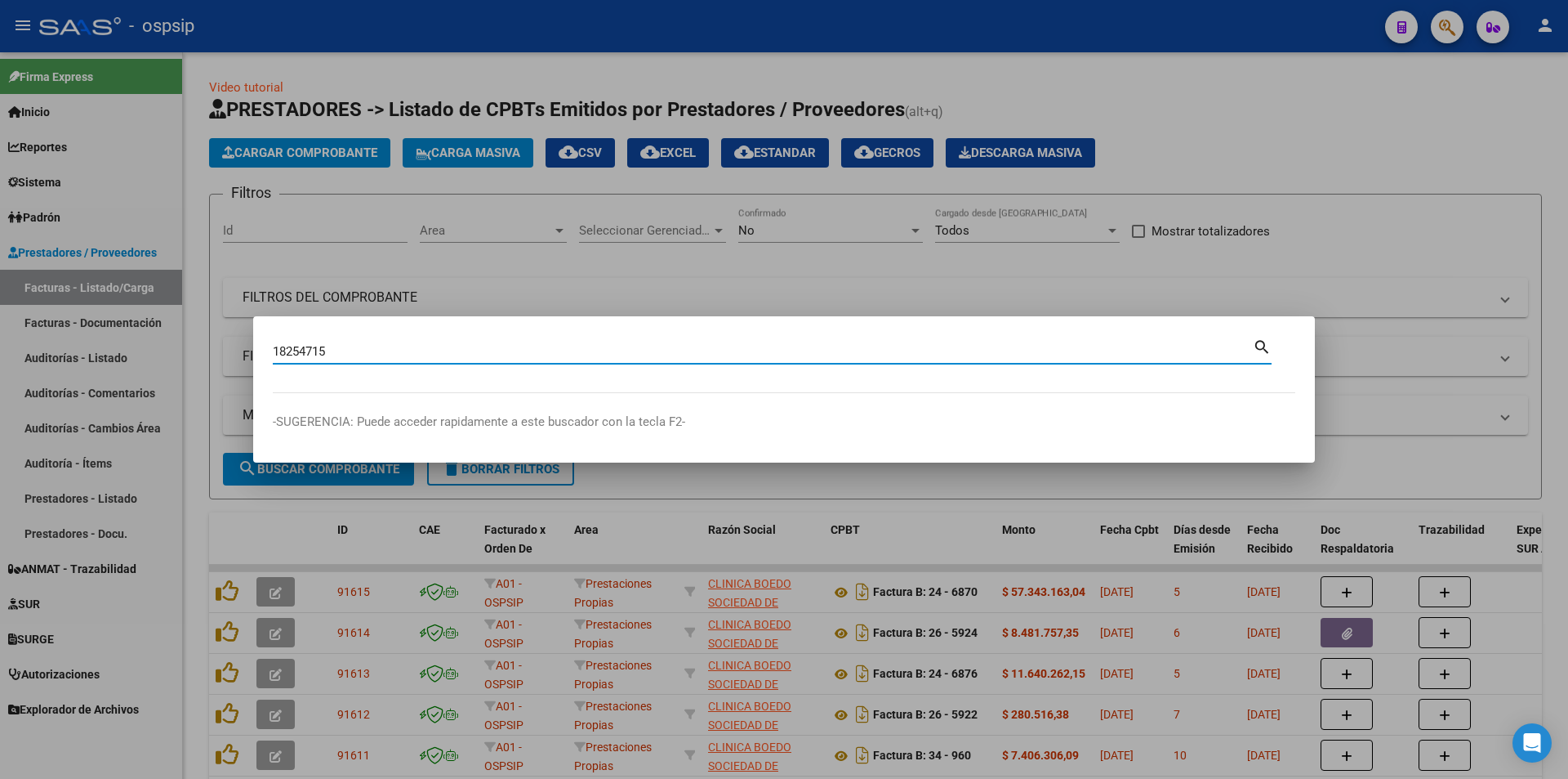
type input "18254715"
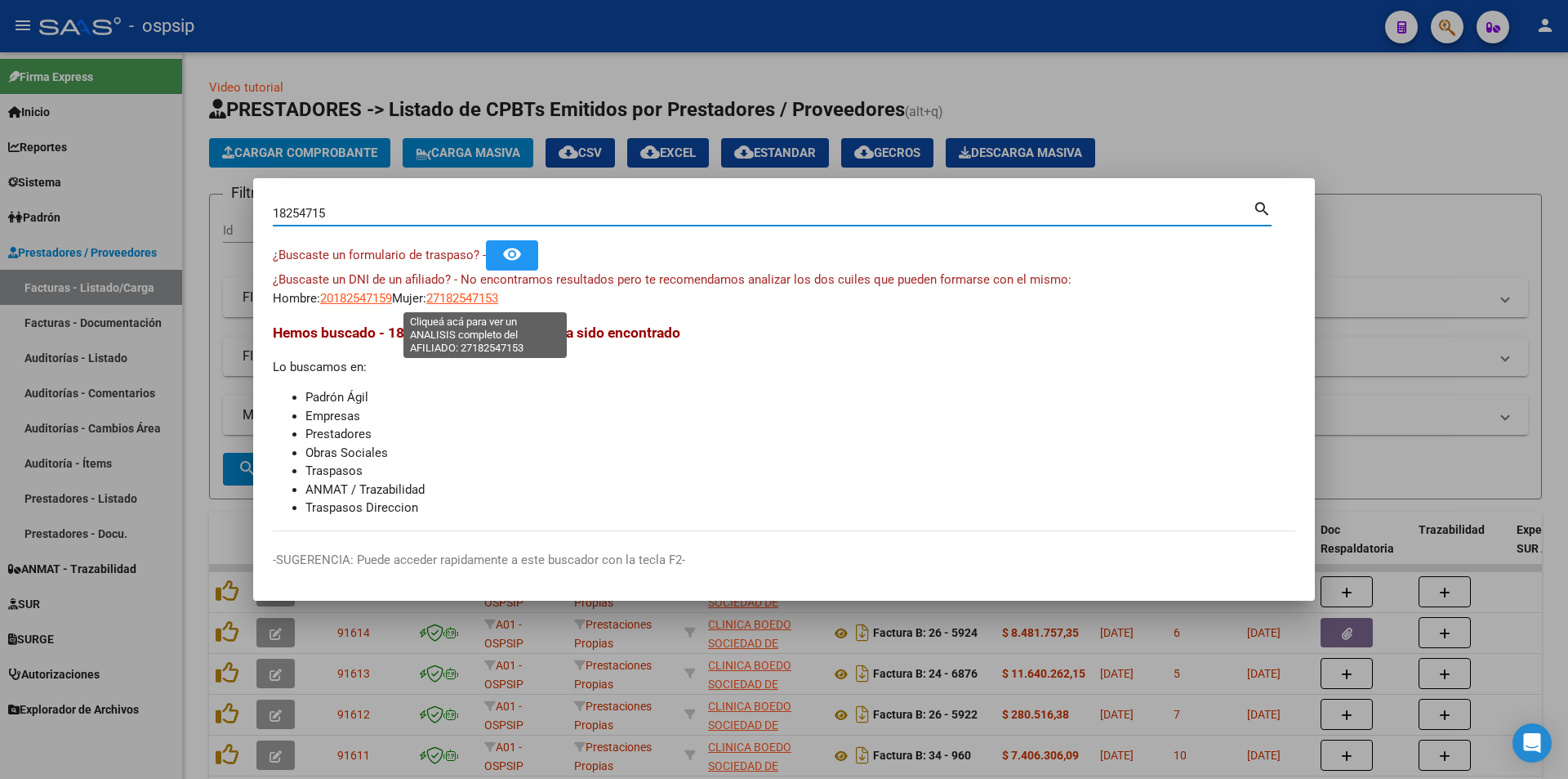
click at [498, 292] on span "27182547153" at bounding box center [462, 298] width 72 height 15
type textarea "27182547153"
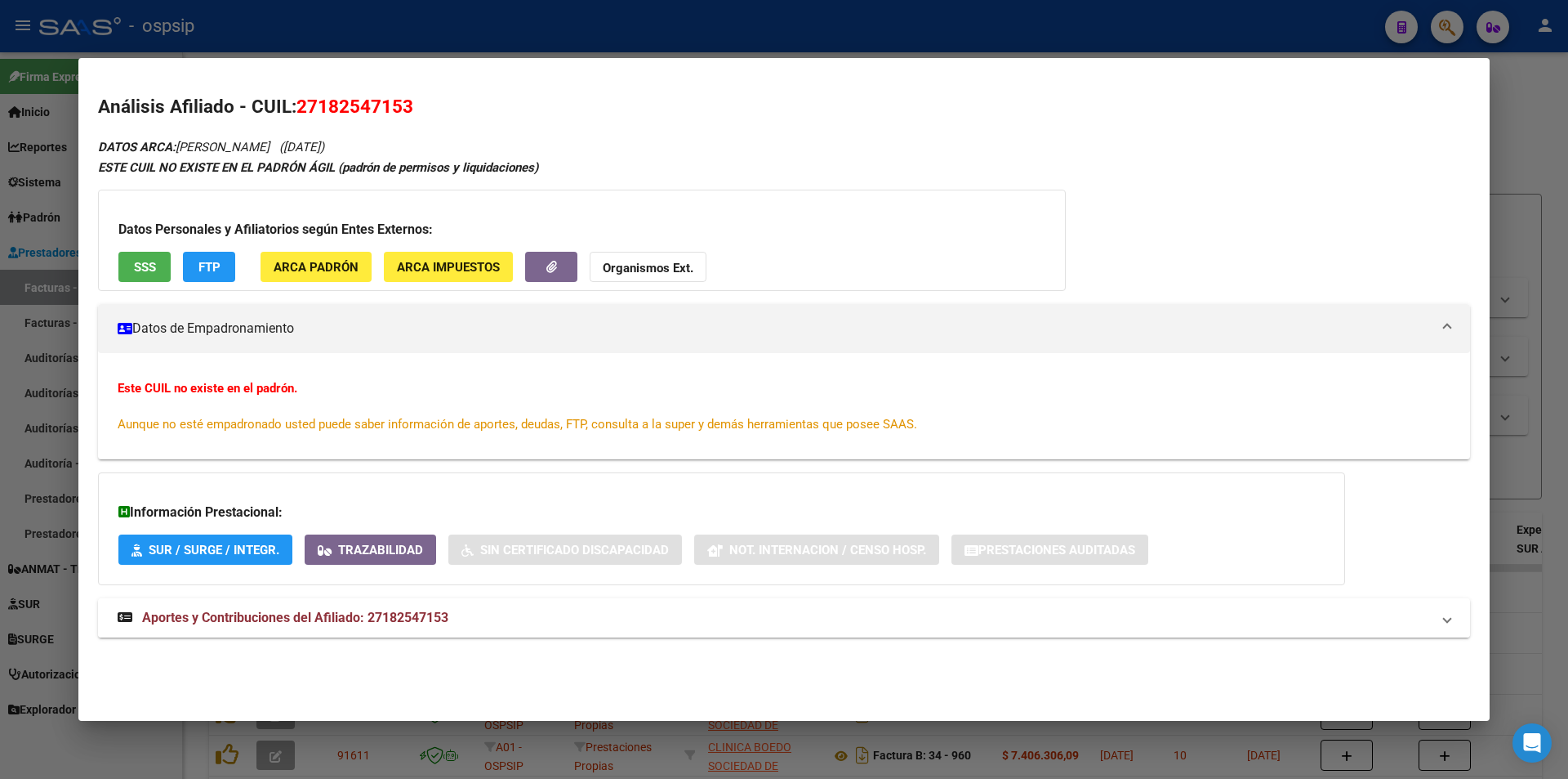
click at [284, 599] on mat-expansion-panel-header "Aportes y Contribuciones del Afiliado: 27182547153" at bounding box center [784, 617] width 1371 height 39
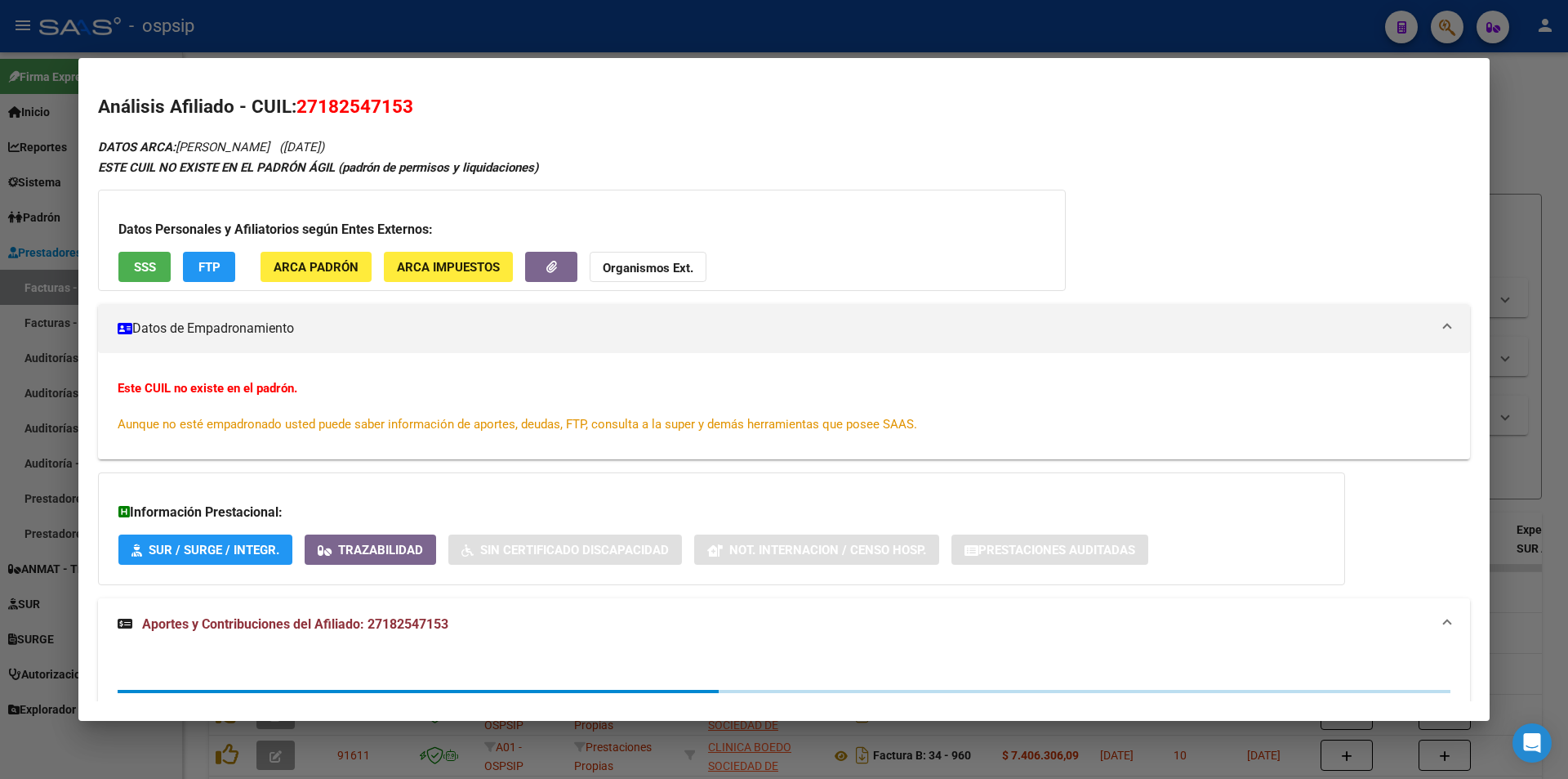
scroll to position [69, 0]
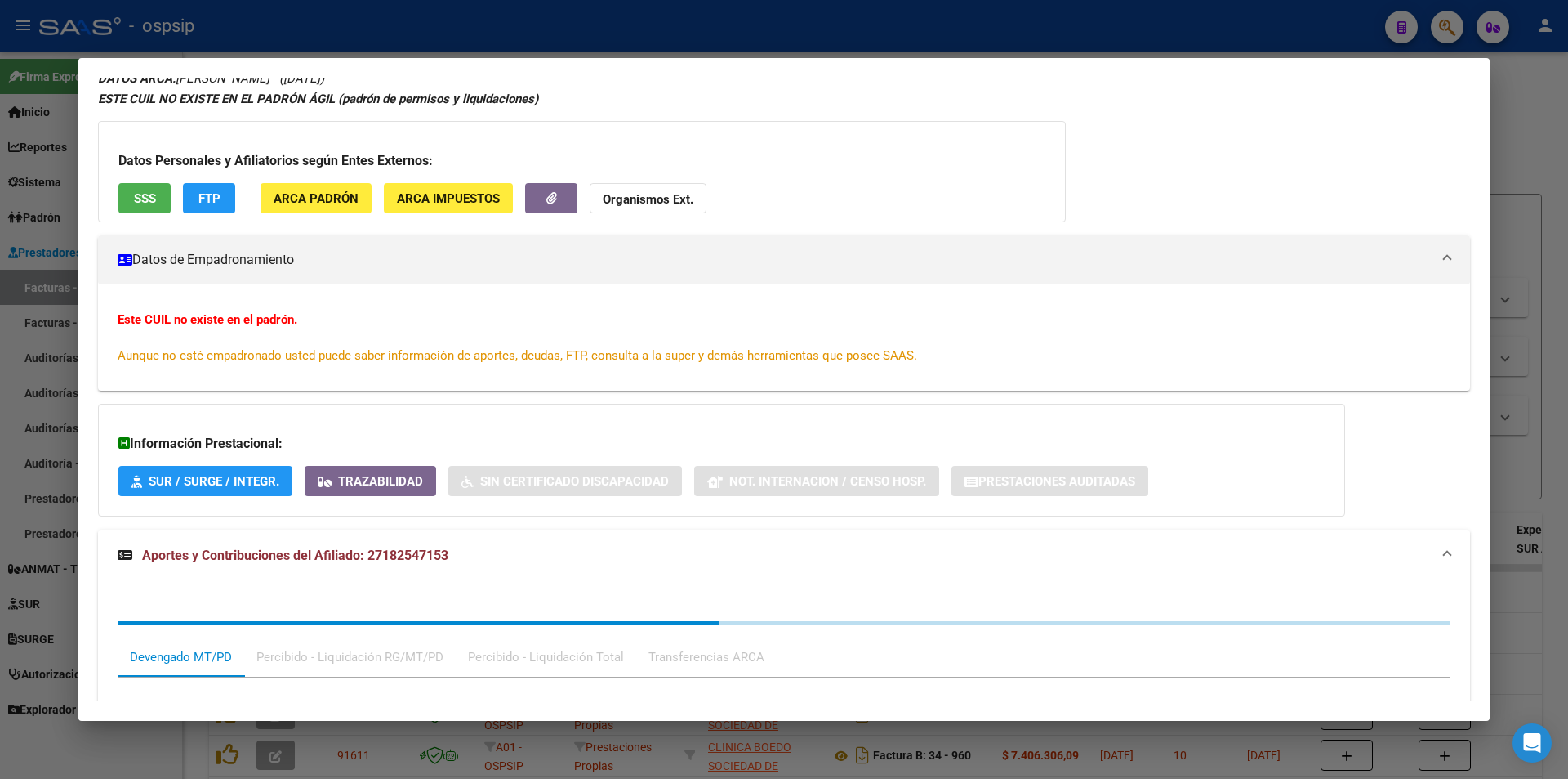
click at [134, 180] on div "Datos Personales y Afiliatorios según Entes Externos: SSS FTP ARCA Padrón ARCA …" at bounding box center [581, 171] width 967 height 101
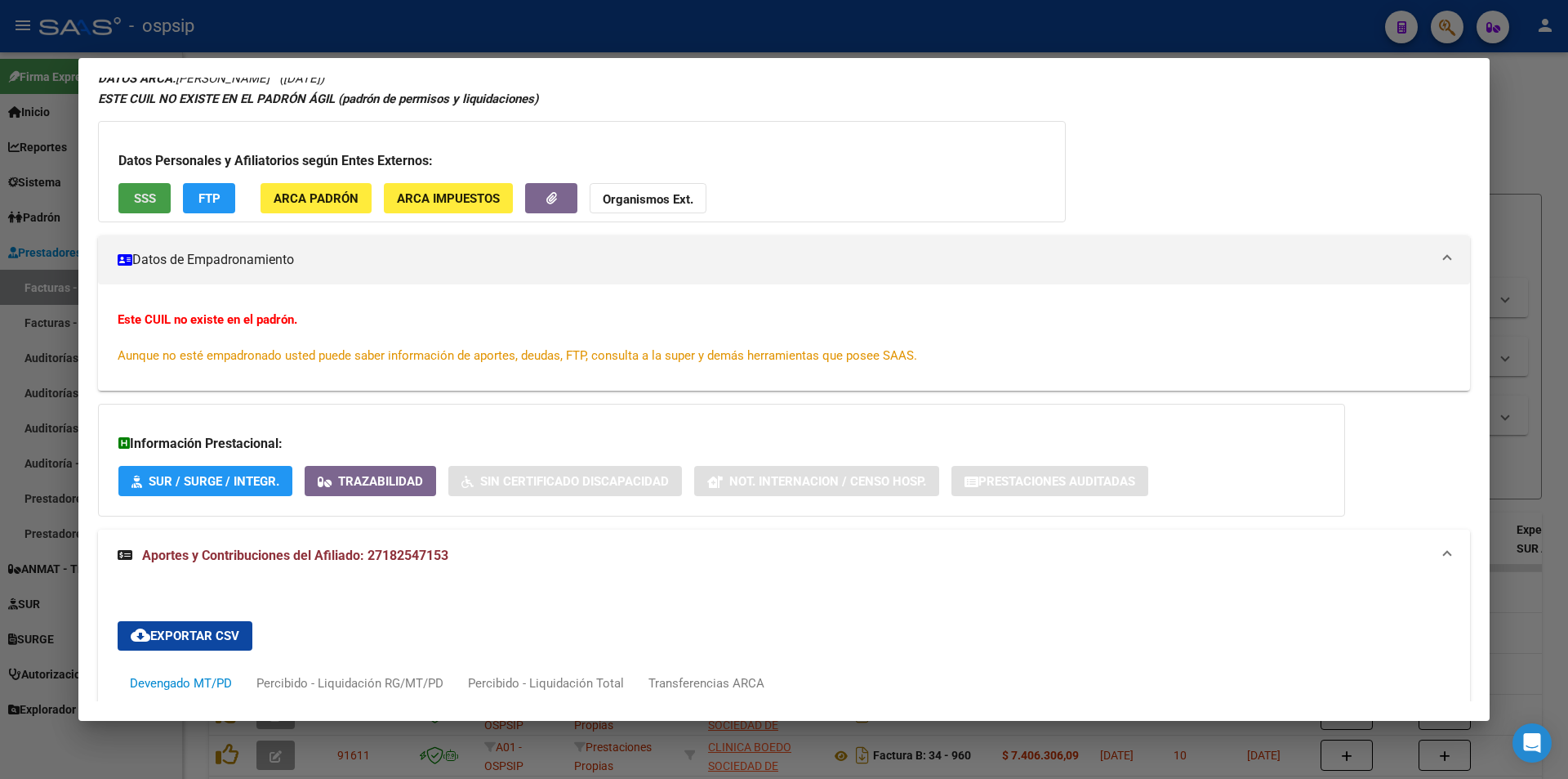
click at [134, 192] on span "SSS" at bounding box center [145, 198] width 22 height 15
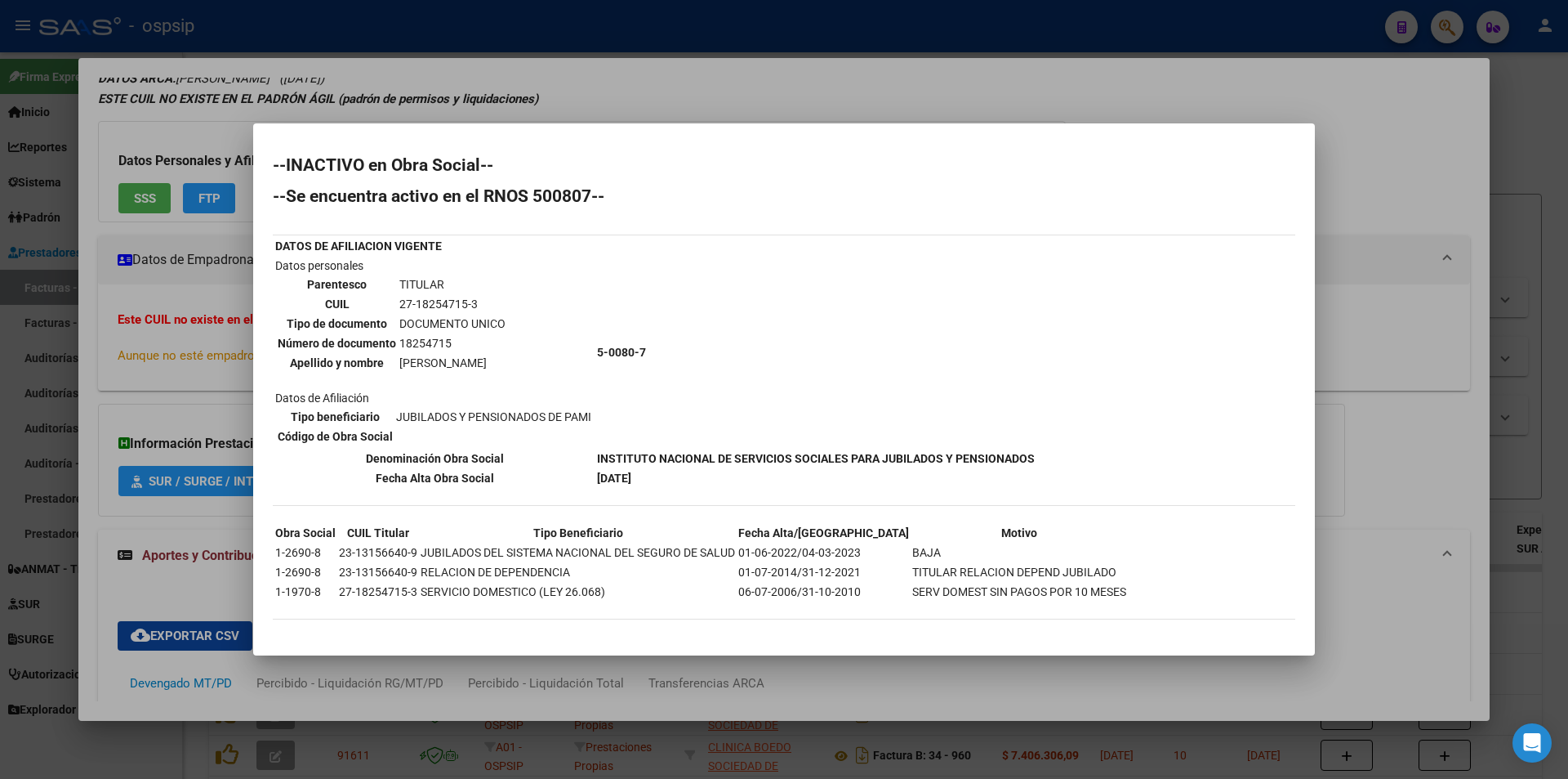
click at [160, 432] on div at bounding box center [784, 390] width 1568 height 779
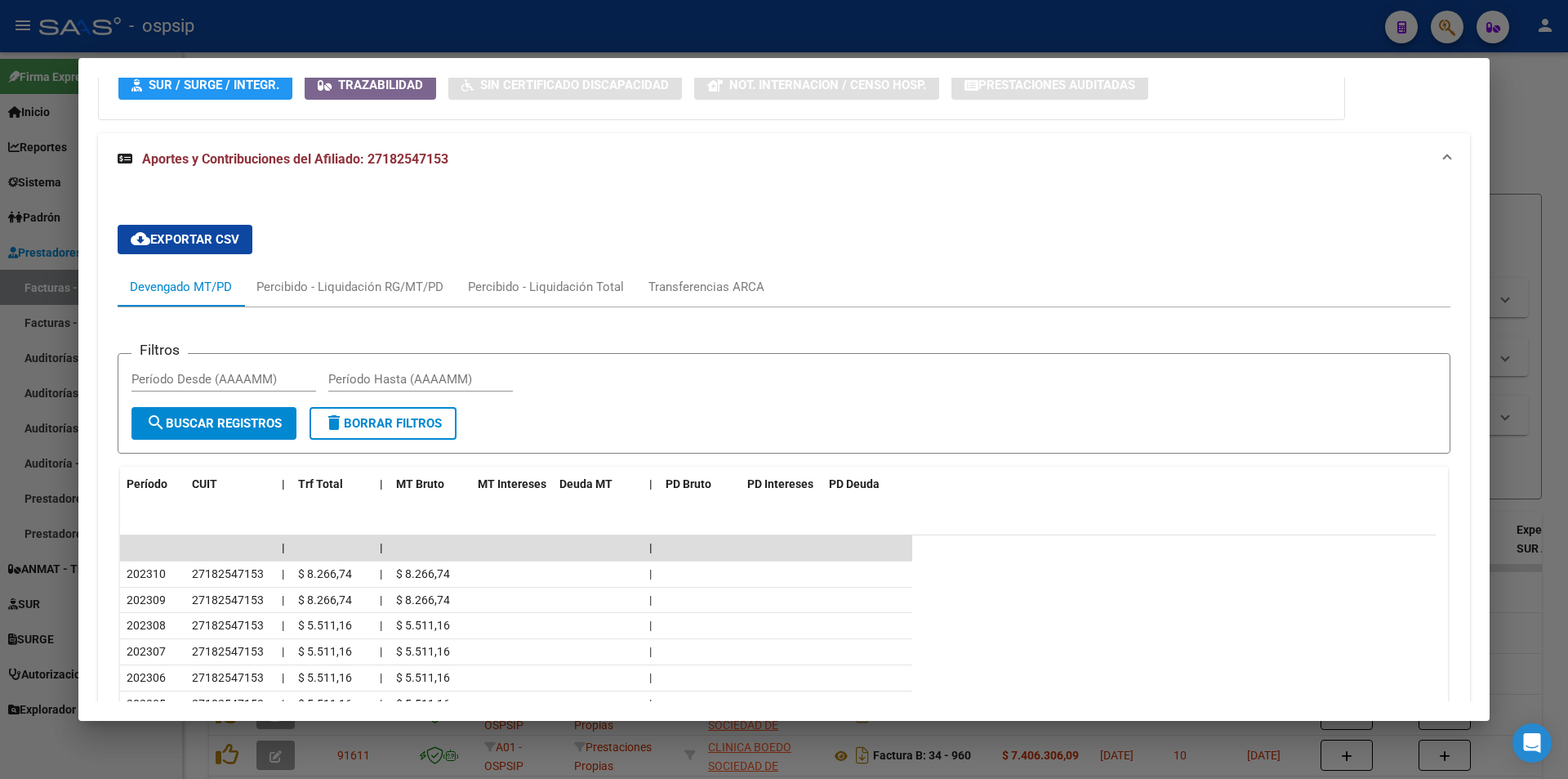
scroll to position [477, 0]
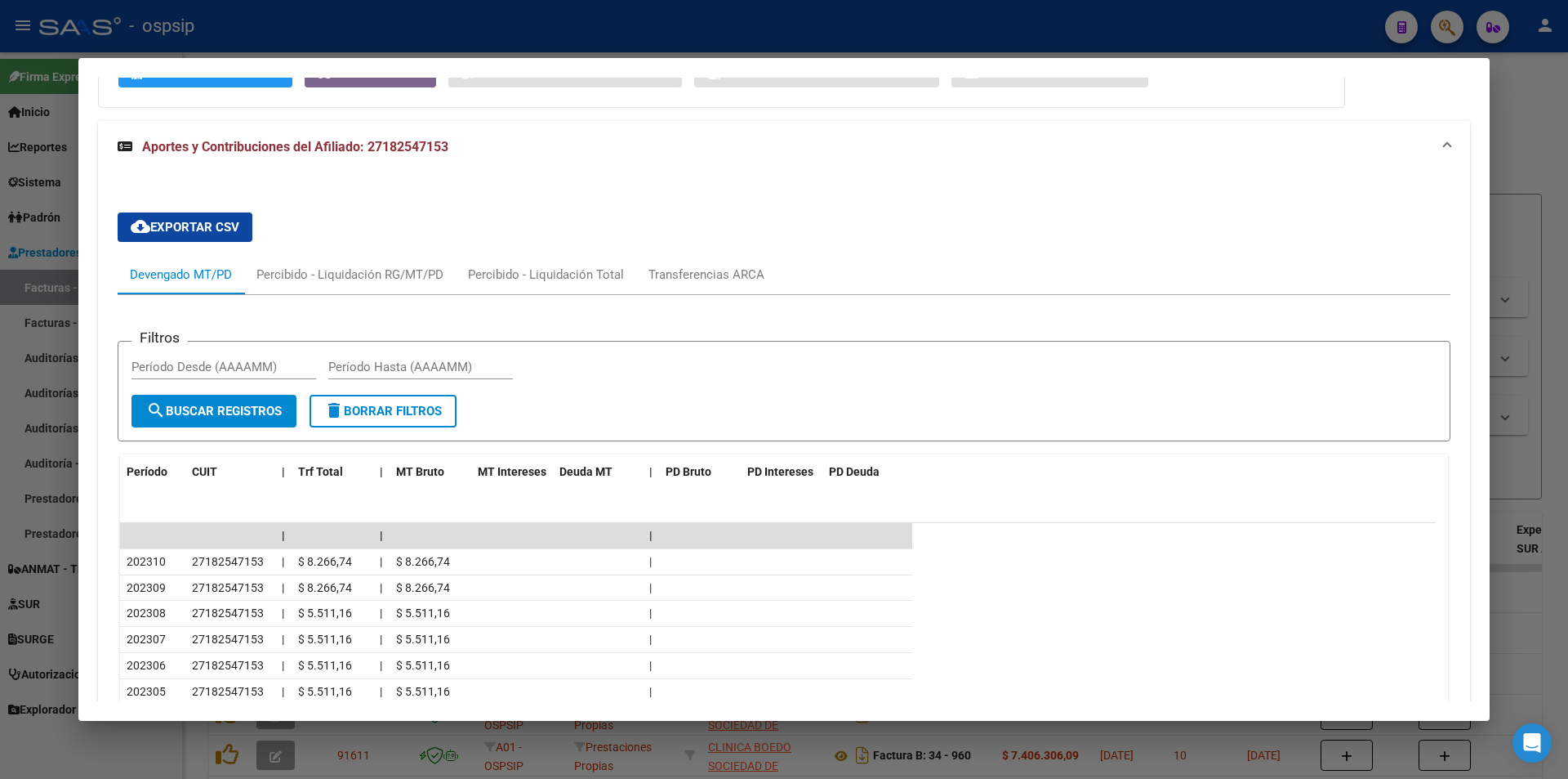
click at [289, 51] on div at bounding box center [784, 390] width 1568 height 779
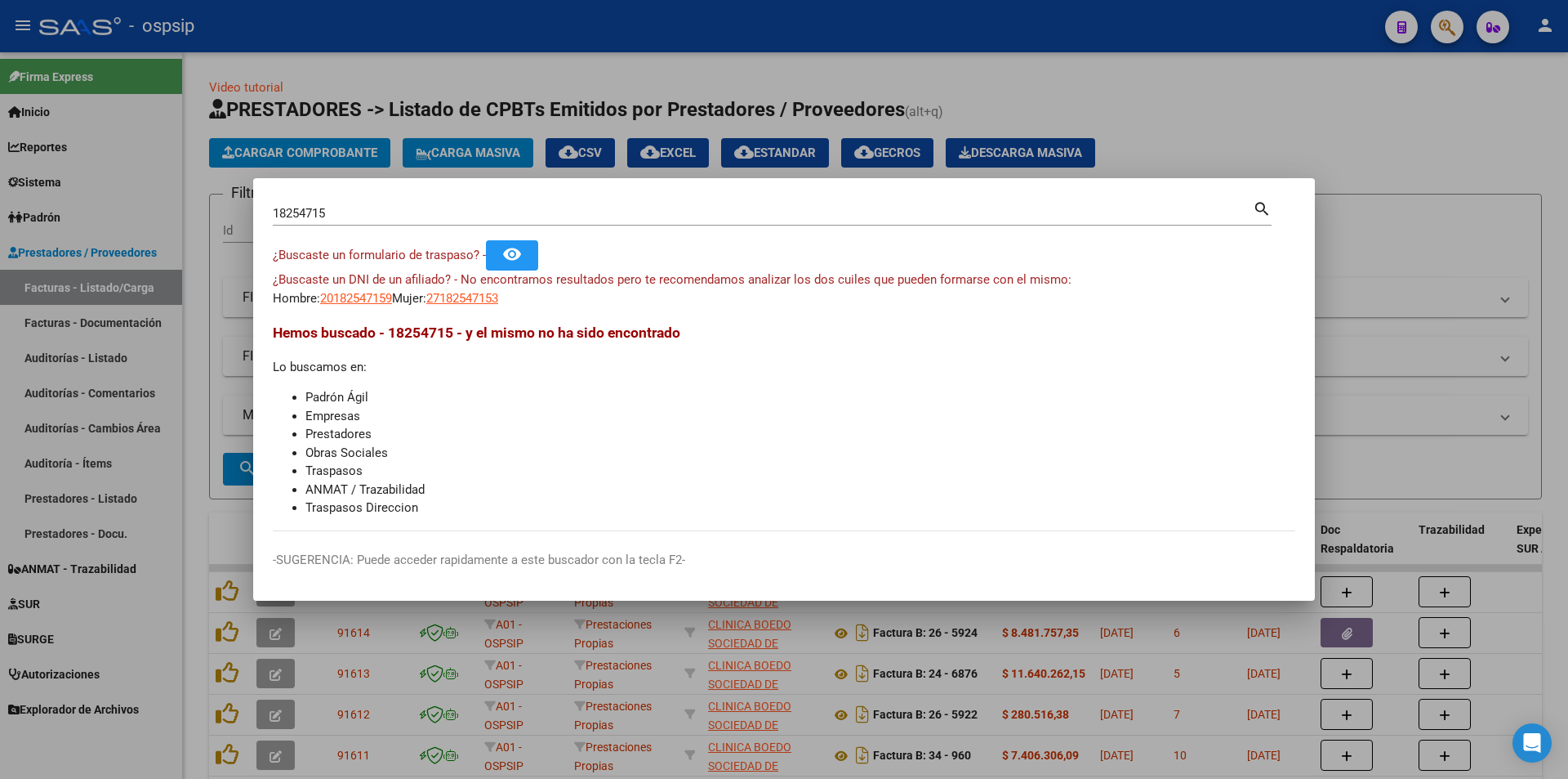
click at [387, 223] on div "18254715 Buscar (apellido, dni, [PERSON_NAME], nro traspaso, cuit, obra social)" at bounding box center [763, 213] width 980 height 25
click at [405, 219] on input "18254715" at bounding box center [763, 213] width 980 height 15
paste input "70.830.744"
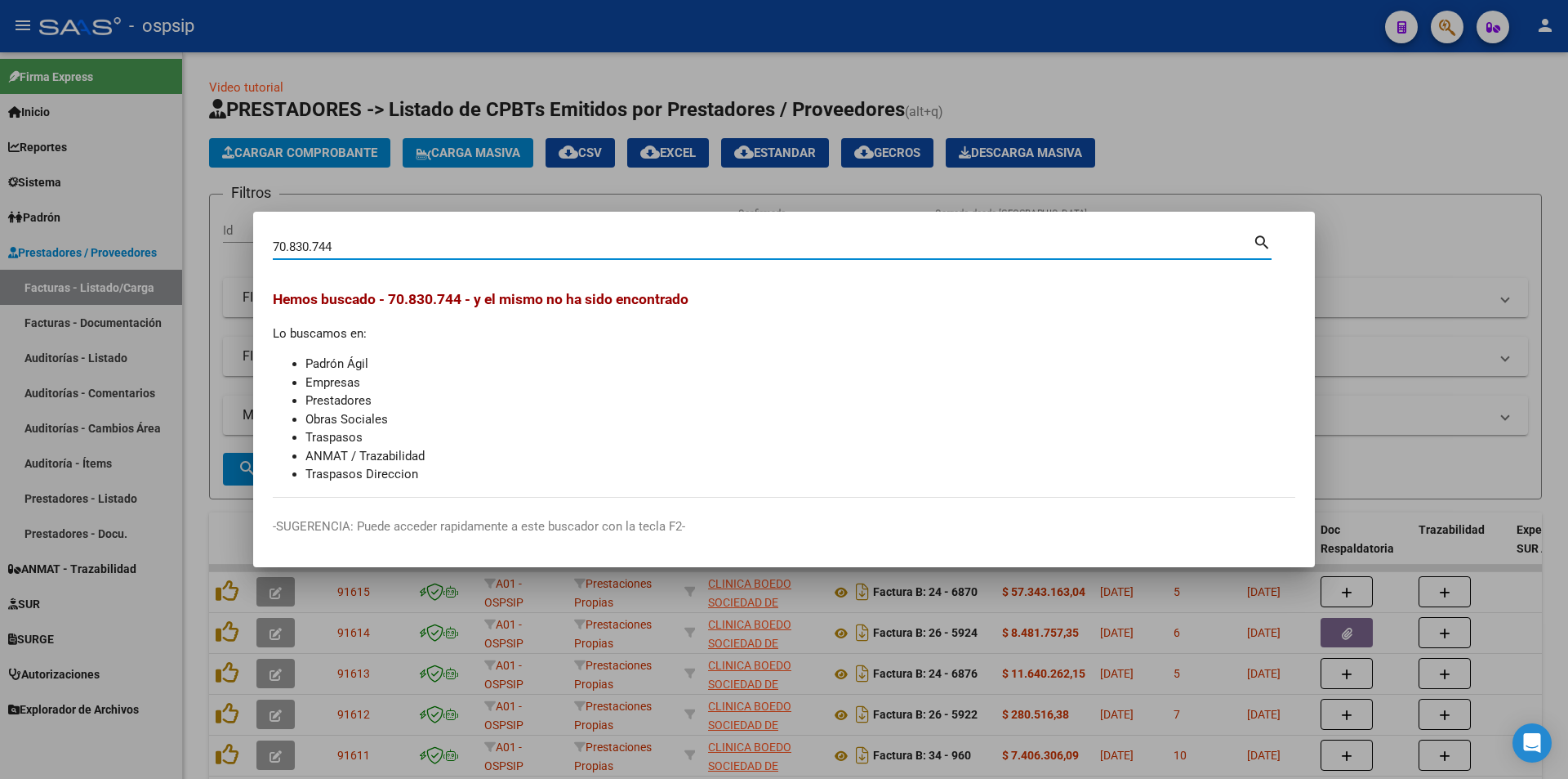
click at [316, 249] on input "70.830.744" at bounding box center [763, 247] width 980 height 15
type input "70830744"
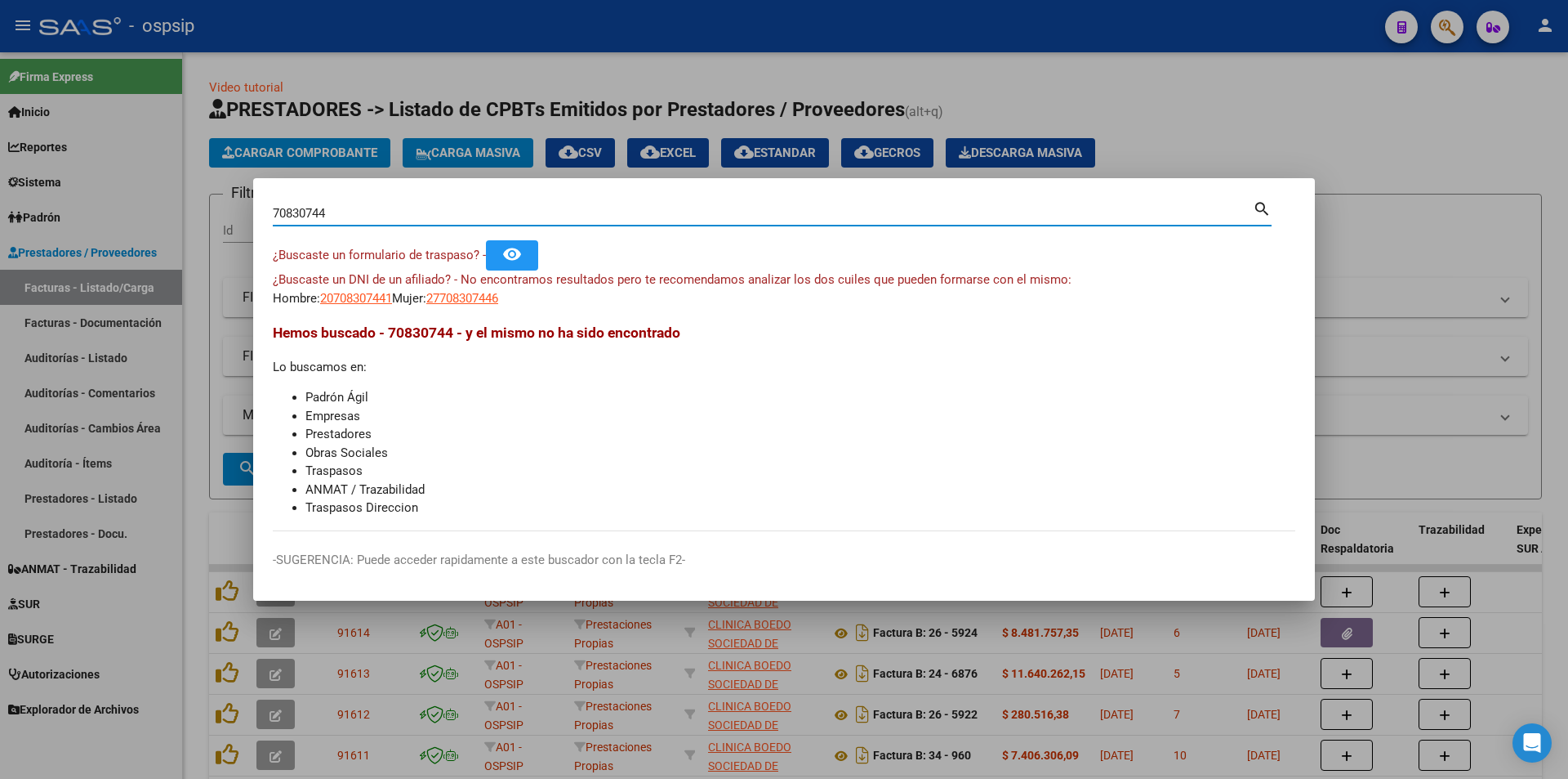
click at [498, 306] on app-link-go-to "27708307446" at bounding box center [462, 299] width 72 height 19
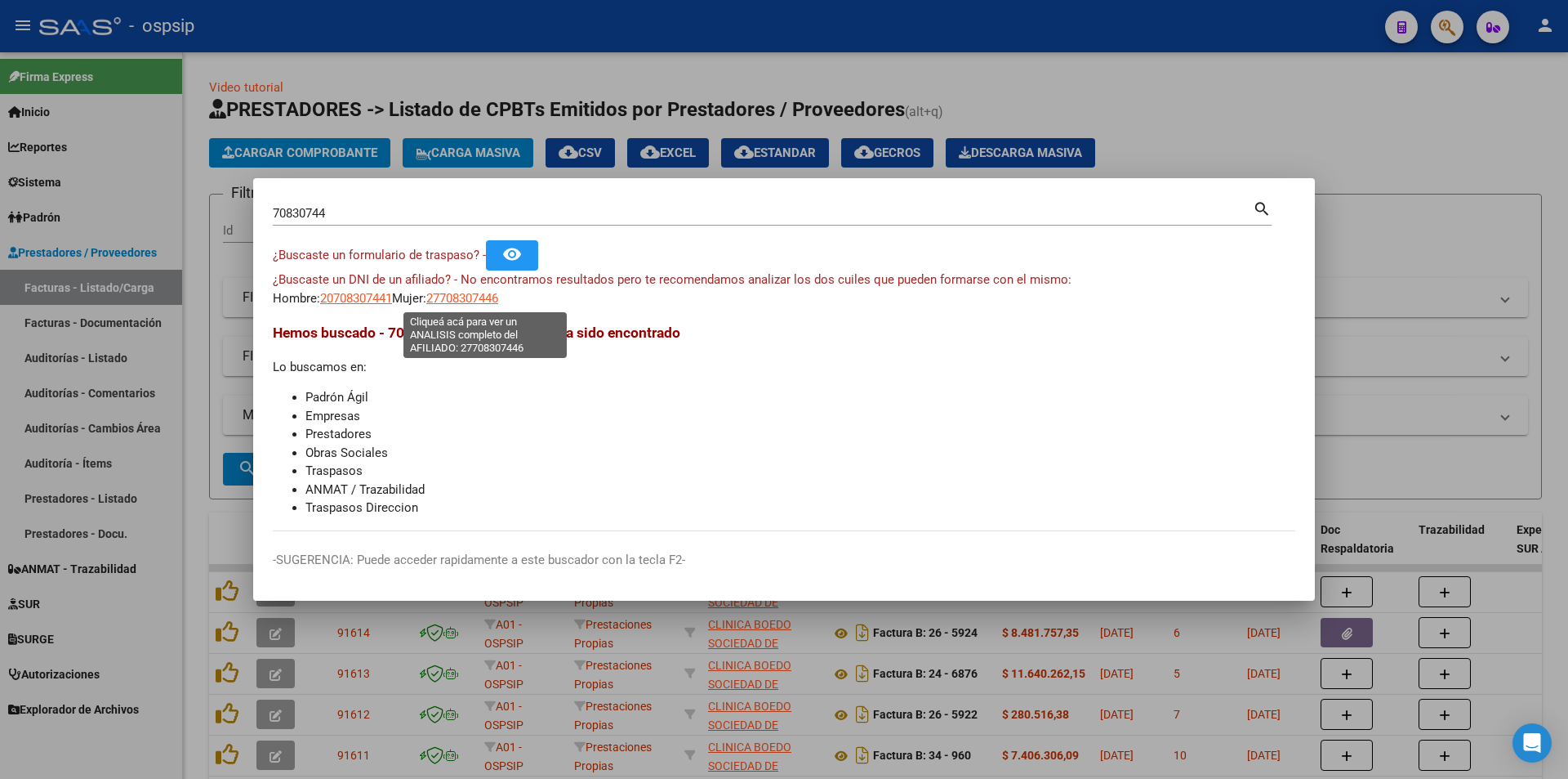
click at [498, 298] on span "27708307446" at bounding box center [462, 298] width 72 height 15
type textarea "27708307446"
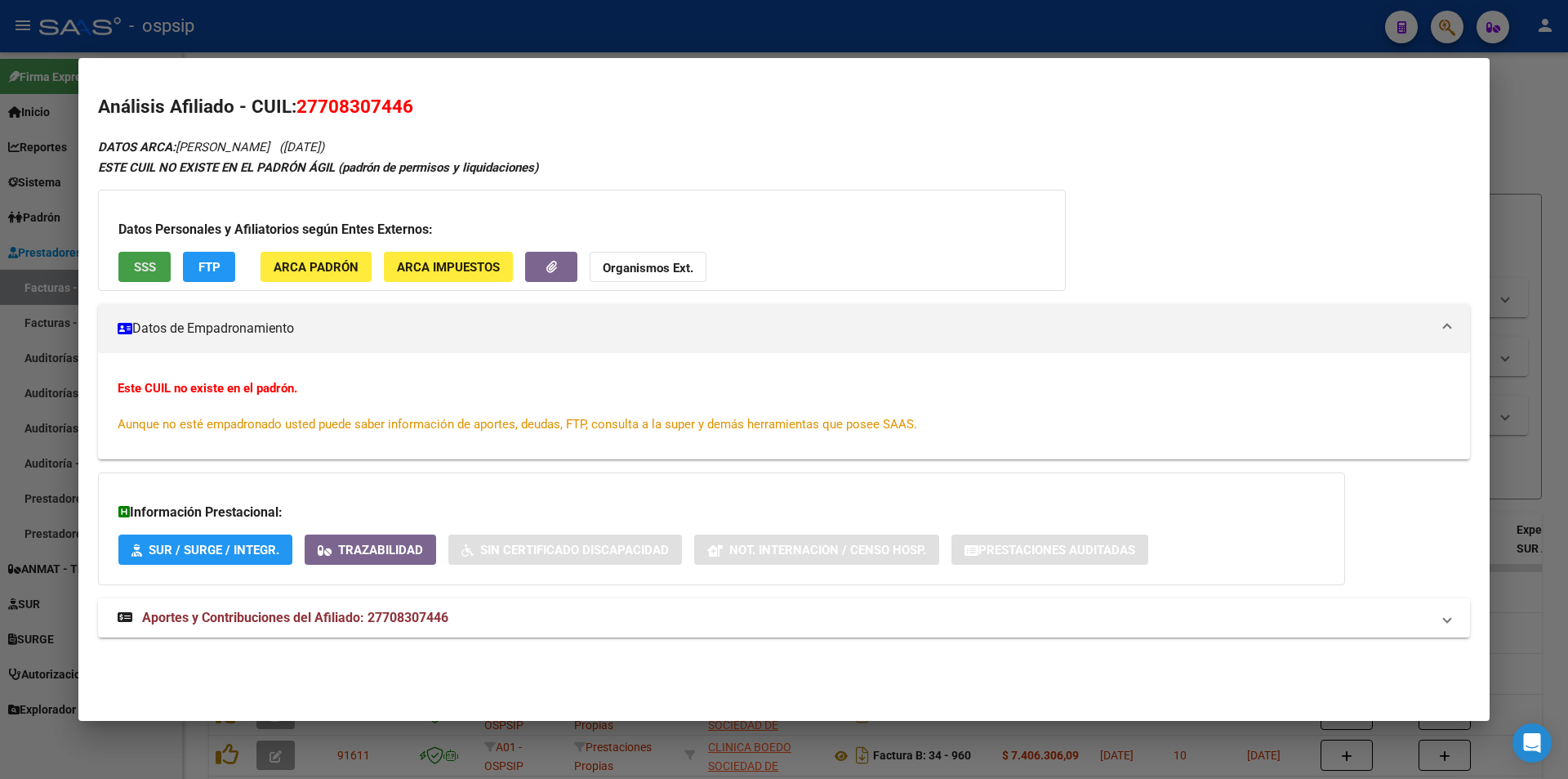
click at [151, 268] on span "SSS" at bounding box center [145, 267] width 22 height 15
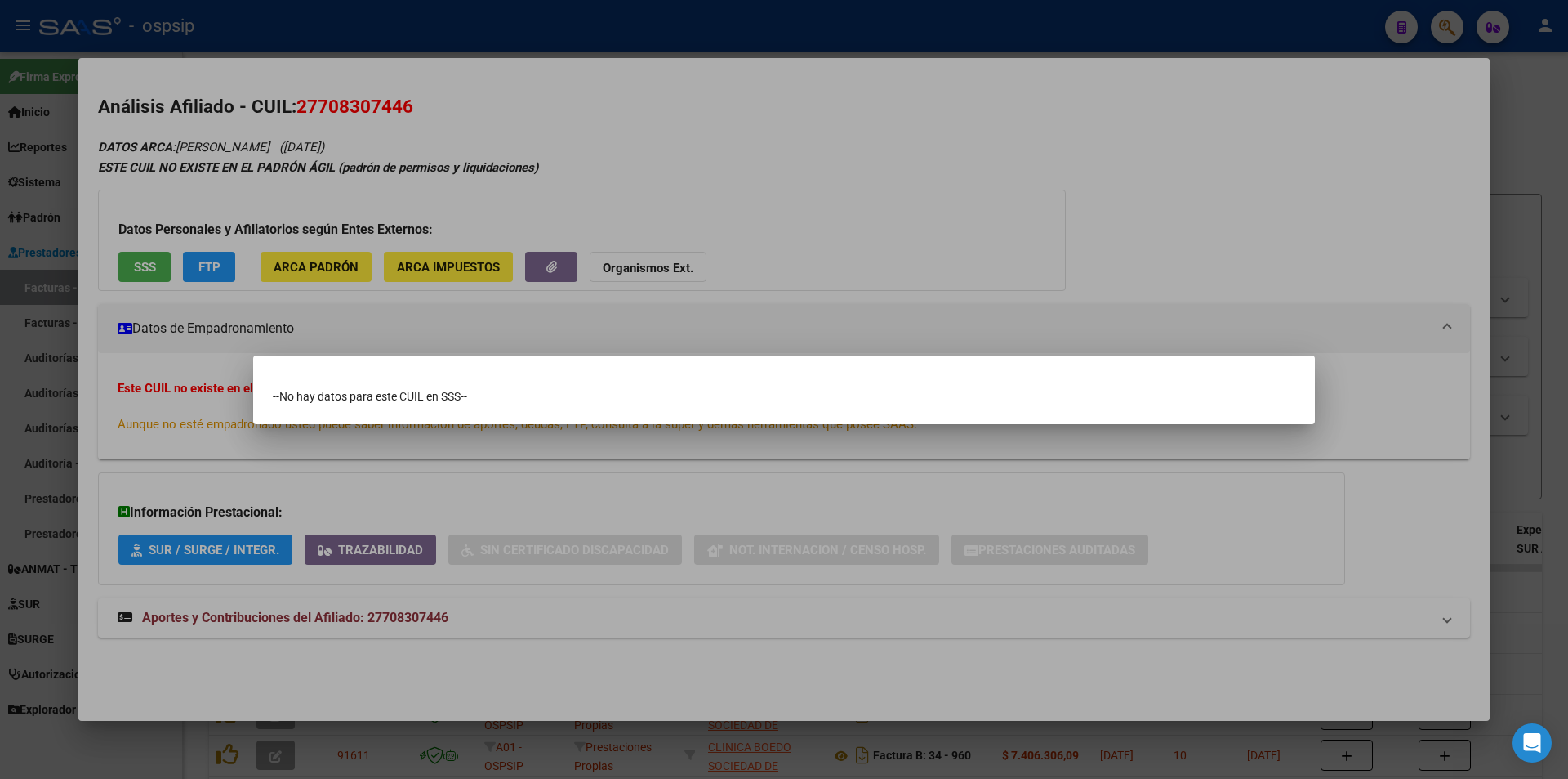
drag, startPoint x: 394, startPoint y: 267, endPoint x: 180, endPoint y: 248, distance: 214.8
click at [393, 267] on div at bounding box center [784, 390] width 1568 height 779
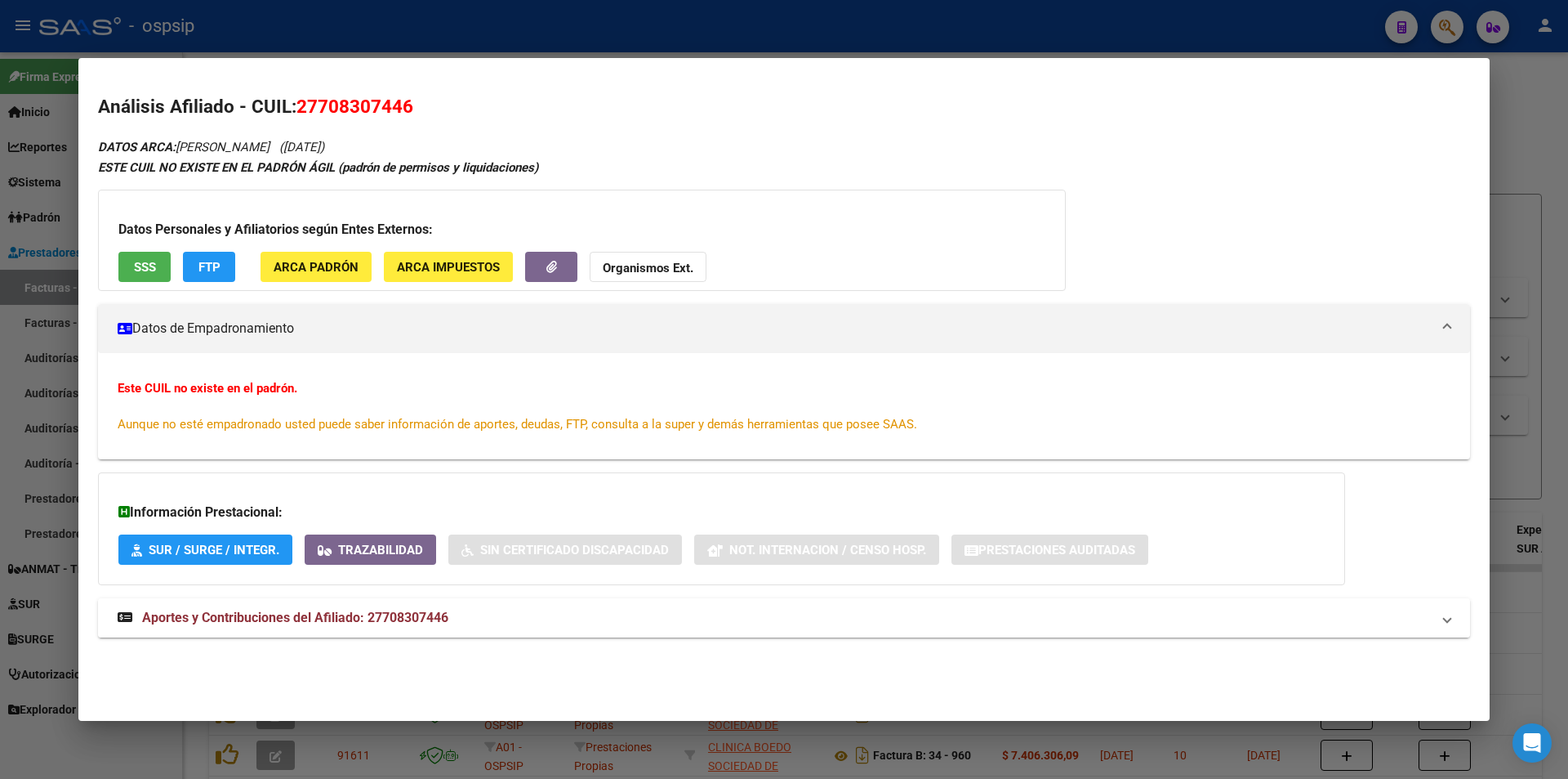
drag, startPoint x: 218, startPoint y: 614, endPoint x: 178, endPoint y: 565, distance: 63.3
click at [217, 614] on span "Aportes y Contribuciones del Afiliado: 27708307446" at bounding box center [294, 617] width 306 height 16
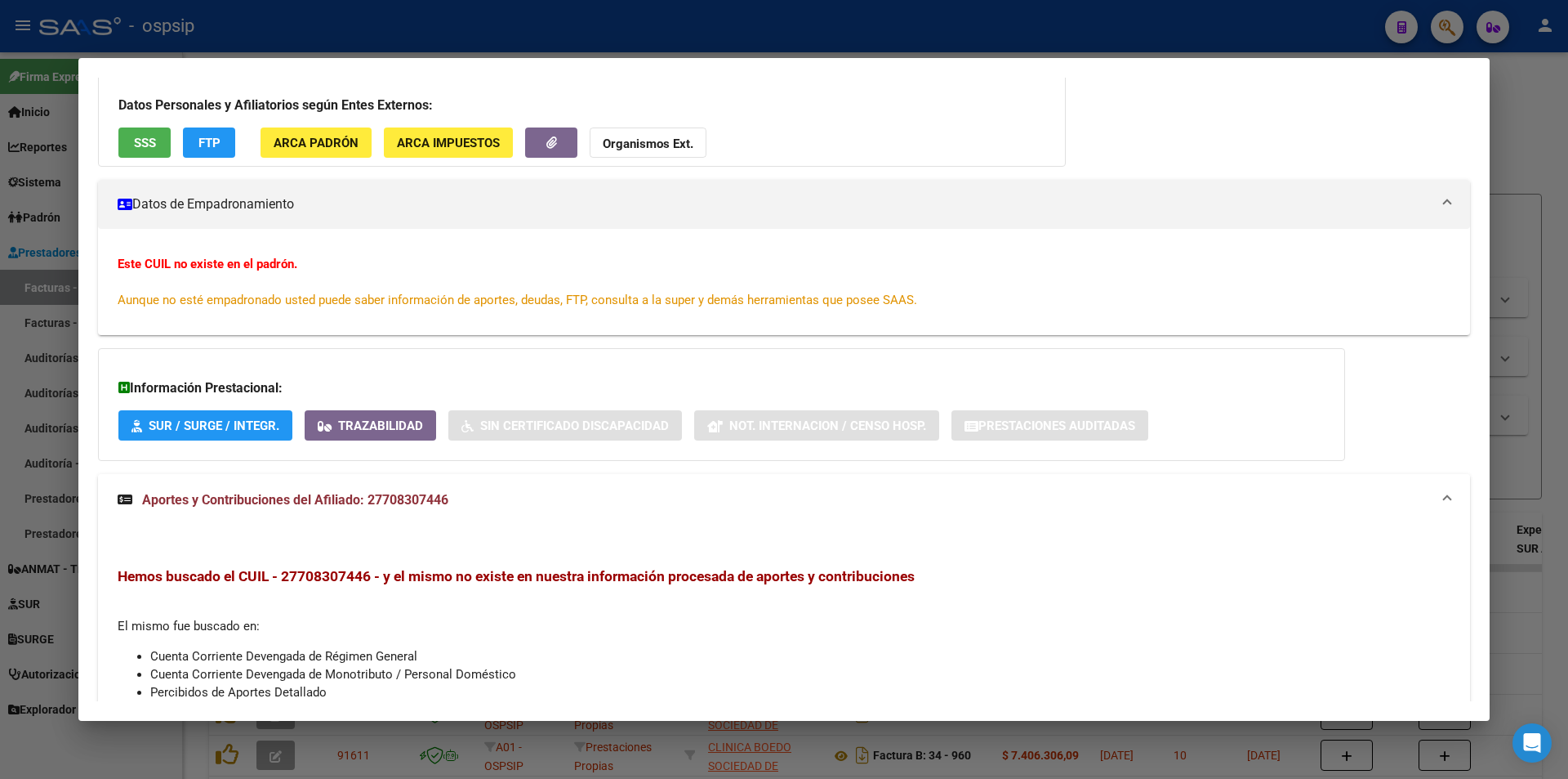
scroll to position [0, 0]
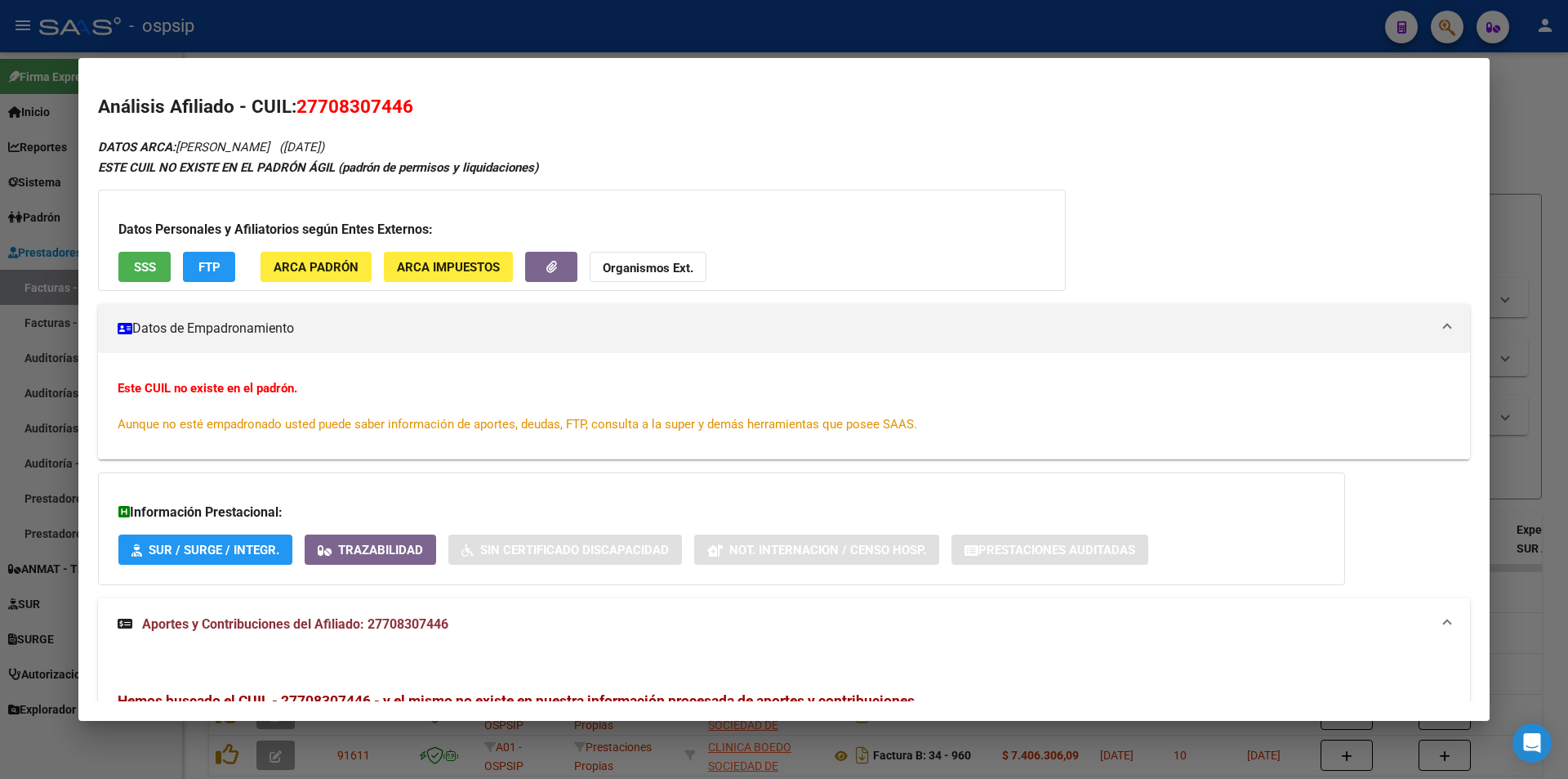
click at [56, 67] on div at bounding box center [784, 390] width 1568 height 779
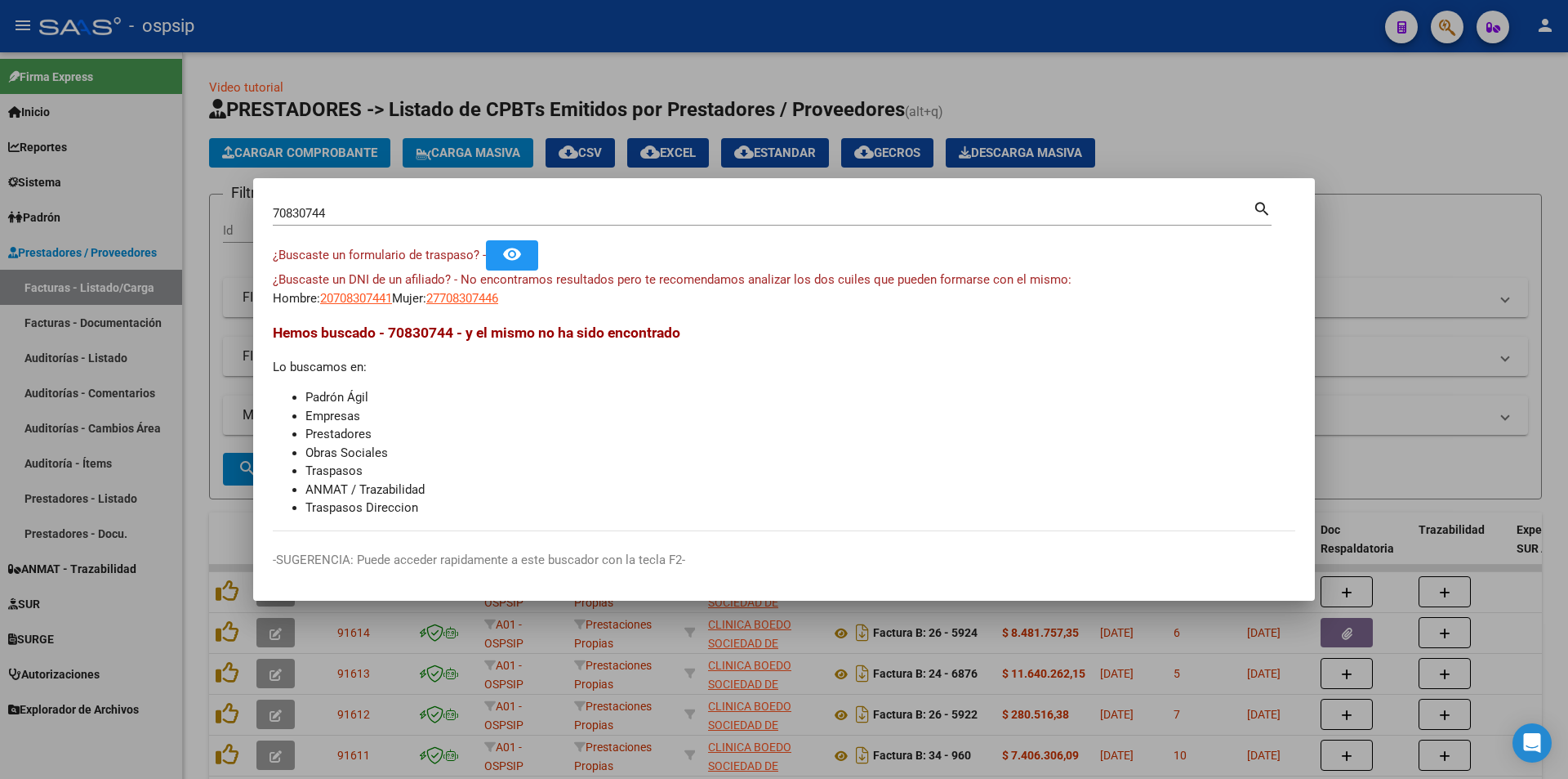
click at [552, 87] on div at bounding box center [784, 390] width 1568 height 779
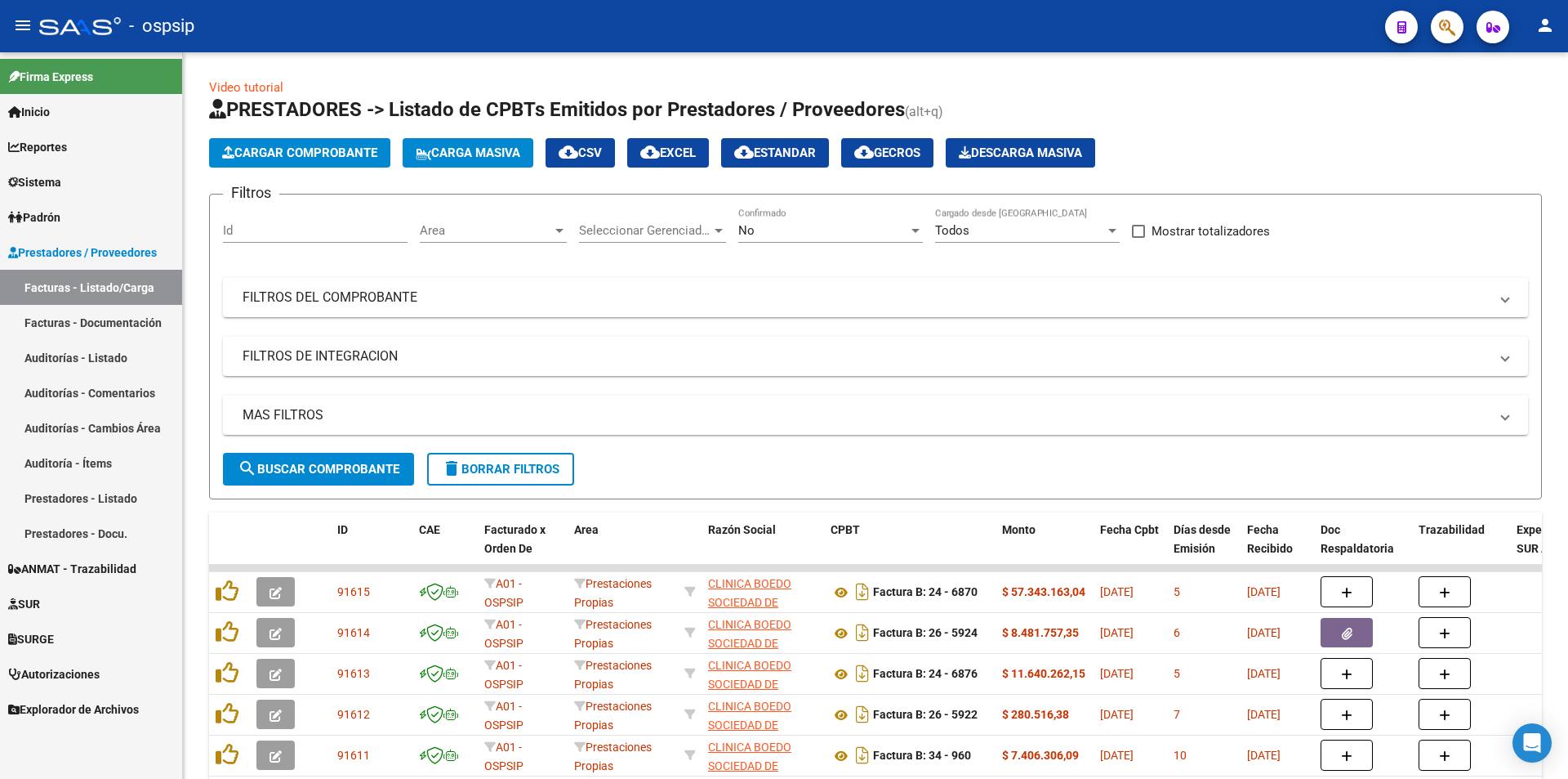
click at [1420, 20] on div at bounding box center [1440, 27] width 46 height 34
click at [1429, 20] on div at bounding box center [1440, 27] width 46 height 34
click at [1447, 22] on icon "button" at bounding box center [1446, 27] width 16 height 19
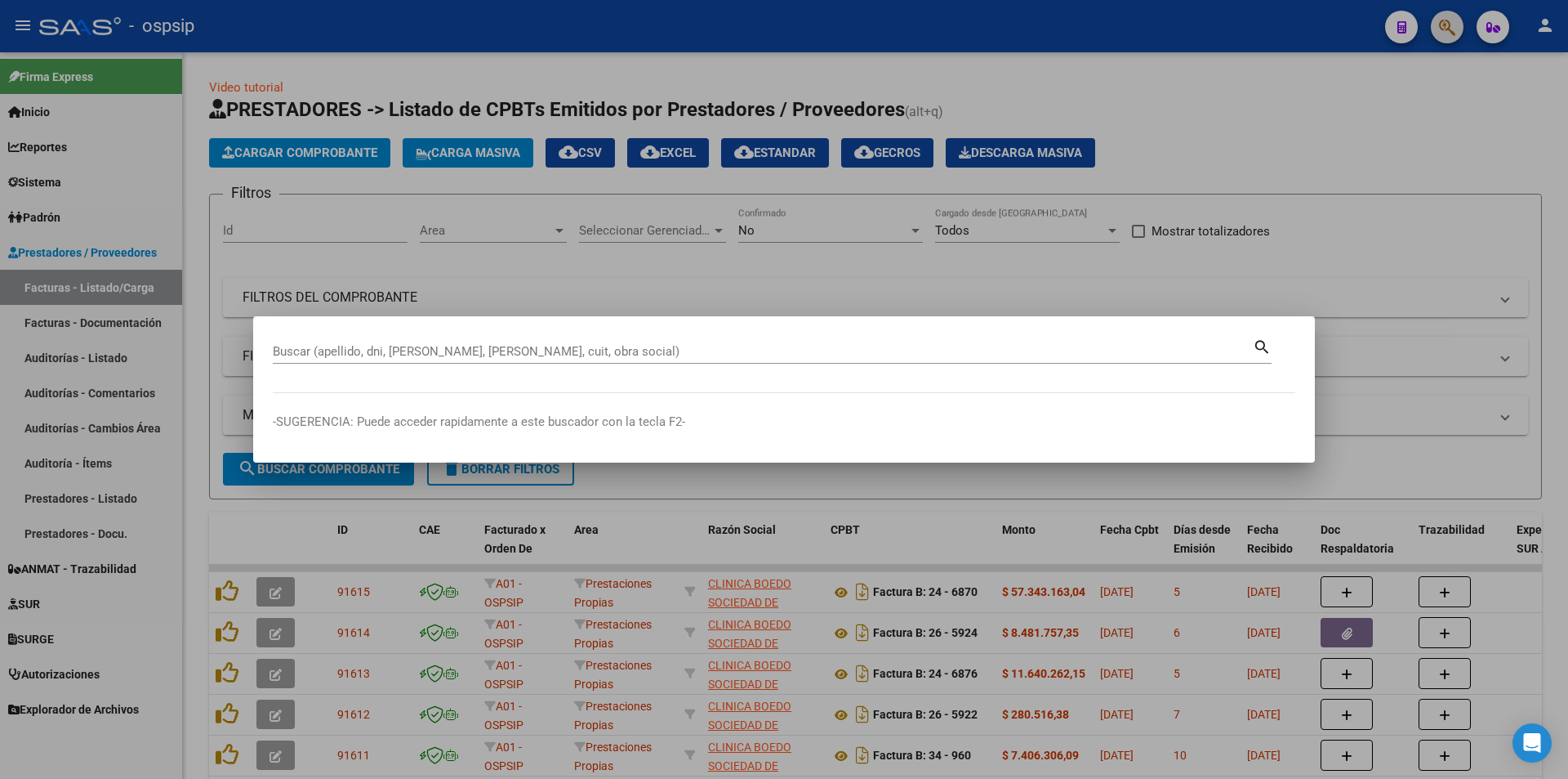
paste input "70.830.744"
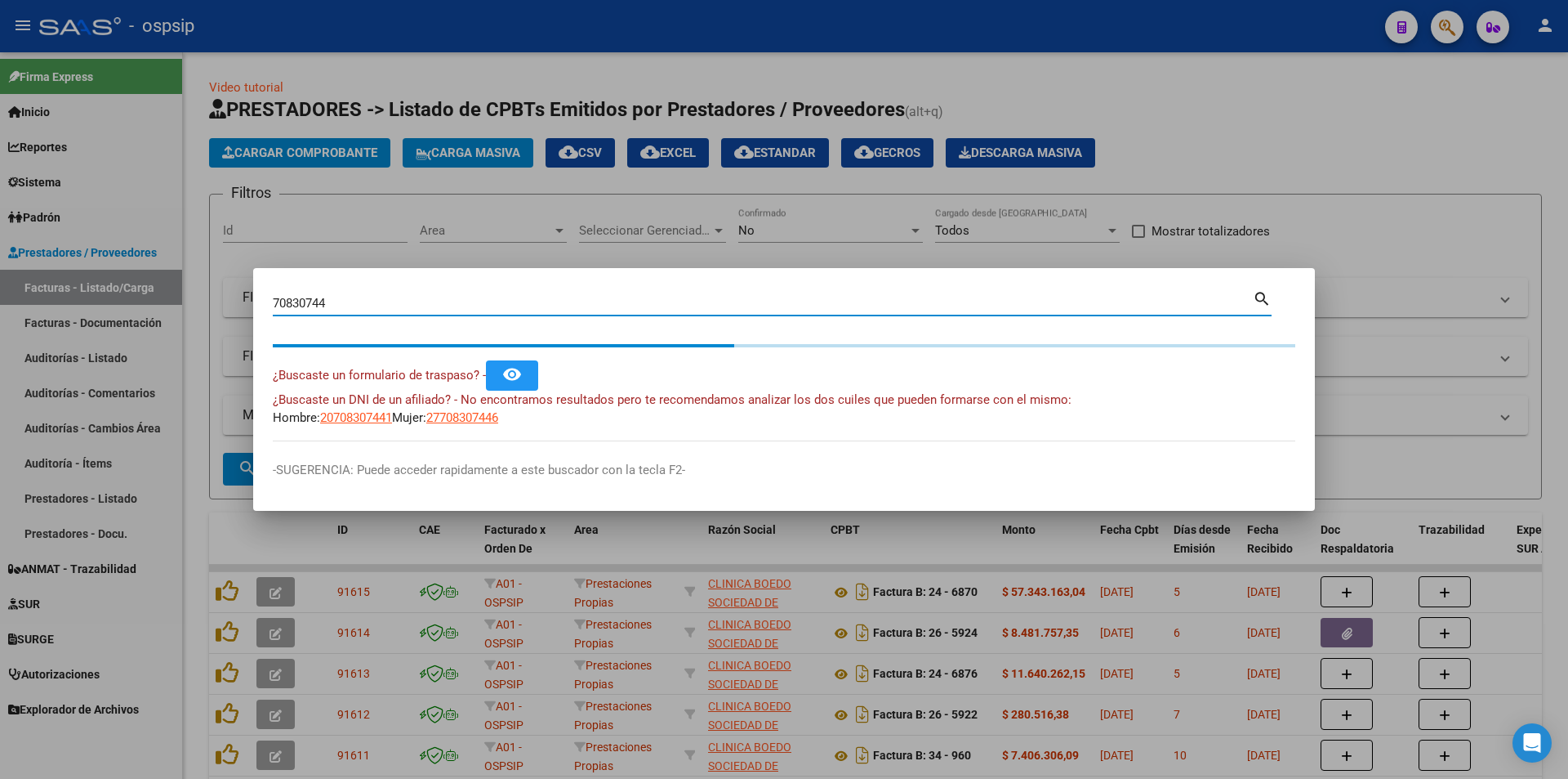
type input "70830744"
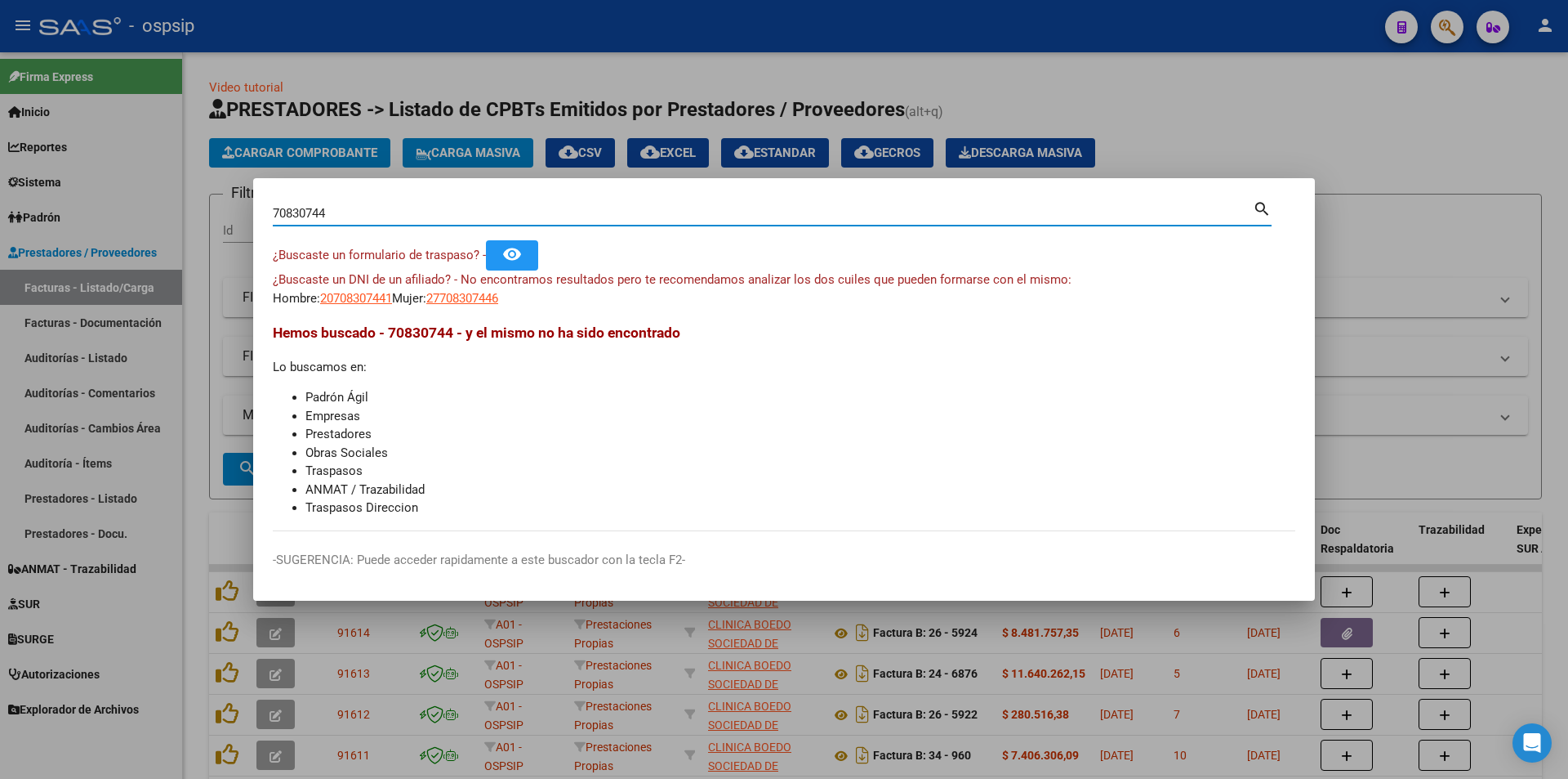
click at [493, 286] on span "¿Buscaste un DNI de un afiliado? - No encontramos resultados pero te recomendam…" at bounding box center [672, 279] width 798 height 15
click at [495, 292] on span "27708307446" at bounding box center [462, 298] width 72 height 15
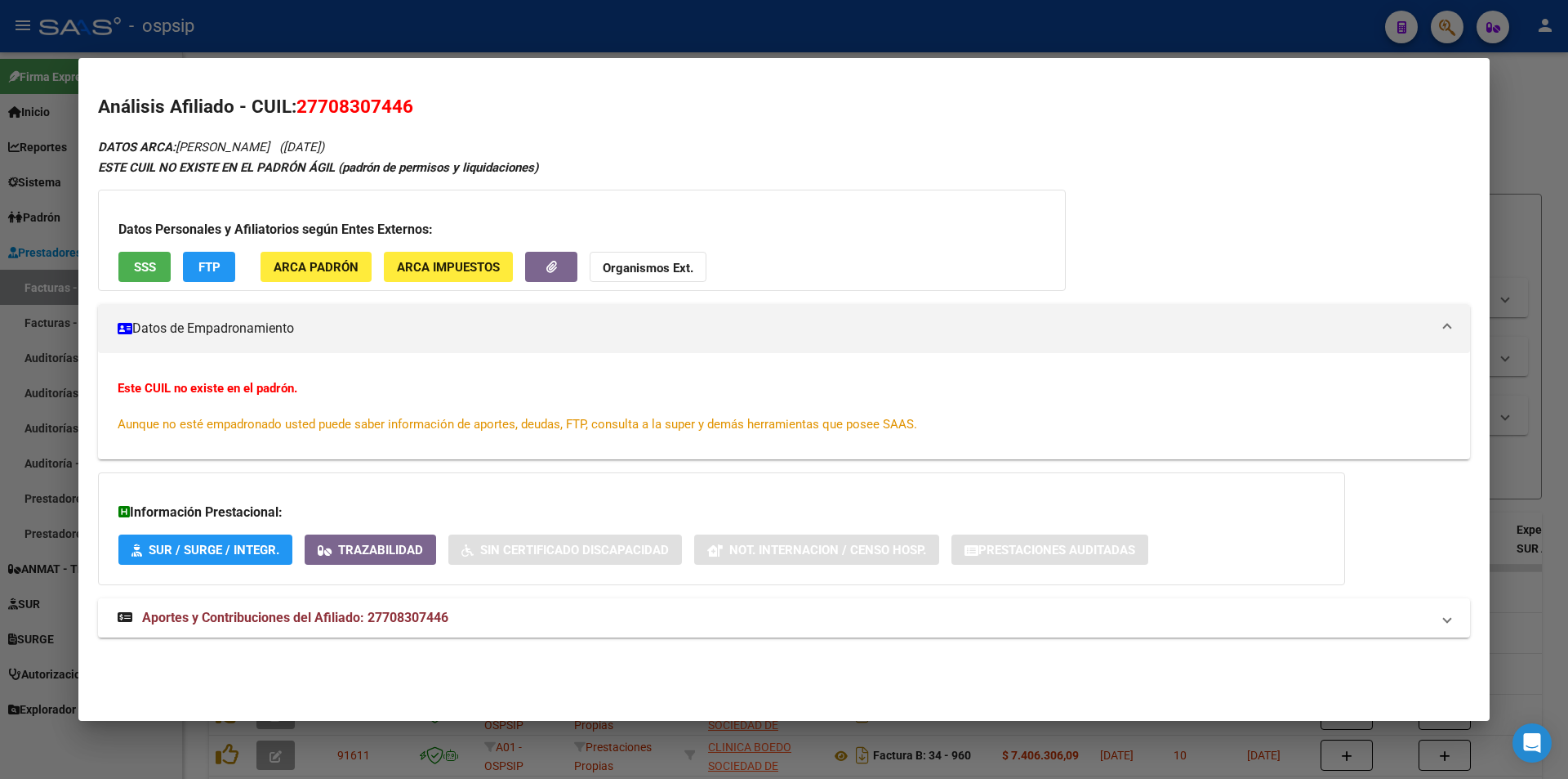
click at [166, 589] on div "DATOS ARCA: [PERSON_NAME] ([DATE]) ESTE CUIL NO EXISTE EN EL PADRÓN ÁGIL (padró…" at bounding box center [784, 396] width 1371 height 519
click at [167, 596] on div "DATOS ARCA: [PERSON_NAME] ([DATE]) ESTE CUIL NO EXISTE EN EL PADRÓN ÁGIL (padró…" at bounding box center [784, 396] width 1371 height 519
click at [167, 608] on strong "Aportes y Contribuciones del Afiliado: 27708307446" at bounding box center [282, 618] width 330 height 20
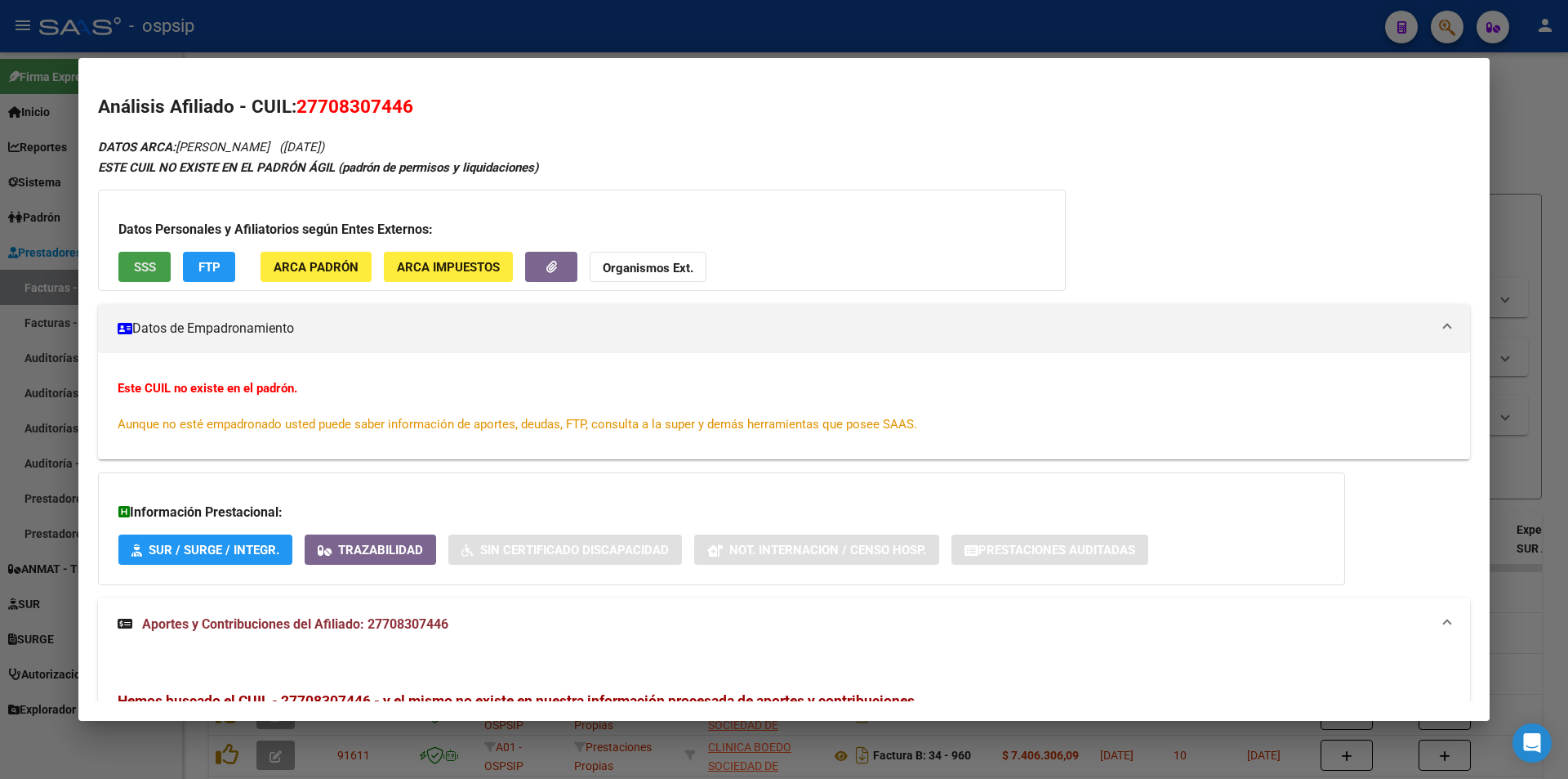
click at [155, 261] on span "SSS" at bounding box center [145, 267] width 22 height 15
